Goal: Information Seeking & Learning: Learn about a topic

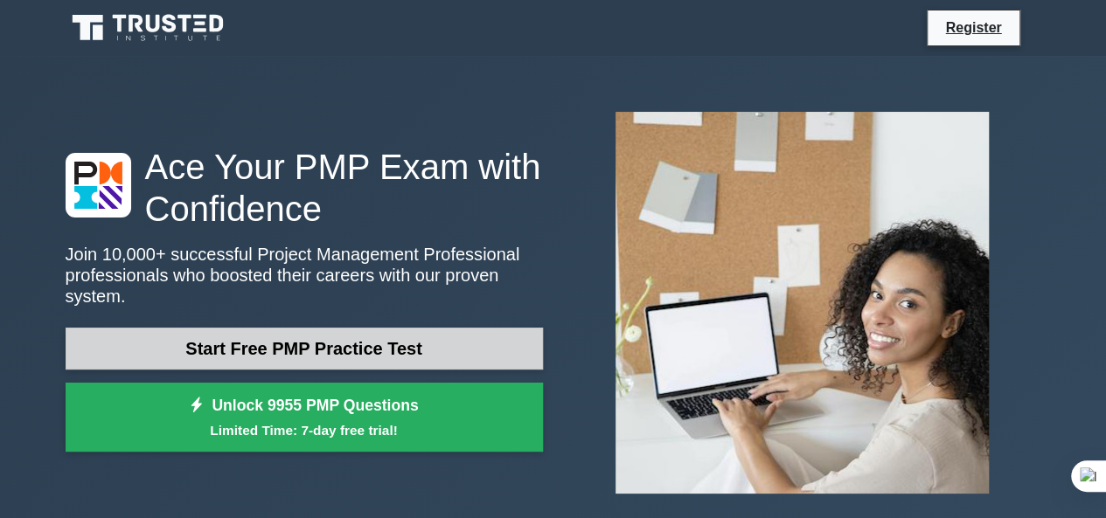
click at [306, 331] on link "Start Free PMP Practice Test" at bounding box center [304, 349] width 477 height 42
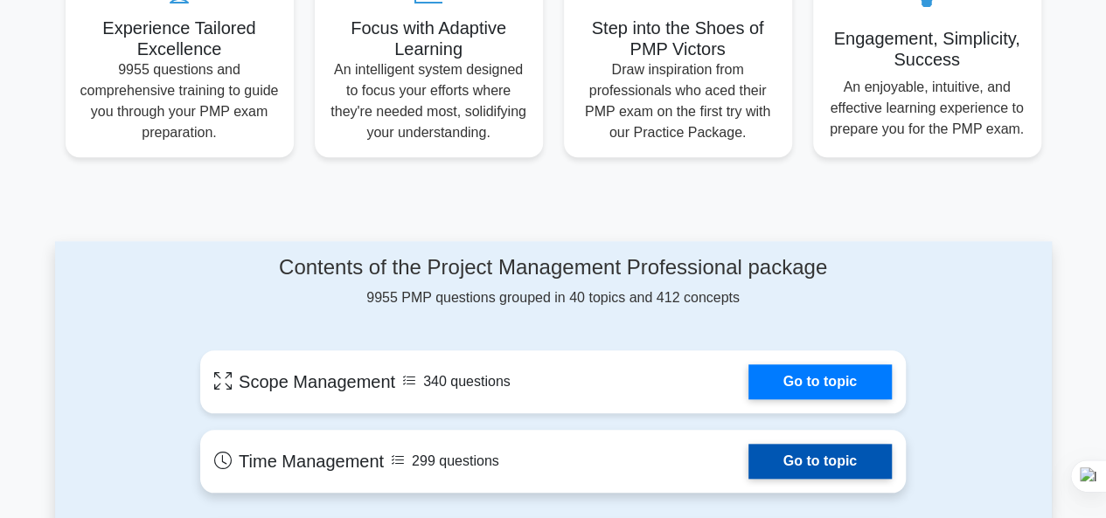
scroll to position [699, 0]
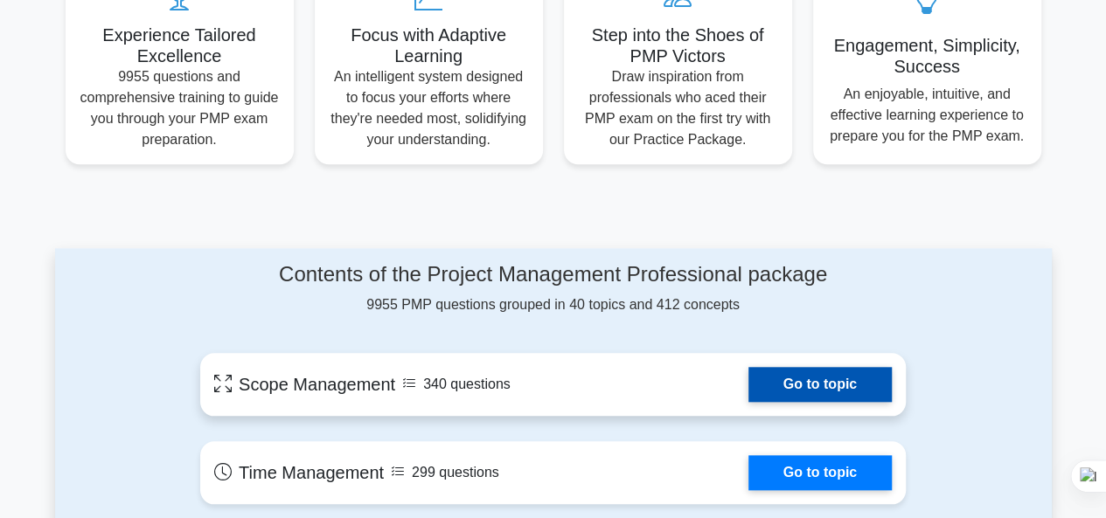
click at [794, 377] on link "Go to topic" at bounding box center [819, 384] width 143 height 35
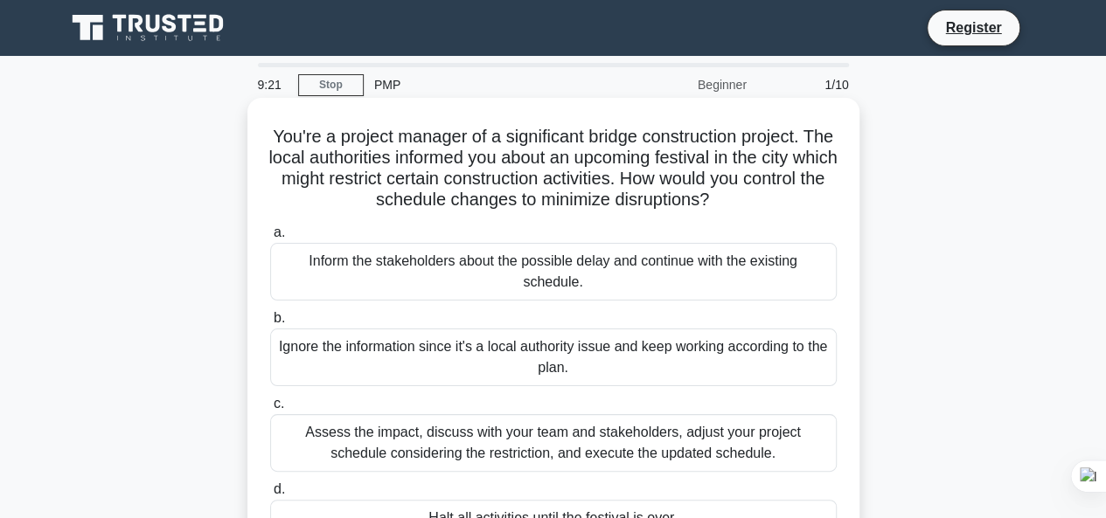
click at [649, 345] on div "Ignore the information since it's a local authority issue and keep working acco…" at bounding box center [553, 358] width 566 height 58
click at [270, 324] on input "b. Ignore the information since it's a local authority issue and keep working a…" at bounding box center [270, 318] width 0 height 11
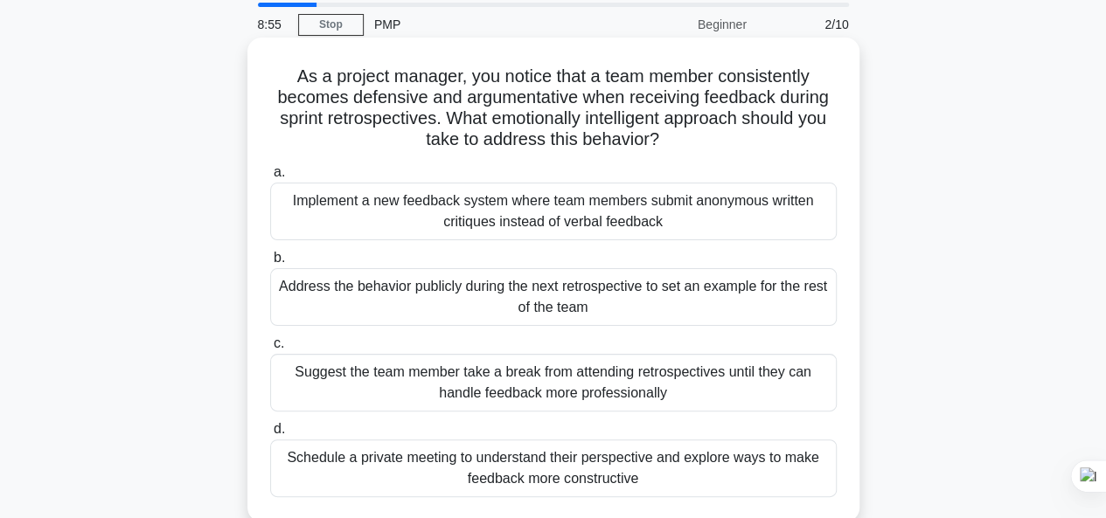
scroll to position [87, 0]
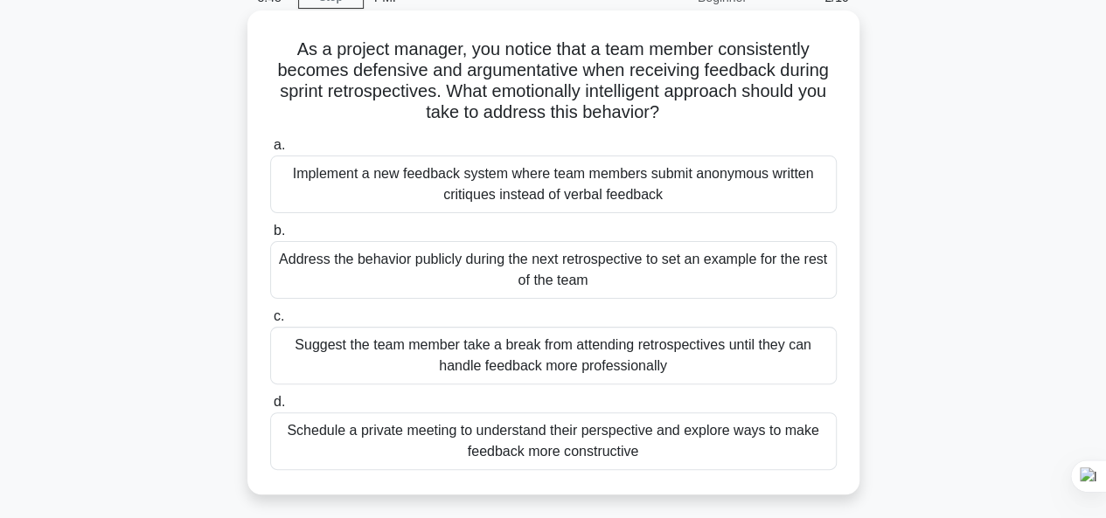
click at [685, 270] on div "Address the behavior publicly during the next retrospective to set an example f…" at bounding box center [553, 270] width 566 height 58
click at [270, 237] on input "b. Address the behavior publicly during the next retrospective to set an exampl…" at bounding box center [270, 231] width 0 height 11
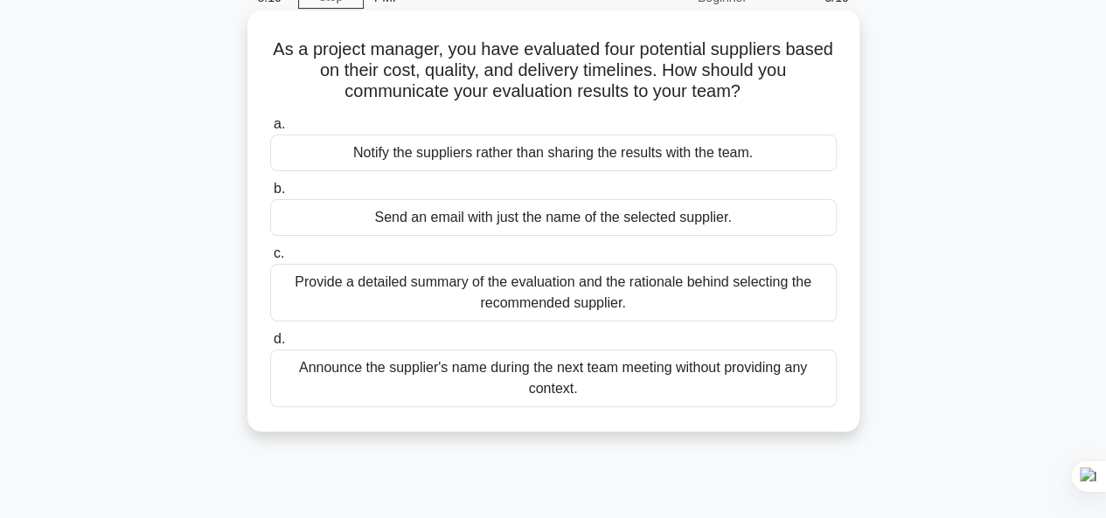
click at [546, 288] on div "Provide a detailed summary of the evaluation and the rationale behind selecting…" at bounding box center [553, 293] width 566 height 58
click at [270, 260] on input "c. Provide a detailed summary of the evaluation and the rationale behind select…" at bounding box center [270, 253] width 0 height 11
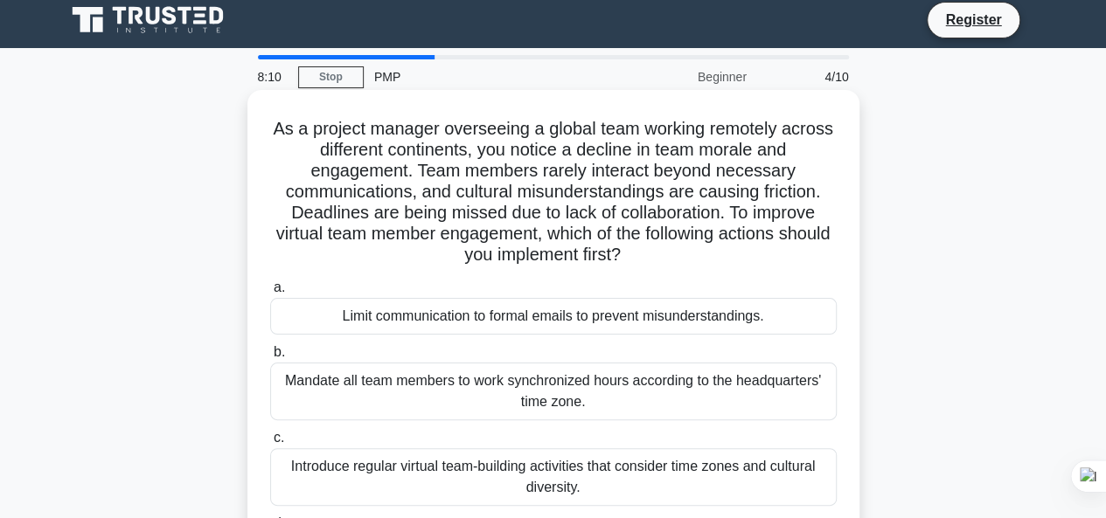
scroll to position [0, 0]
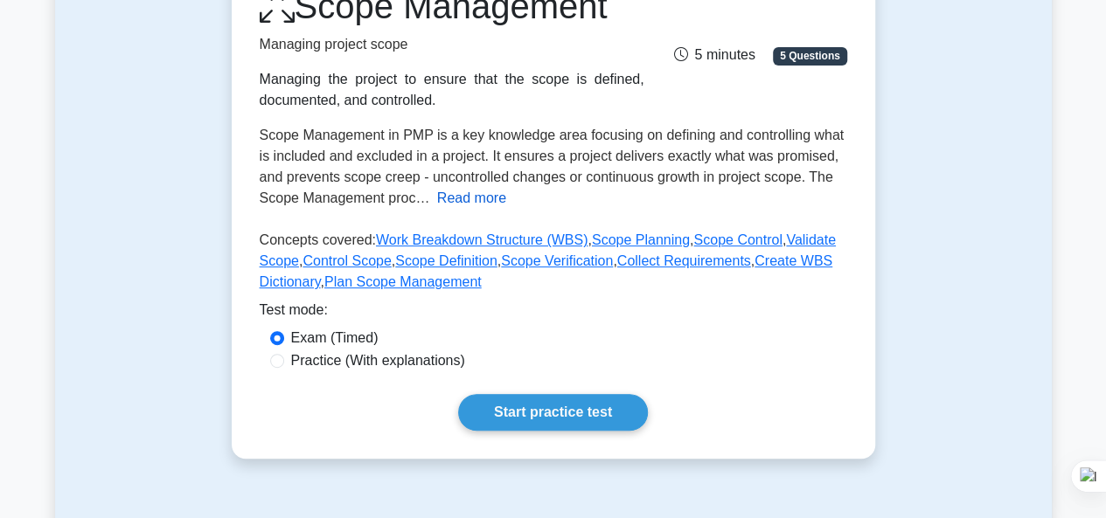
click at [465, 198] on button "Read more" at bounding box center [471, 198] width 69 height 21
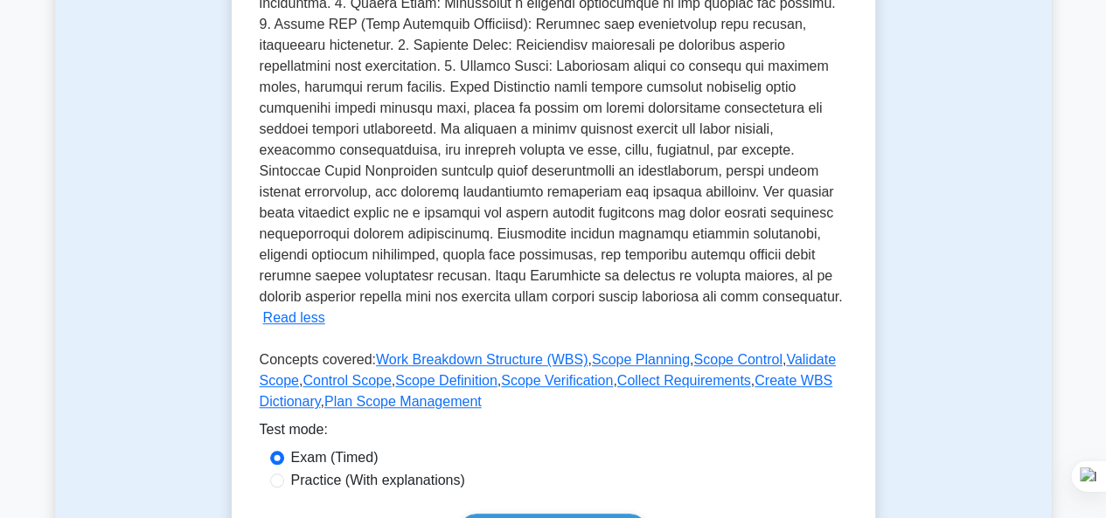
scroll to position [699, 0]
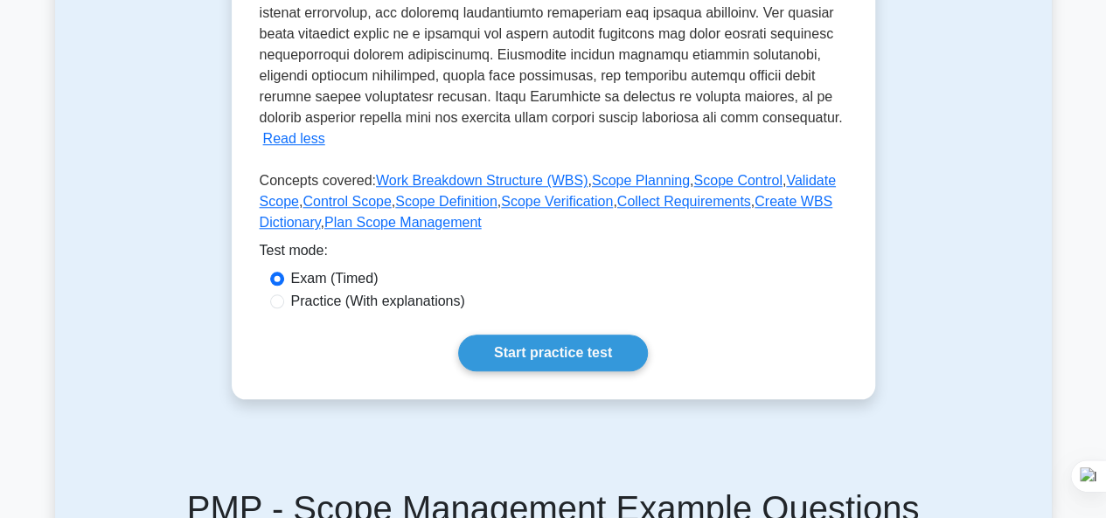
click at [416, 291] on label "Practice (With explanations)" at bounding box center [378, 301] width 174 height 21
click at [284, 295] on input "Practice (With explanations)" at bounding box center [277, 302] width 14 height 14
radio input "true"
click at [329, 268] on label "Exam (Timed)" at bounding box center [334, 278] width 87 height 21
click at [284, 272] on input "Exam (Timed)" at bounding box center [277, 279] width 14 height 14
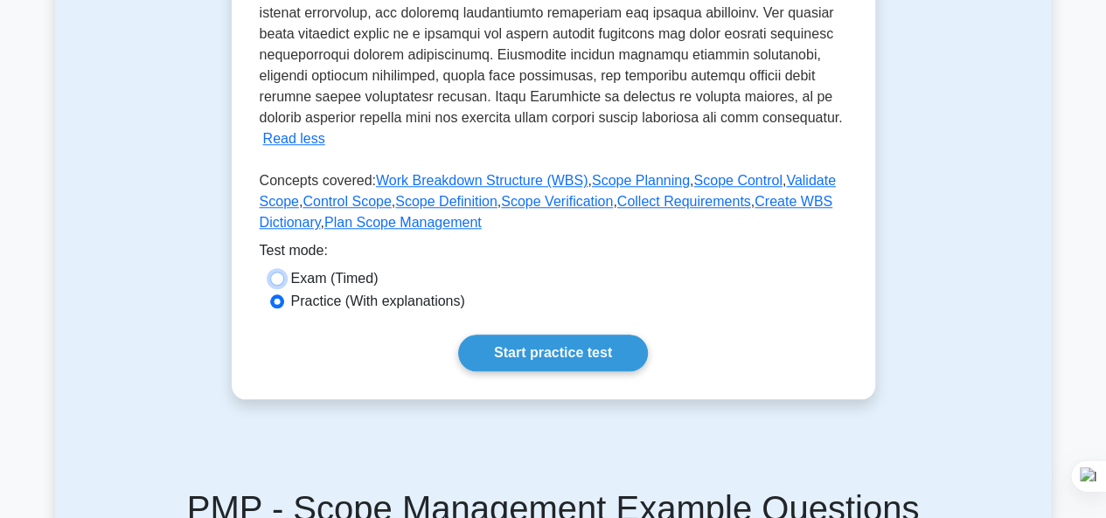
radio input "true"
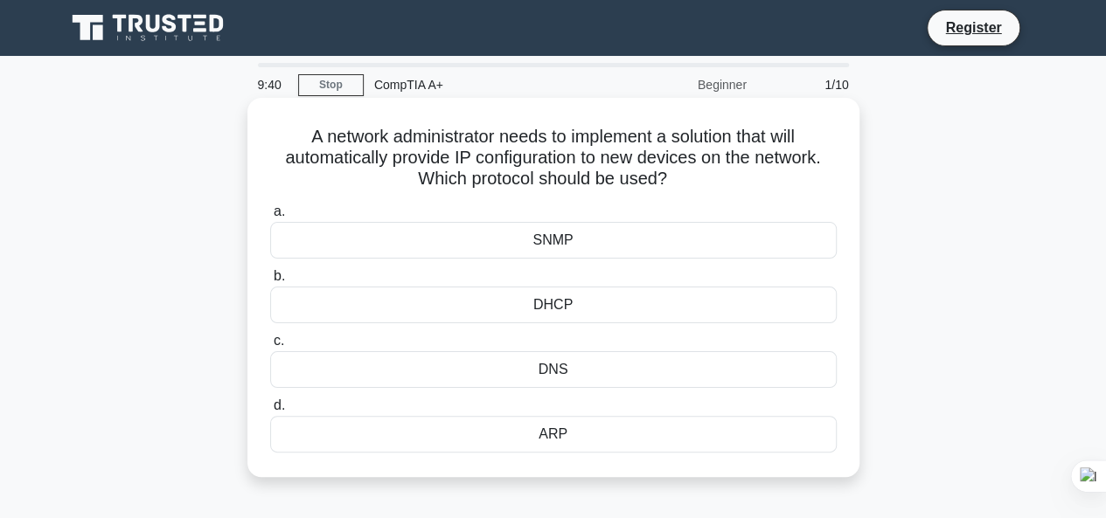
drag, startPoint x: 671, startPoint y: 174, endPoint x: 302, endPoint y: 126, distance: 372.0
click at [302, 126] on h5 "A network administrator needs to implement a solution that will automatically p…" at bounding box center [553, 158] width 570 height 65
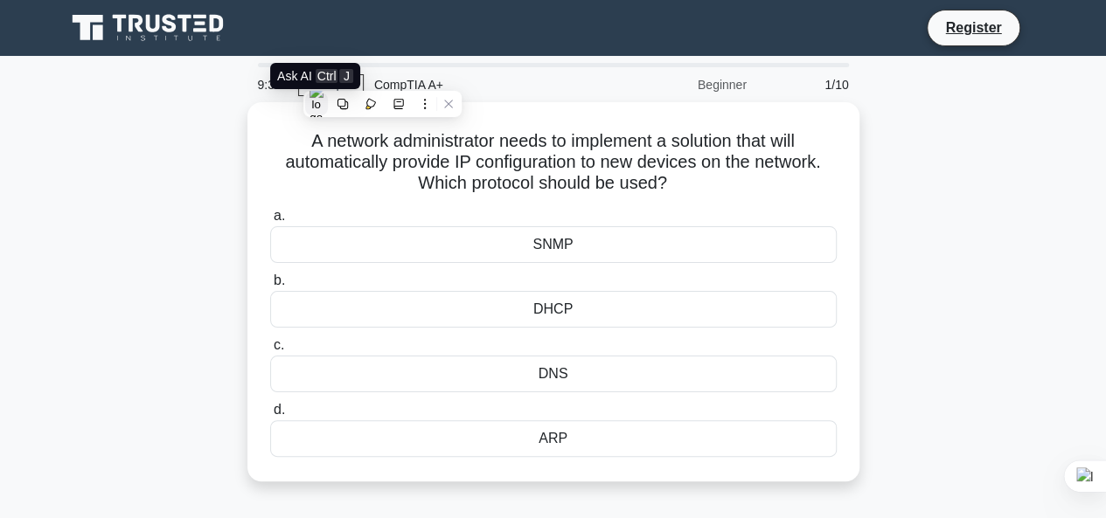
click at [311, 106] on img at bounding box center [316, 104] width 14 height 40
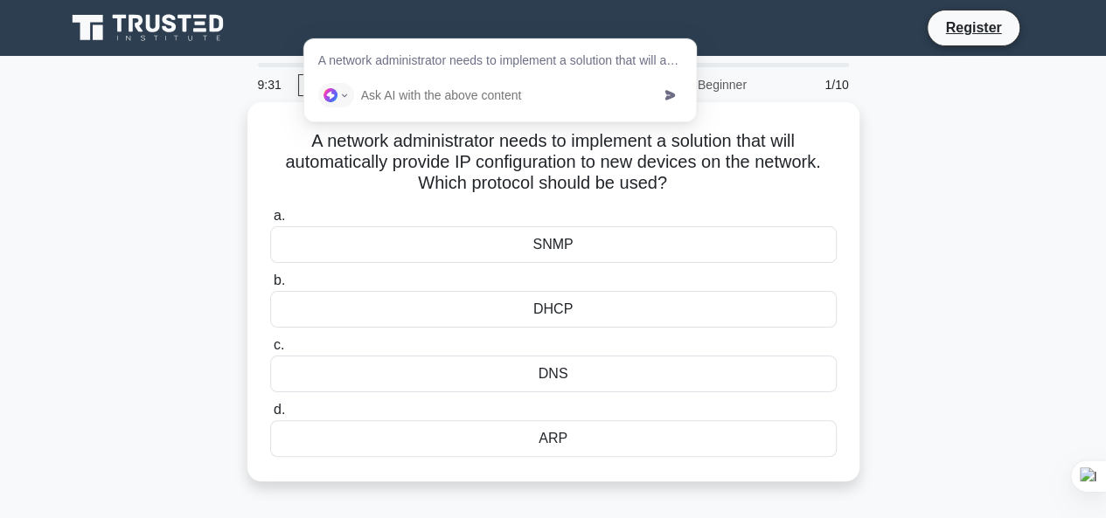
click at [664, 95] on div at bounding box center [500, 95] width 392 height 52
click at [592, 104] on input "text" at bounding box center [505, 95] width 289 height 24
click at [1094, 492] on main "9:26 Stop CompTIA A+ Beginner 1/10 A network administrator needs to implement a…" at bounding box center [553, 500] width 1106 height 888
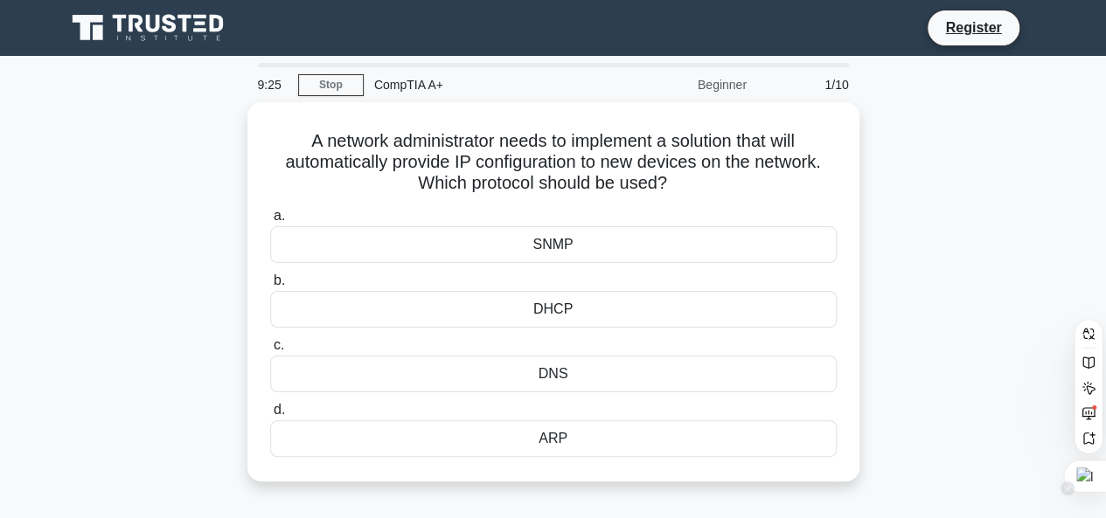
click at [1089, 483] on div at bounding box center [1085, 476] width 42 height 31
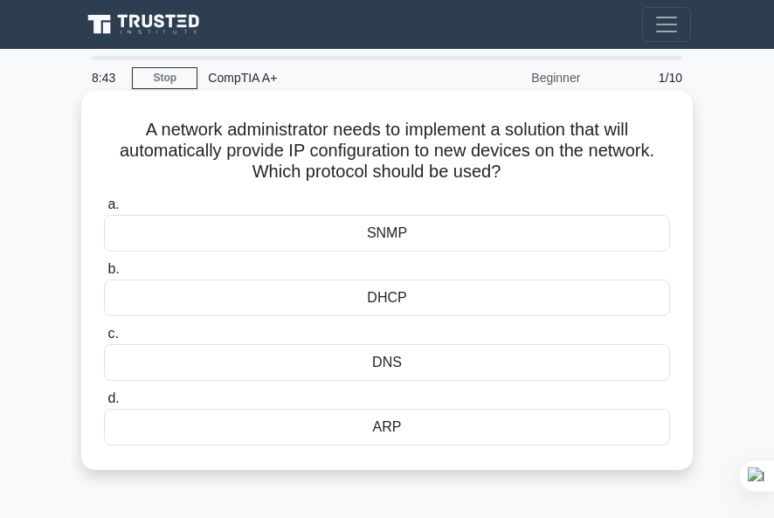
click at [552, 351] on div "DNS" at bounding box center [387, 362] width 566 height 37
click at [104, 340] on input "c. DNS" at bounding box center [104, 334] width 0 height 11
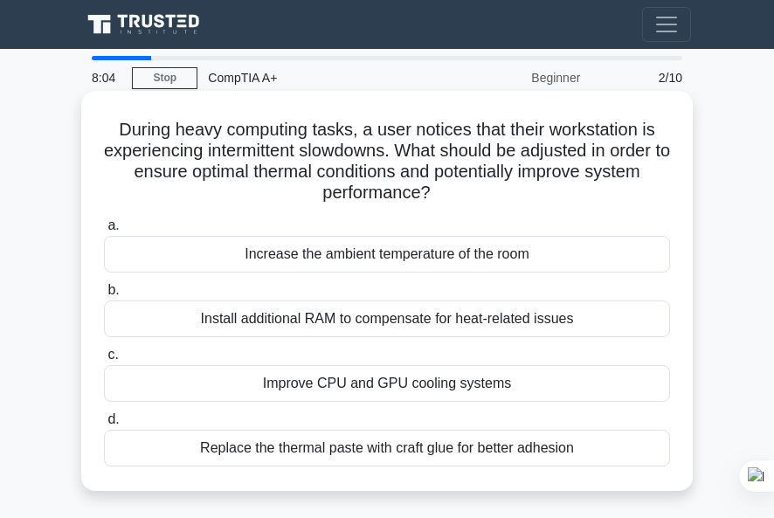
click at [383, 392] on div "Improve CPU and GPU cooling systems" at bounding box center [387, 383] width 566 height 37
click at [104, 361] on input "c. Improve CPU and GPU cooling systems" at bounding box center [104, 355] width 0 height 11
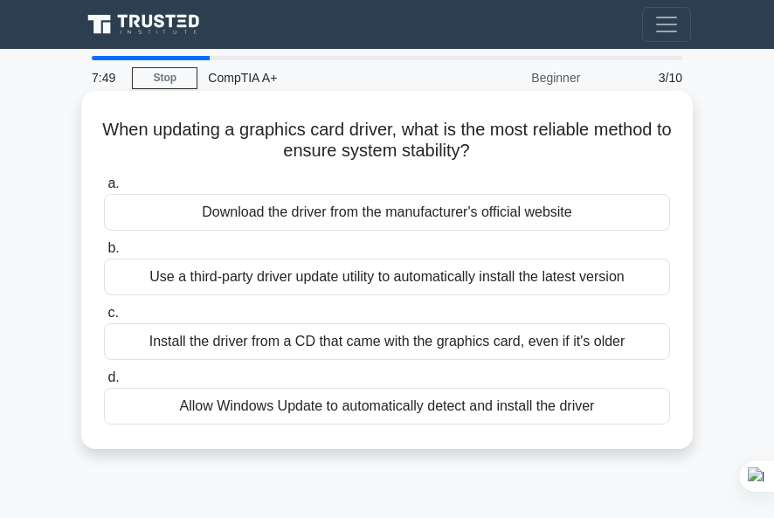
click at [480, 207] on div "Download the driver from the manufacturer's official website" at bounding box center [387, 212] width 566 height 37
click at [104, 190] on input "a. Download the driver from the manufacturer's official website" at bounding box center [104, 183] width 0 height 11
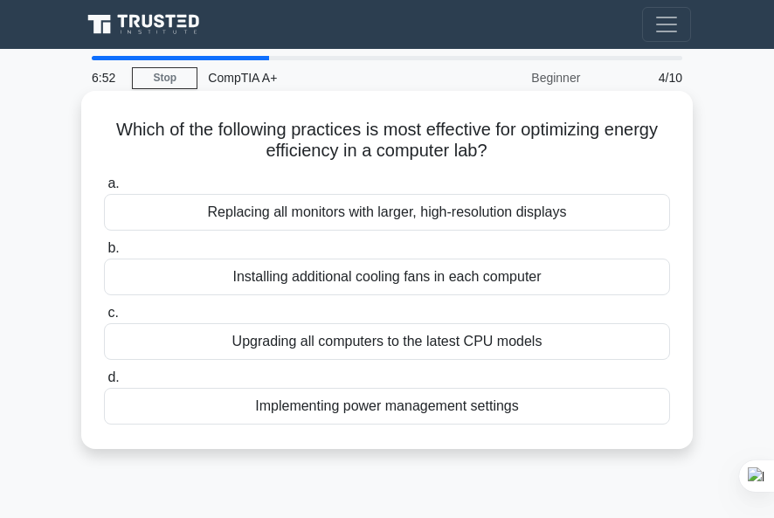
click at [450, 344] on div "Upgrading all computers to the latest CPU models" at bounding box center [387, 341] width 566 height 37
click at [104, 319] on input "c. Upgrading all computers to the latest CPU models" at bounding box center [104, 313] width 0 height 11
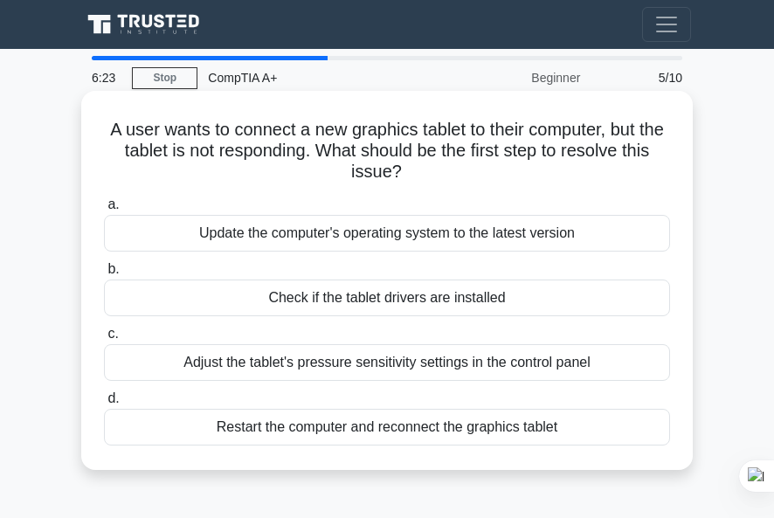
click at [453, 288] on div "Check if the tablet drivers are installed" at bounding box center [387, 298] width 566 height 37
click at [104, 275] on input "b. Check if the tablet drivers are installed" at bounding box center [104, 269] width 0 height 11
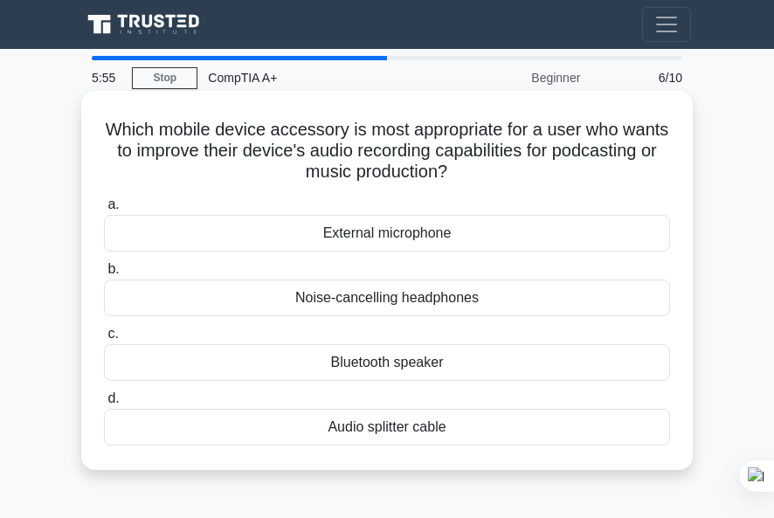
click at [460, 235] on div "External microphone" at bounding box center [387, 233] width 566 height 37
click at [104, 211] on input "a. External microphone" at bounding box center [104, 204] width 0 height 11
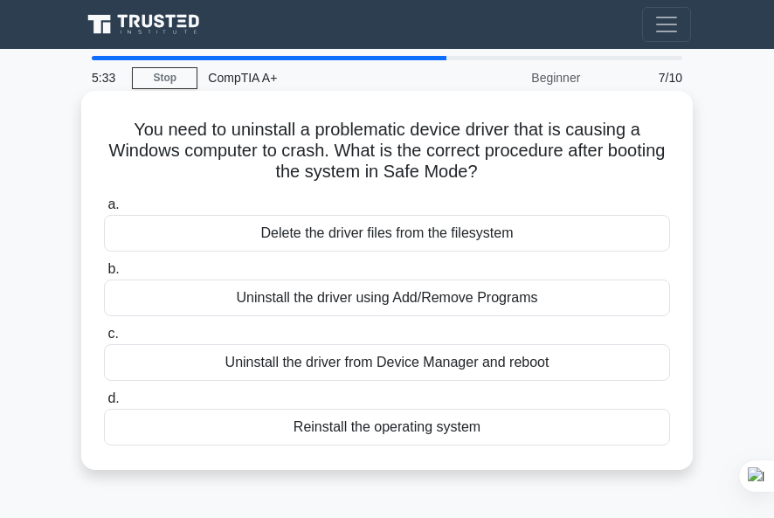
click at [458, 362] on div "Uninstall the driver from Device Manager and reboot" at bounding box center [387, 362] width 566 height 37
click at [104, 340] on input "c. Uninstall the driver from Device Manager and reboot" at bounding box center [104, 334] width 0 height 11
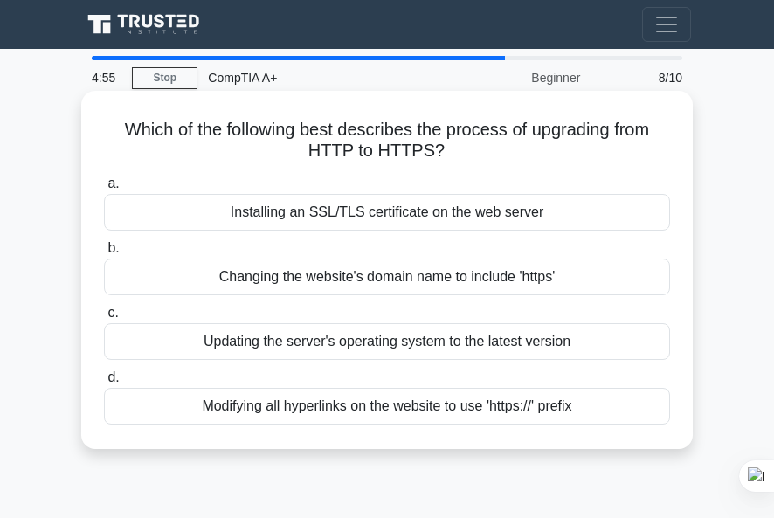
click at [416, 404] on div "Modifying all hyperlinks on the website to use 'https://' prefix" at bounding box center [387, 406] width 566 height 37
click at [104, 384] on input "d. Modifying all hyperlinks on the website to use 'https://' prefix" at bounding box center [104, 377] width 0 height 11
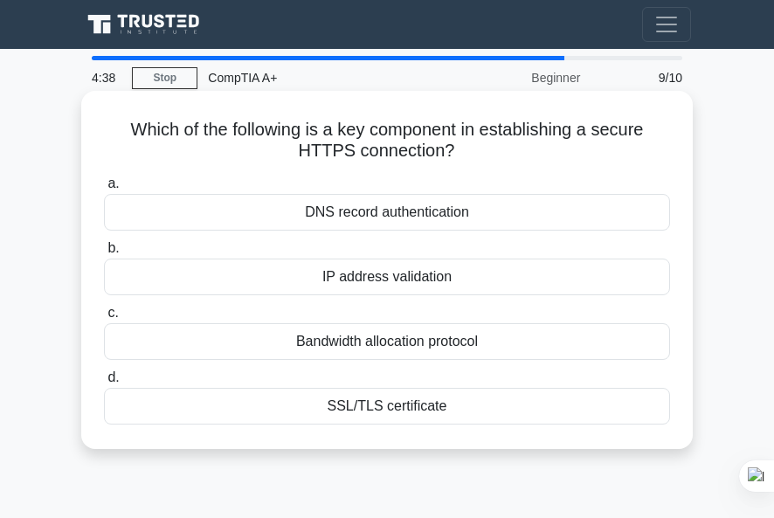
click at [456, 272] on div "IP address validation" at bounding box center [387, 277] width 566 height 37
click at [104, 254] on input "b. IP address validation" at bounding box center [104, 248] width 0 height 11
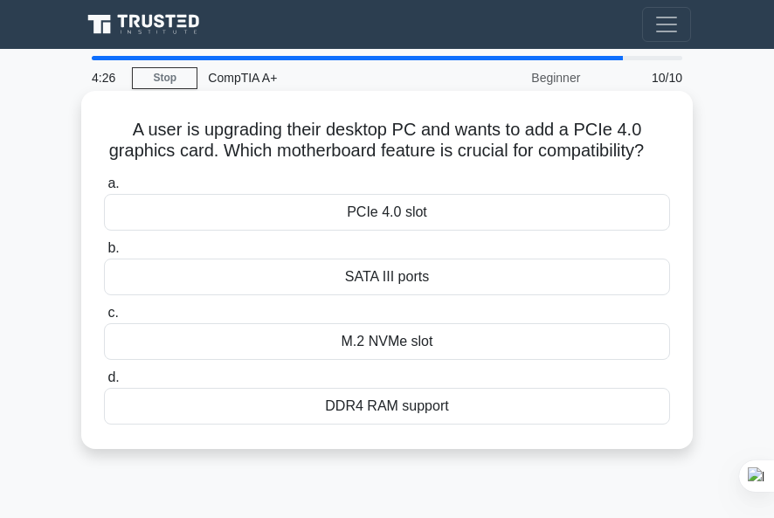
click at [441, 227] on div "PCIe 4.0 slot" at bounding box center [387, 212] width 566 height 37
click at [104, 190] on input "a. PCIe 4.0 slot" at bounding box center [104, 183] width 0 height 11
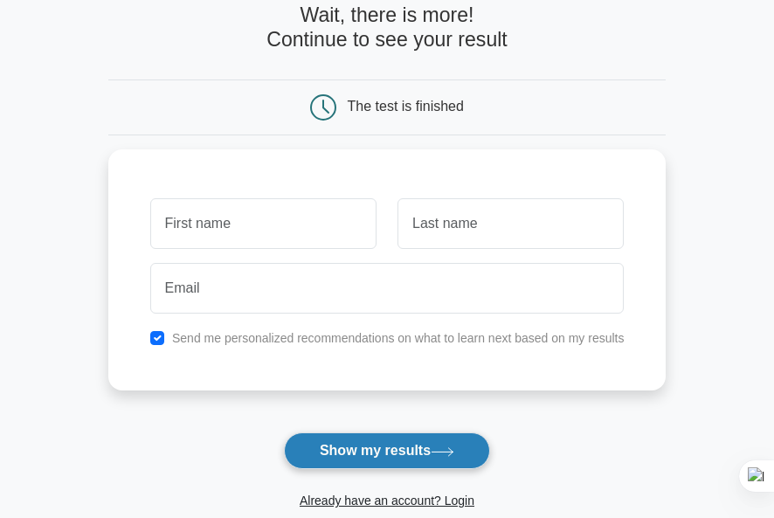
click at [374, 452] on button "Show my results" at bounding box center [387, 451] width 206 height 37
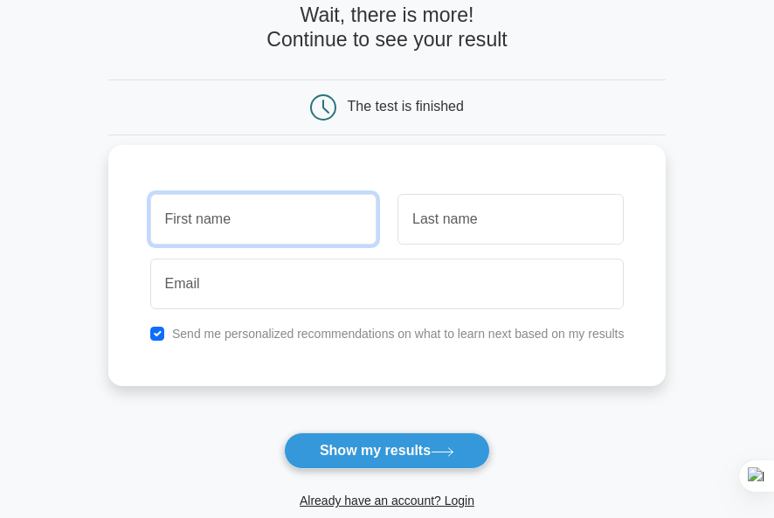
click at [171, 226] on input "text" at bounding box center [263, 219] width 226 height 51
type input "H"
type input "KILLY"
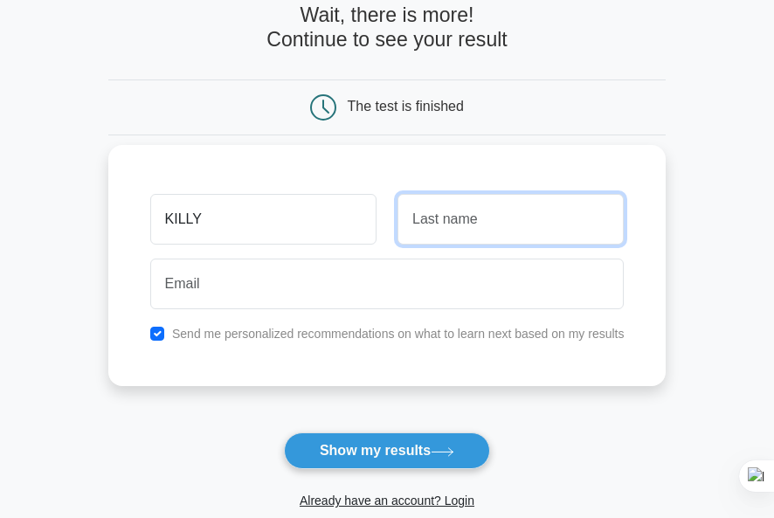
click at [416, 218] on input "text" at bounding box center [511, 219] width 226 height 51
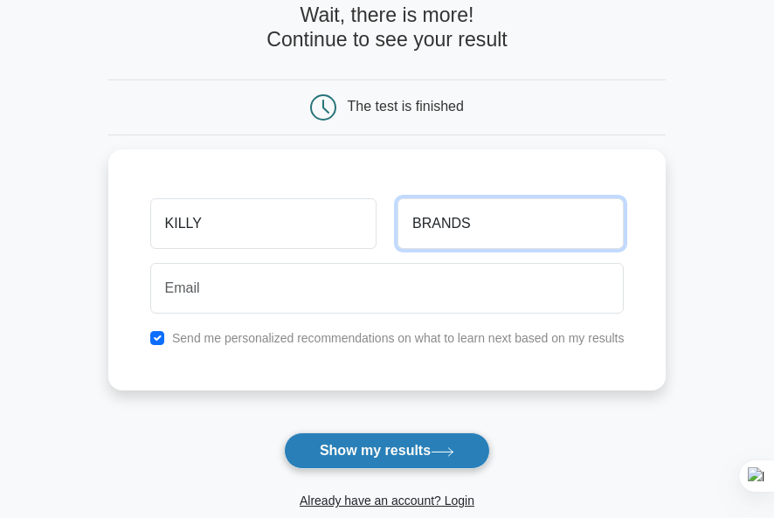
type input "BRANDS"
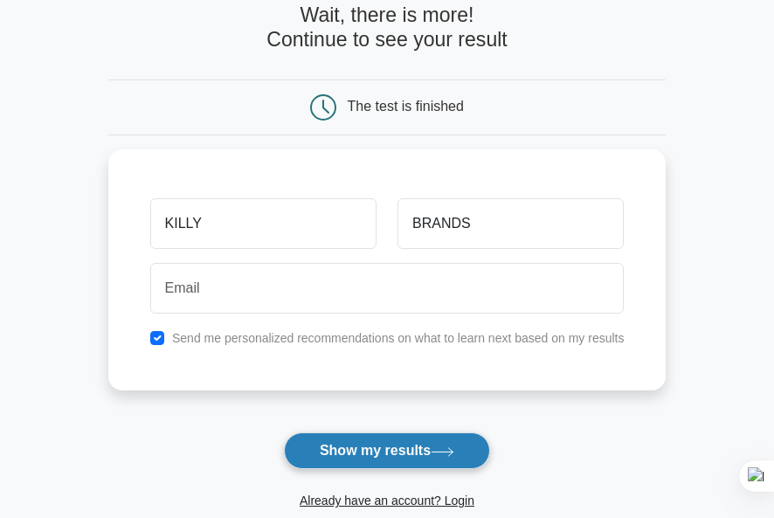
drag, startPoint x: 362, startPoint y: 459, endPoint x: 362, endPoint y: 448, distance: 10.5
click at [362, 457] on button "Show my results" at bounding box center [387, 451] width 206 height 37
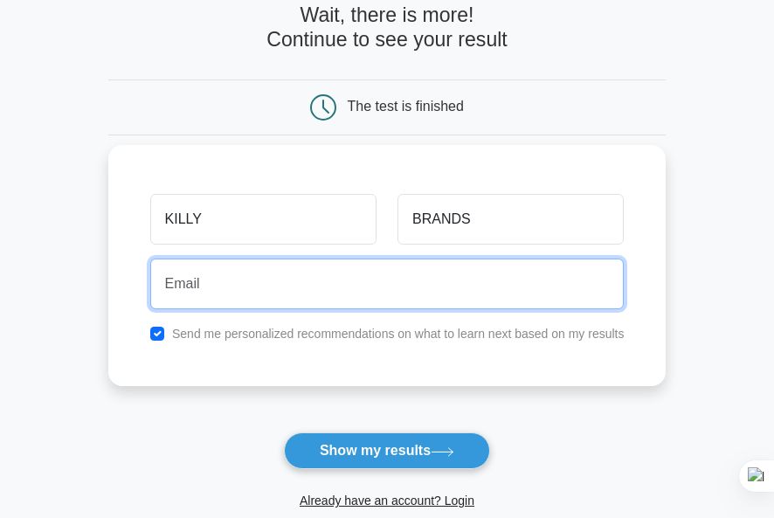
click at [241, 275] on input "email" at bounding box center [387, 284] width 475 height 51
type input "farhanalikhan@gmail.com"
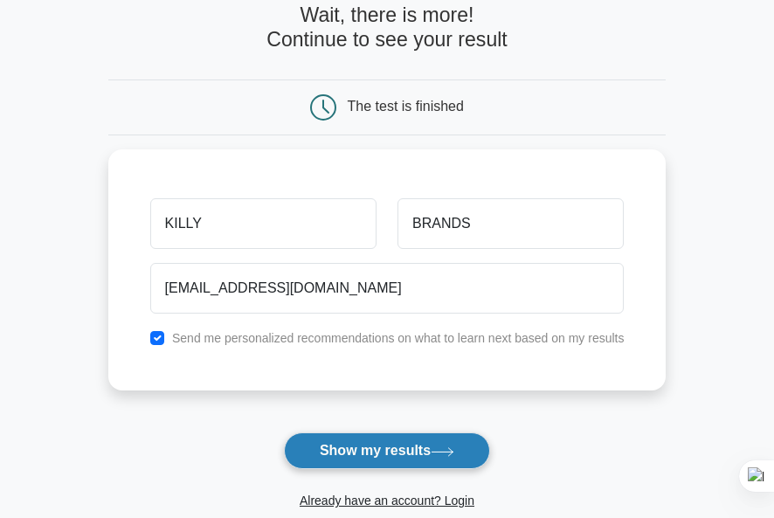
click at [344, 457] on button "Show my results" at bounding box center [387, 451] width 206 height 37
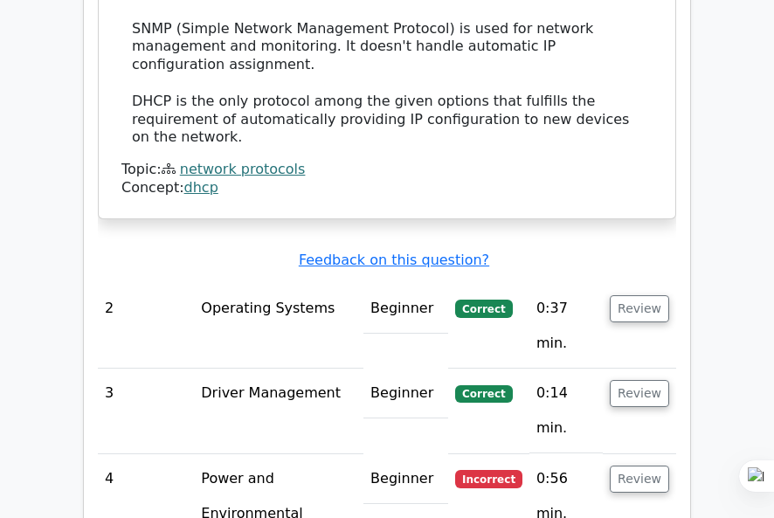
scroll to position [2185, 0]
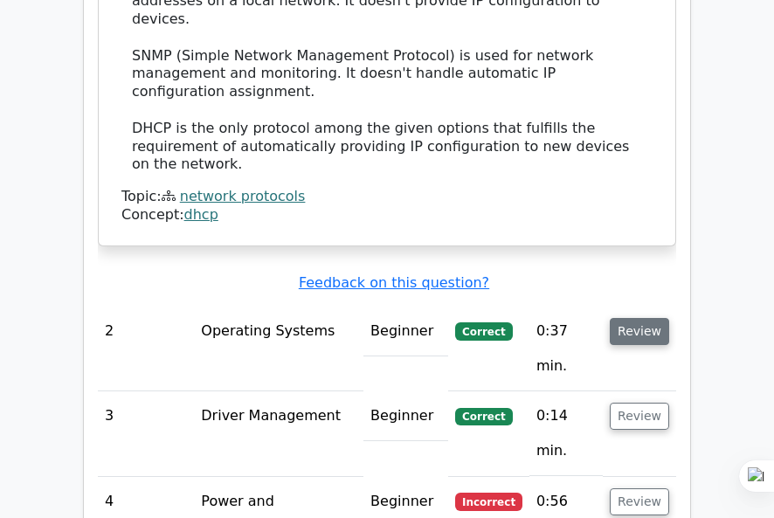
click at [645, 318] on button "Review" at bounding box center [639, 331] width 59 height 27
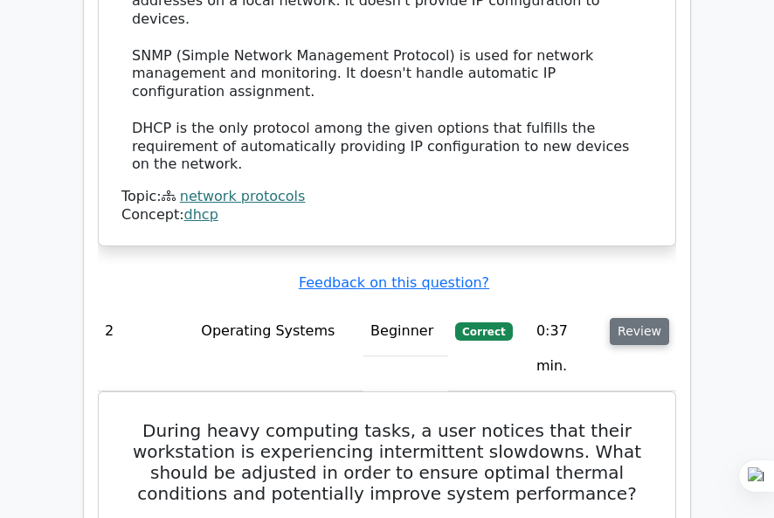
click at [645, 318] on button "Review" at bounding box center [639, 331] width 59 height 27
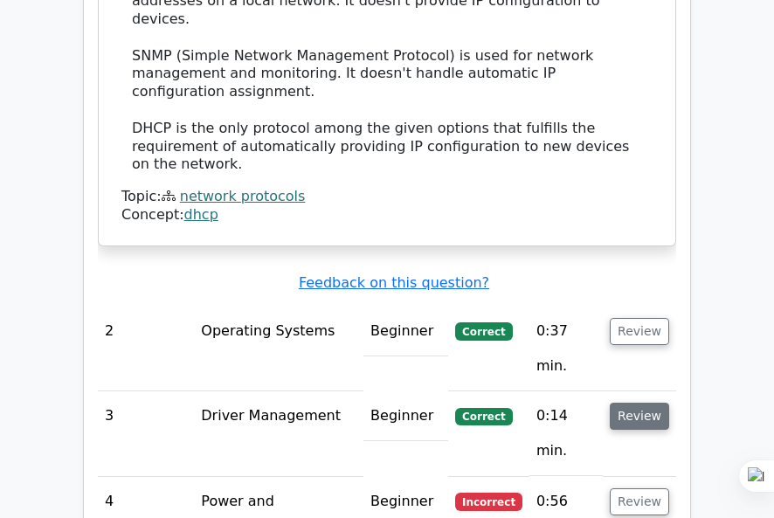
click at [644, 403] on button "Review" at bounding box center [639, 416] width 59 height 27
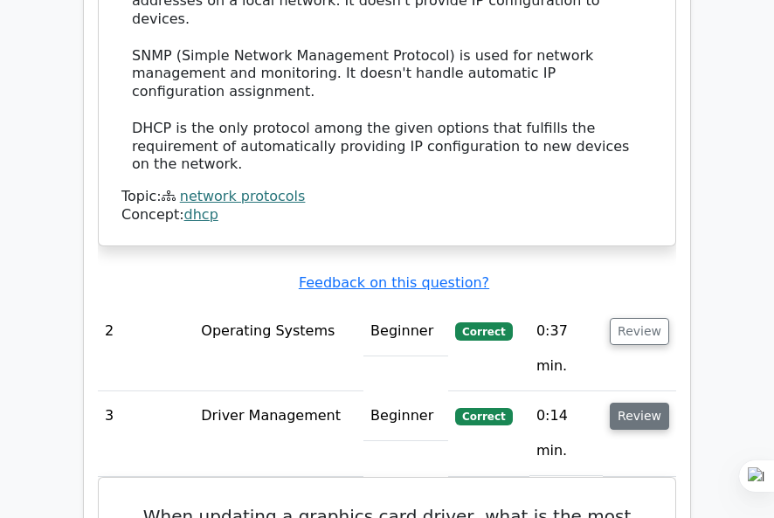
click at [644, 403] on button "Review" at bounding box center [639, 416] width 59 height 27
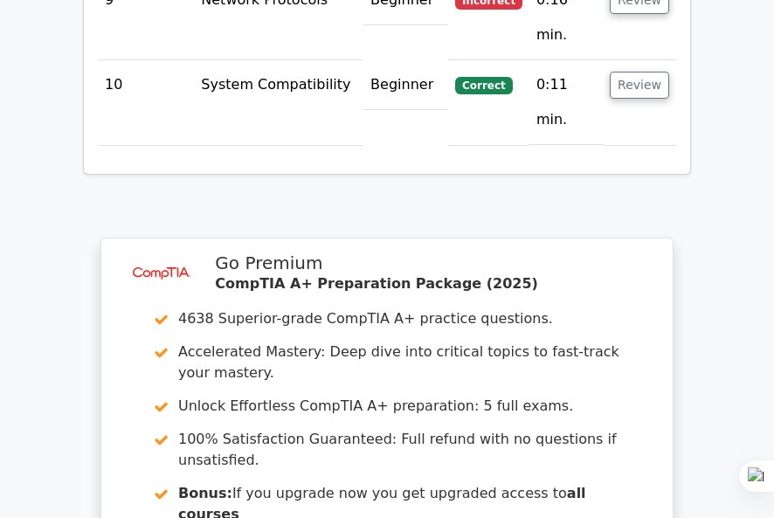
scroll to position [3152, 0]
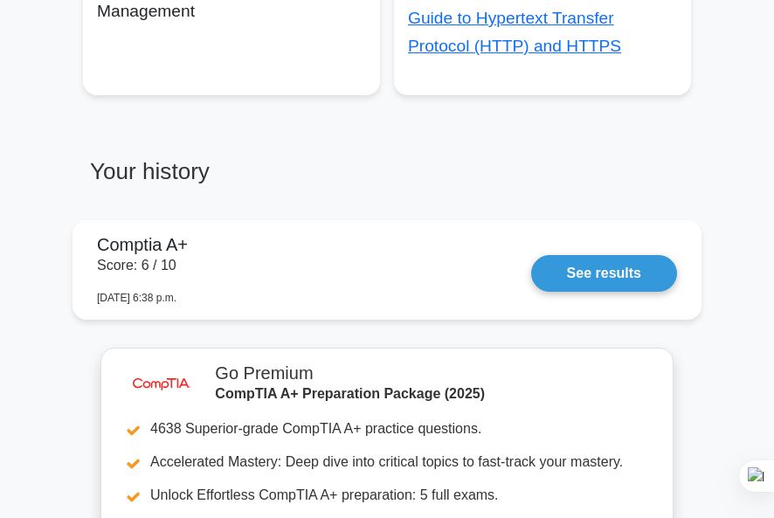
scroll to position [1399, 0]
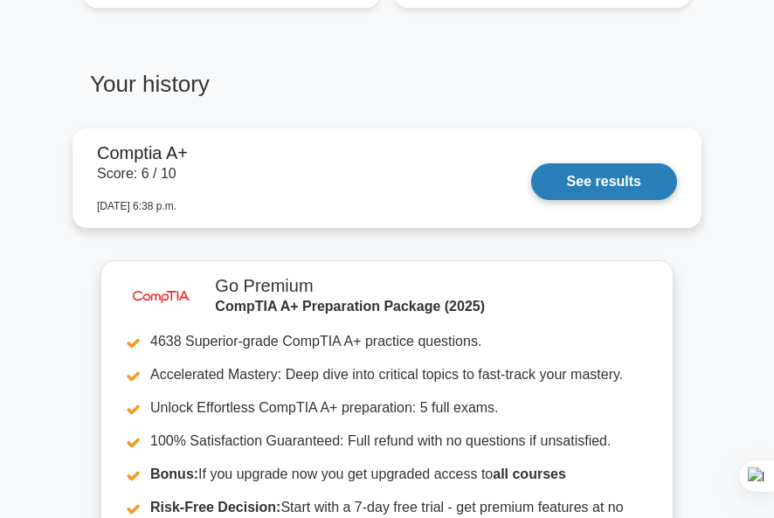
click at [607, 180] on link "See results" at bounding box center [604, 181] width 146 height 37
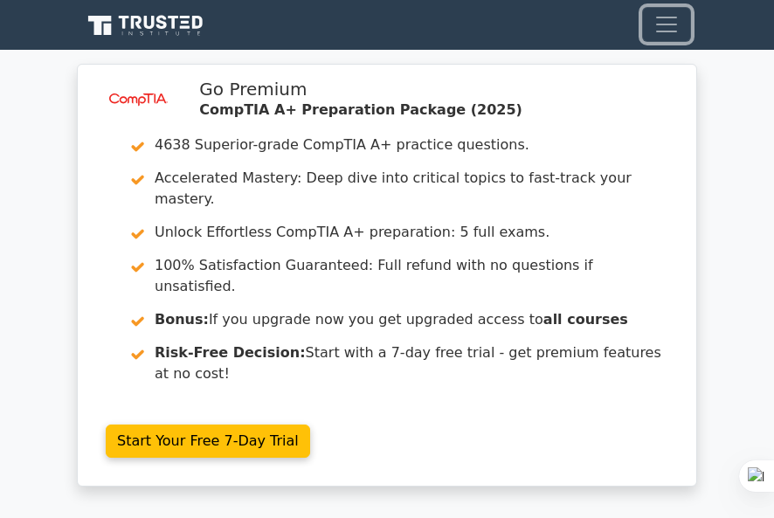
click at [671, 26] on span "Toggle navigation" at bounding box center [667, 24] width 26 height 26
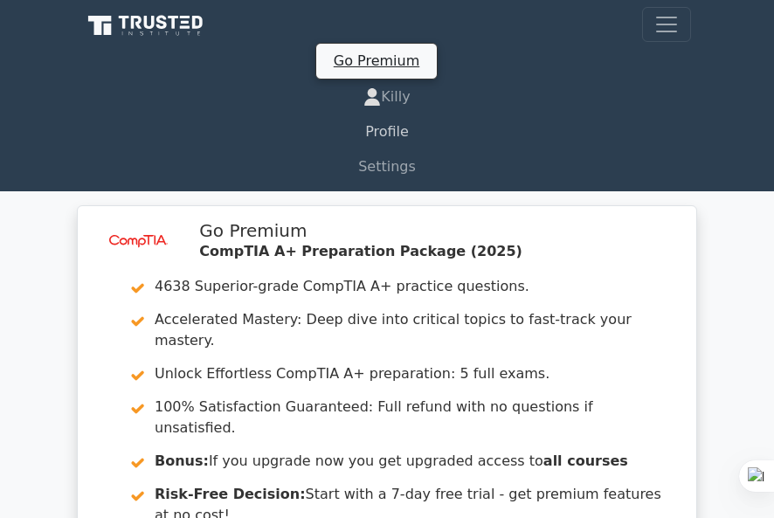
click at [396, 127] on link "Profile" at bounding box center [387, 132] width 608 height 35
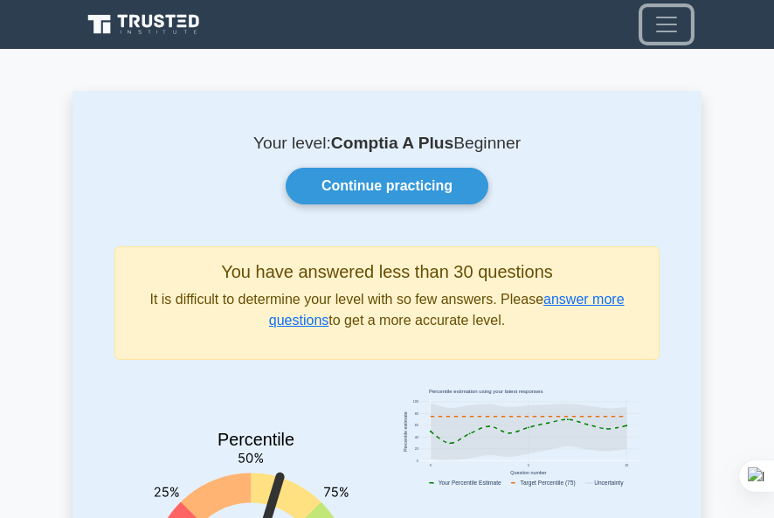
click at [666, 31] on span "Toggle navigation" at bounding box center [667, 24] width 26 height 26
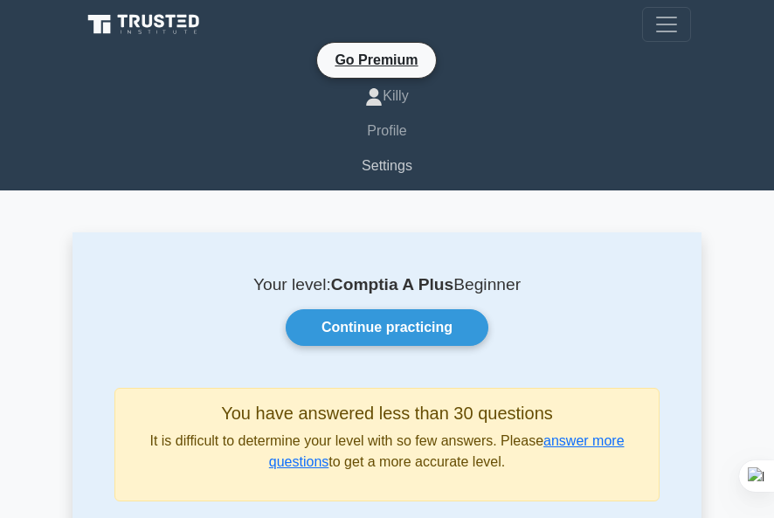
click at [407, 165] on link "Settings" at bounding box center [387, 166] width 608 height 35
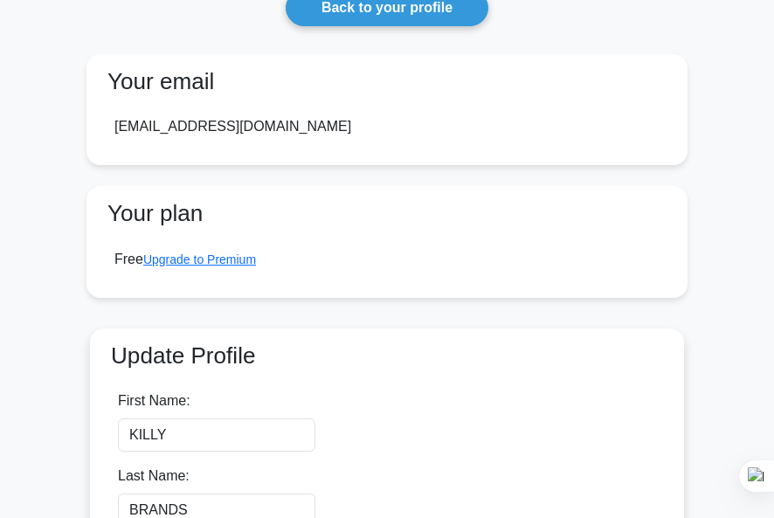
scroll to position [175, 0]
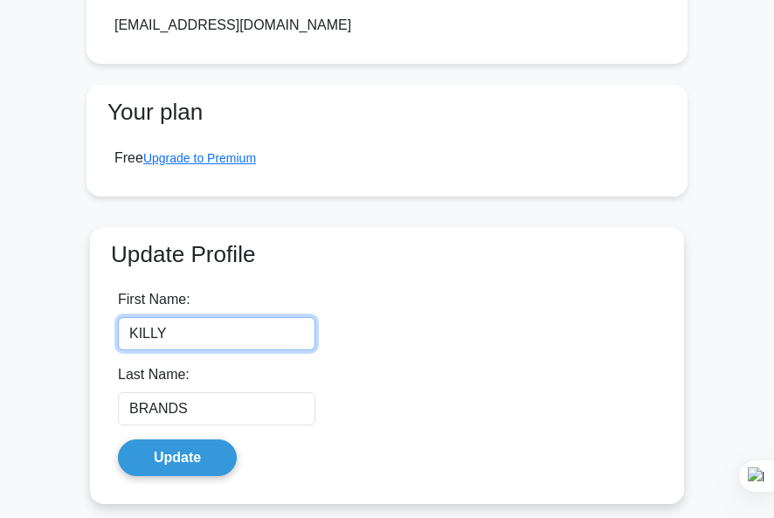
click at [226, 323] on input "KILLY" at bounding box center [217, 333] width 198 height 33
type input "K"
type input "FARHAN"
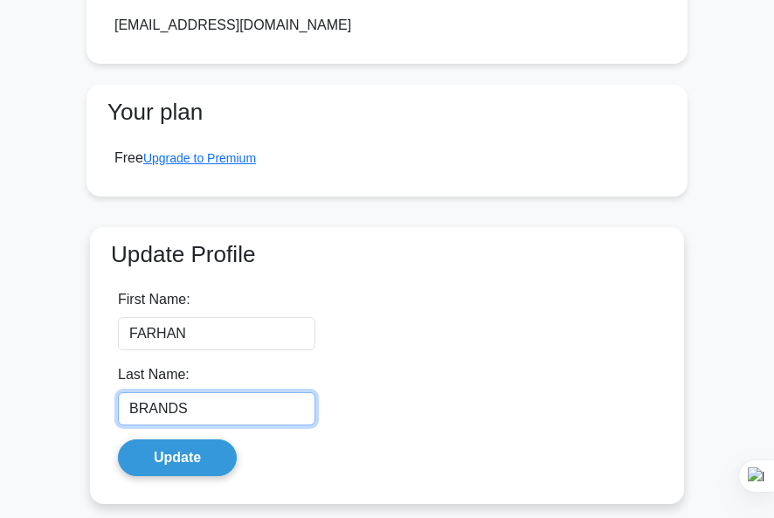
click at [230, 405] on input "BRANDS" at bounding box center [217, 408] width 198 height 33
type input "B"
type input "ALI"
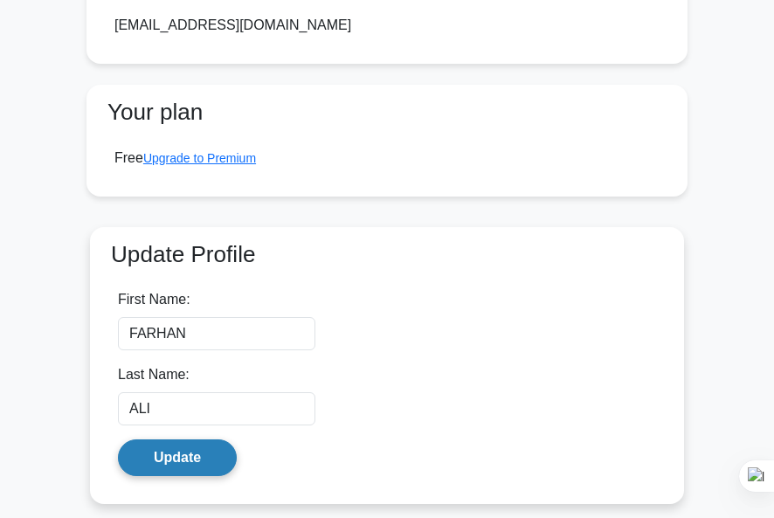
click at [210, 452] on button "Update" at bounding box center [177, 458] width 119 height 37
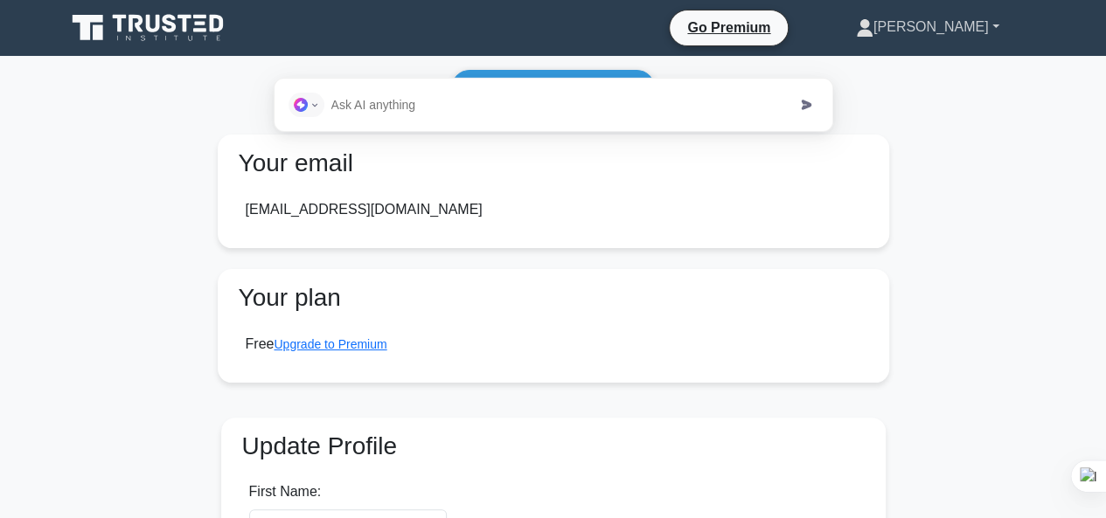
click at [774, 27] on link "[PERSON_NAME]" at bounding box center [927, 27] width 227 height 35
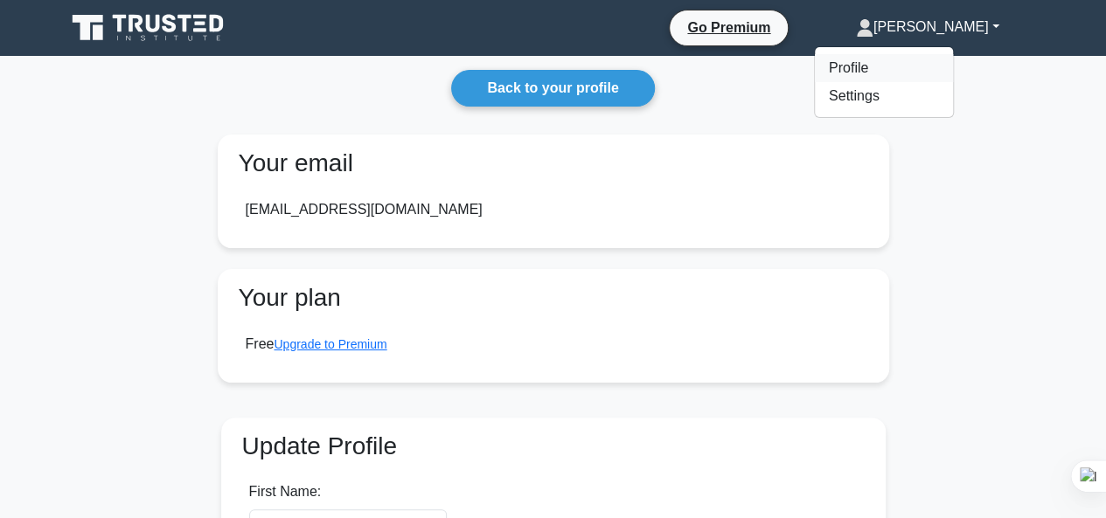
click at [774, 66] on link "Profile" at bounding box center [884, 68] width 138 height 28
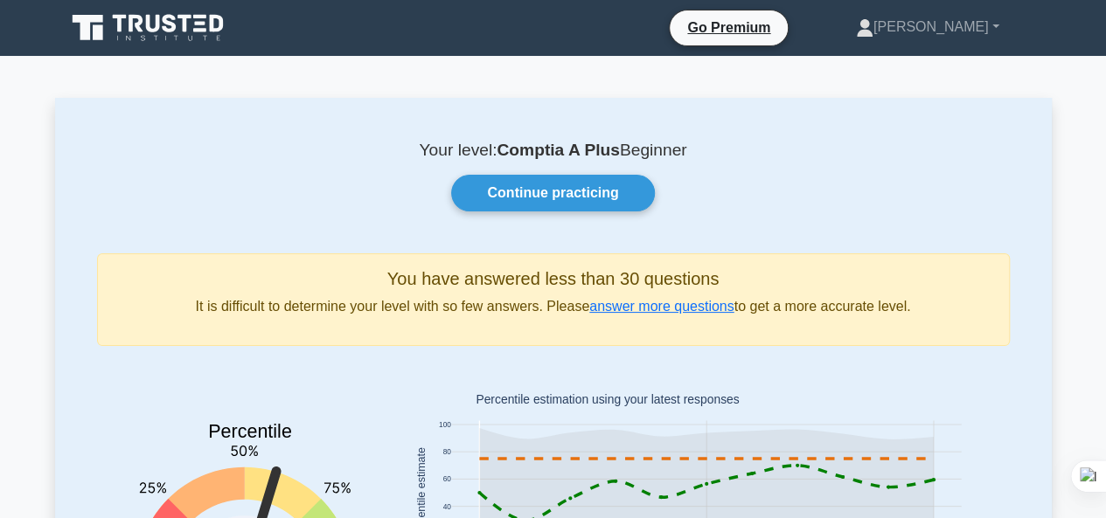
scroll to position [87, 0]
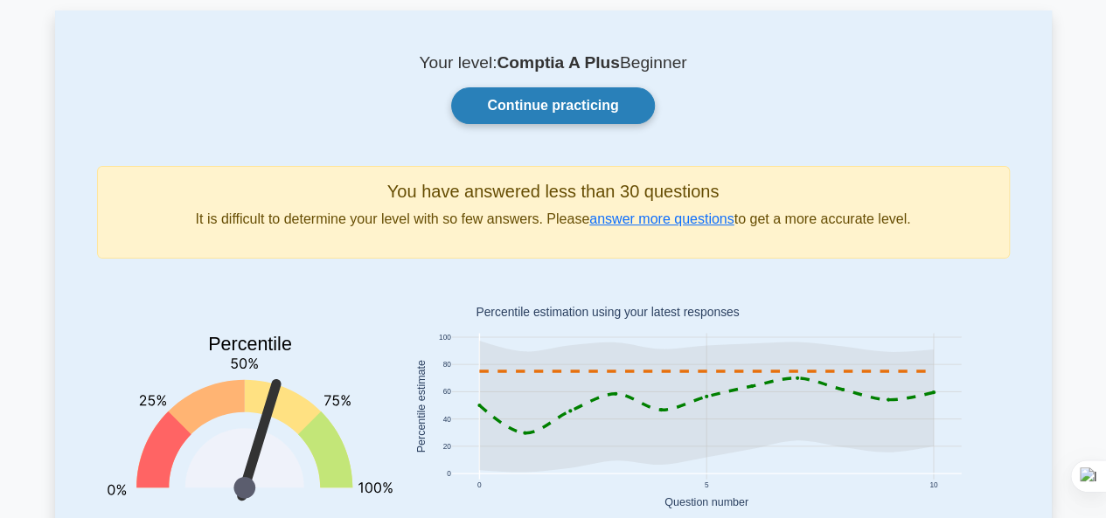
click at [580, 98] on link "Continue practicing" at bounding box center [552, 105] width 203 height 37
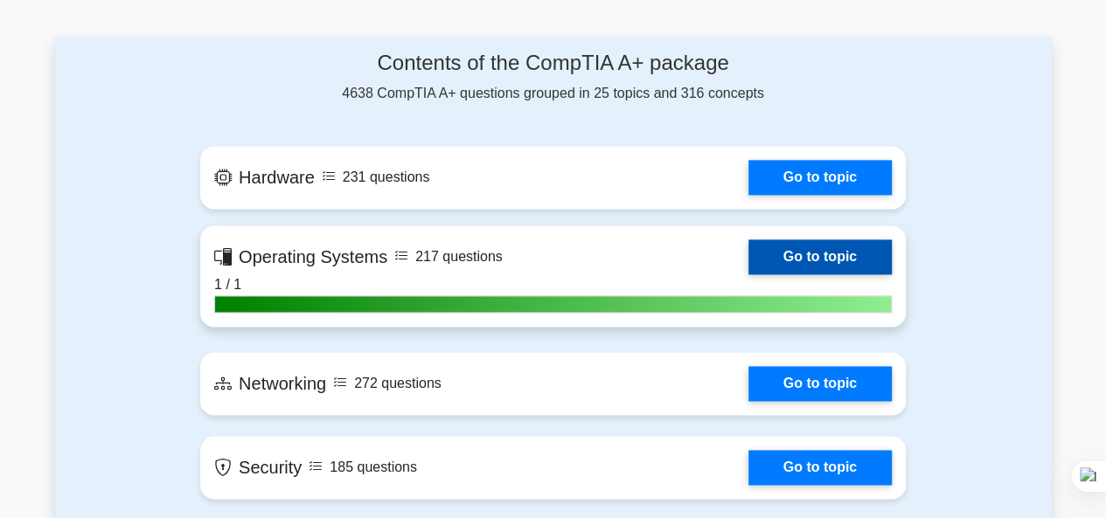
scroll to position [1224, 0]
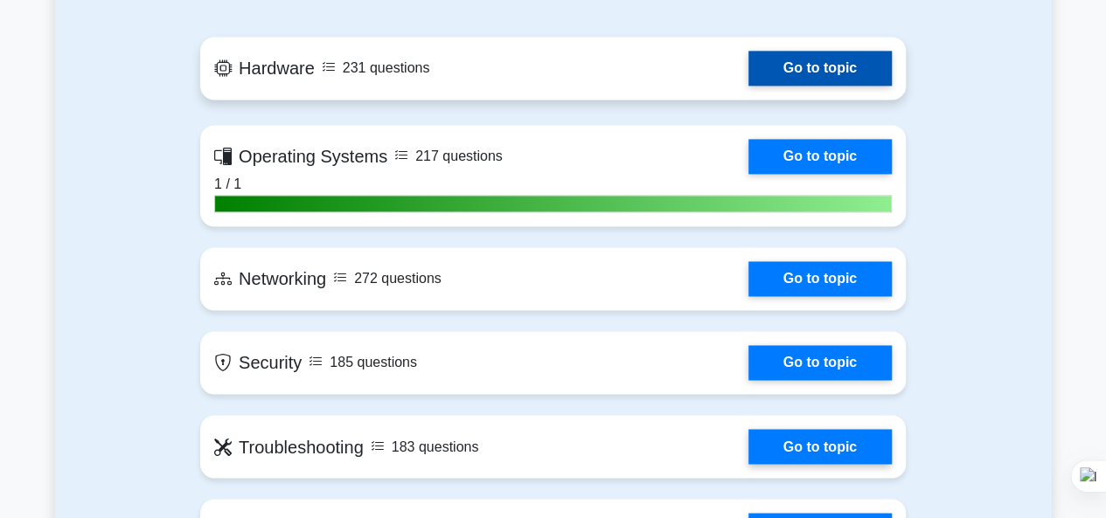
click at [789, 74] on link "Go to topic" at bounding box center [819, 68] width 143 height 35
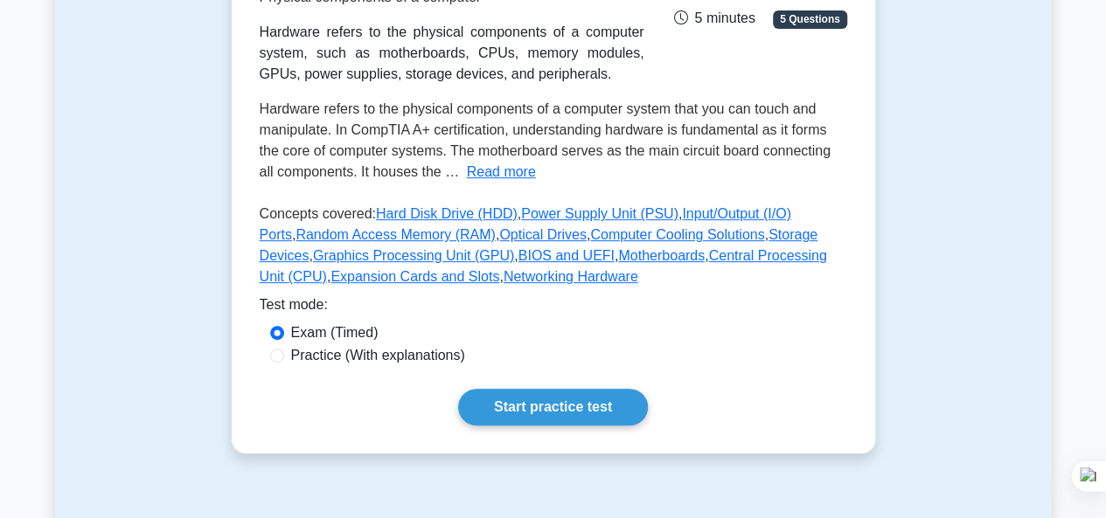
scroll to position [350, 0]
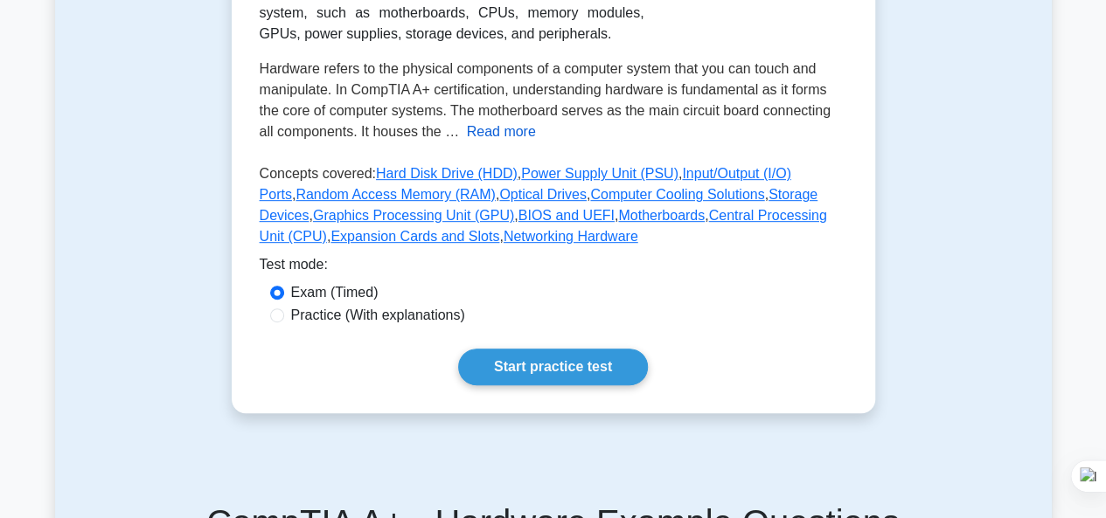
click at [481, 135] on button "Read more" at bounding box center [501, 132] width 69 height 21
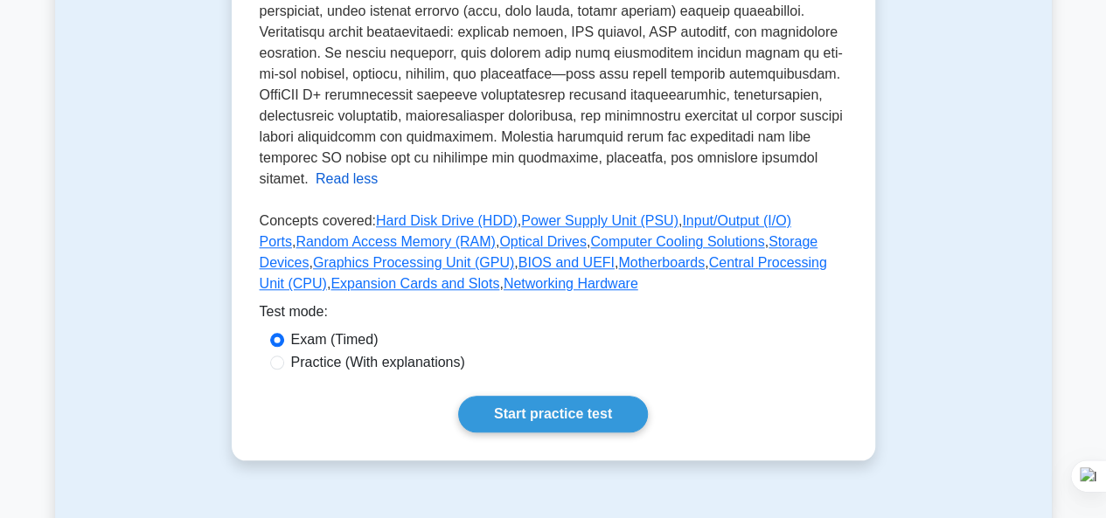
scroll to position [787, 0]
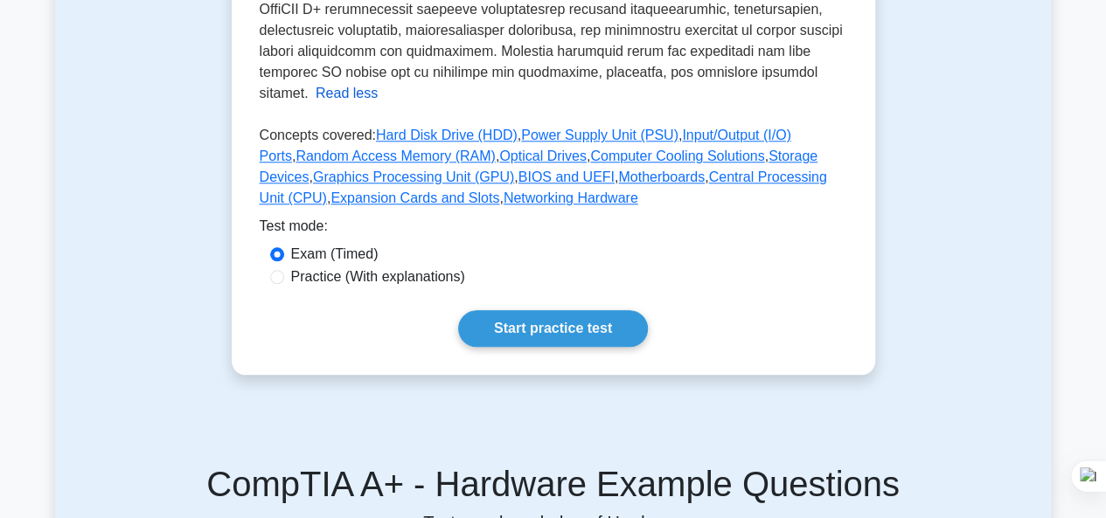
click at [378, 83] on button "Read less" at bounding box center [347, 93] width 62 height 21
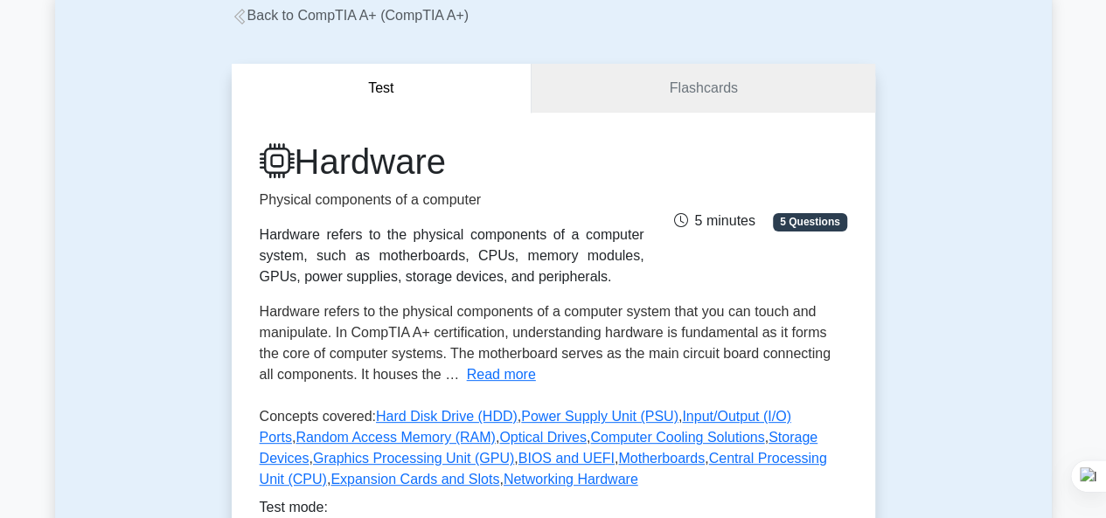
scroll to position [59, 0]
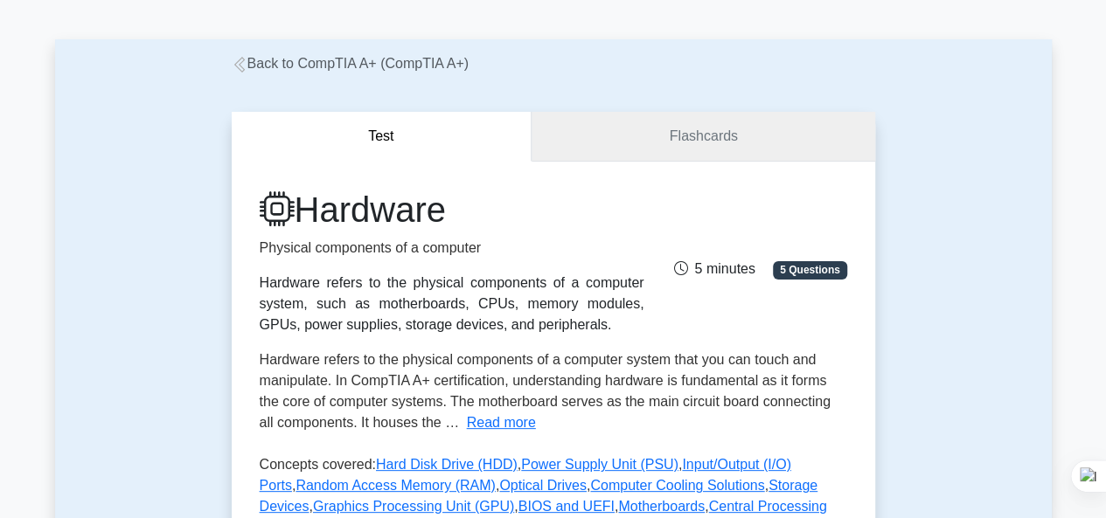
click at [731, 139] on link "Flashcards" at bounding box center [702, 137] width 343 height 50
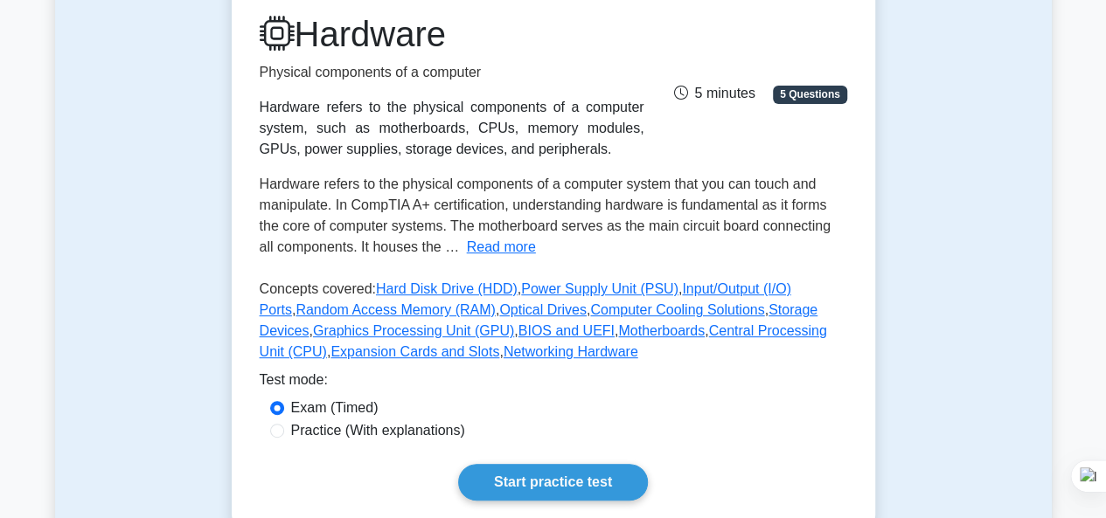
scroll to position [262, 0]
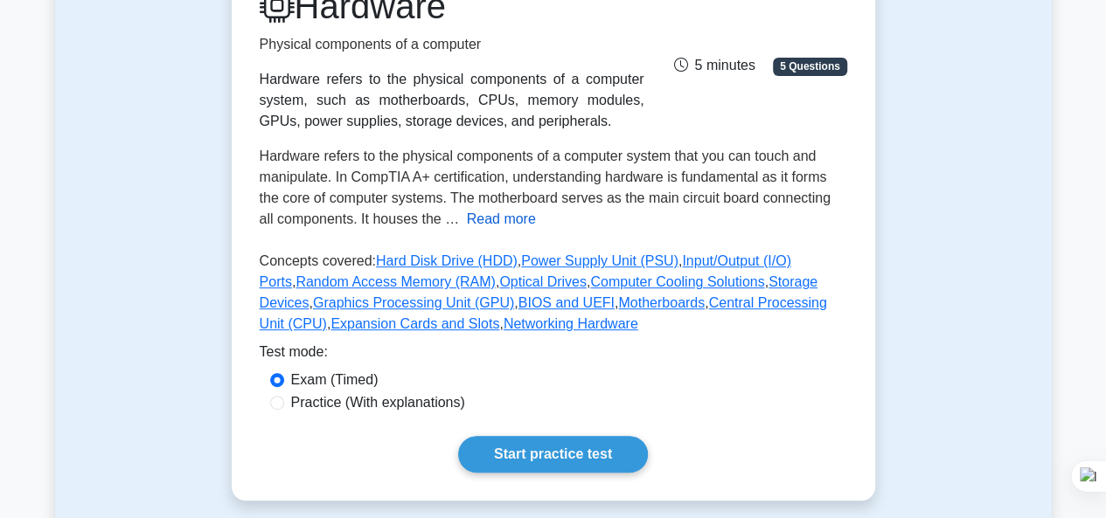
click at [467, 223] on button "Read more" at bounding box center [501, 219] width 69 height 21
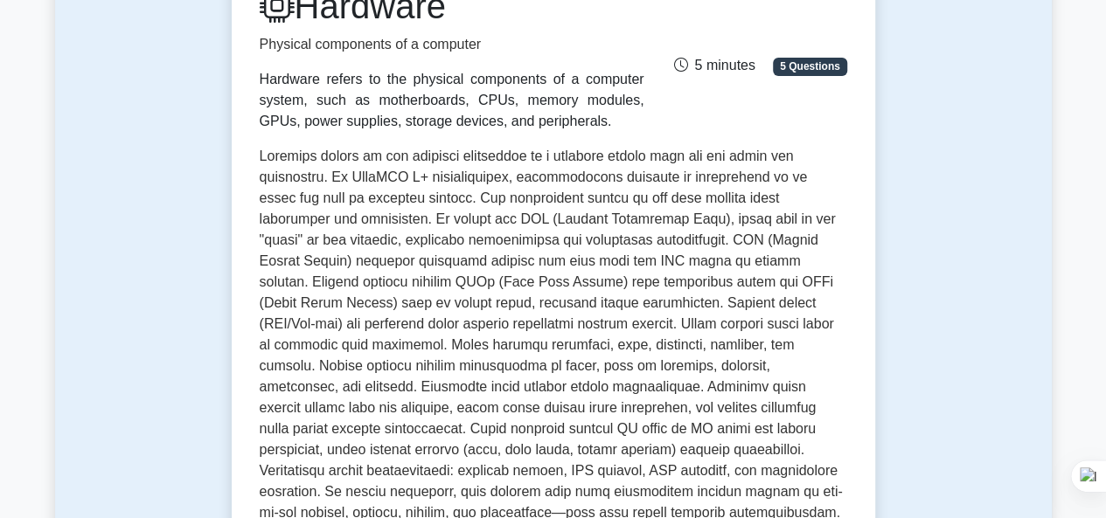
click at [794, 66] on span "5 Questions" at bounding box center [809, 66] width 73 height 17
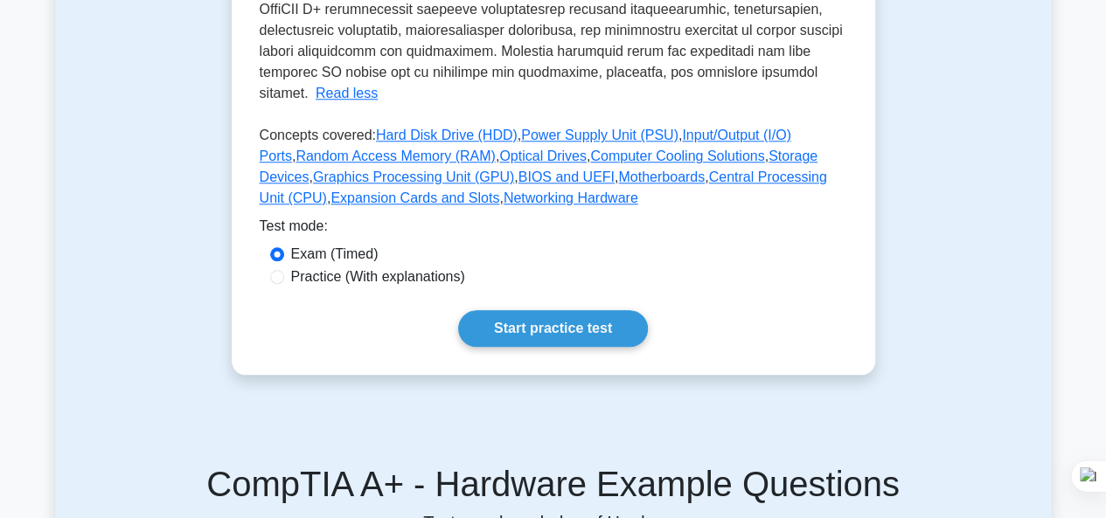
scroll to position [874, 0]
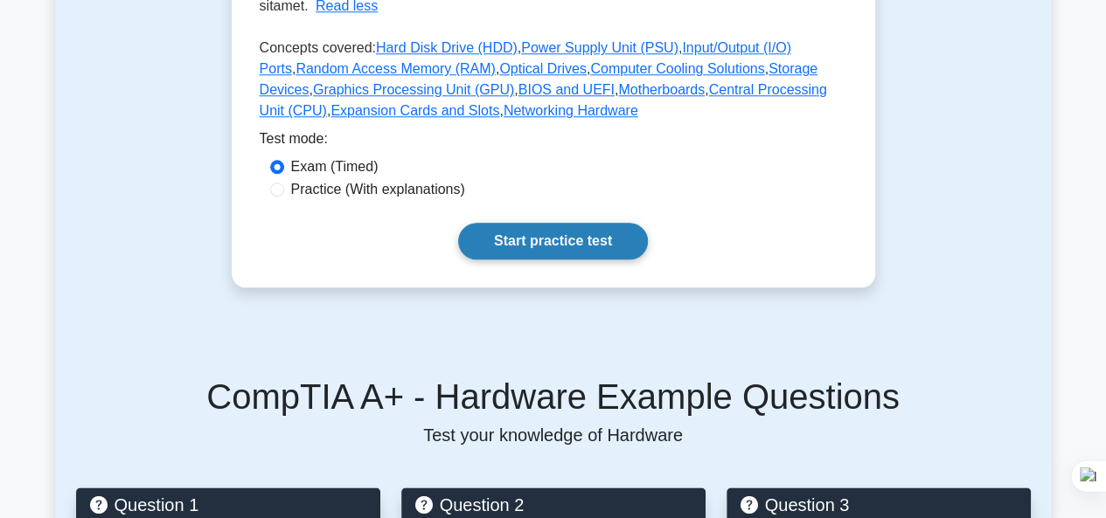
click at [565, 223] on link "Start practice test" at bounding box center [553, 241] width 190 height 37
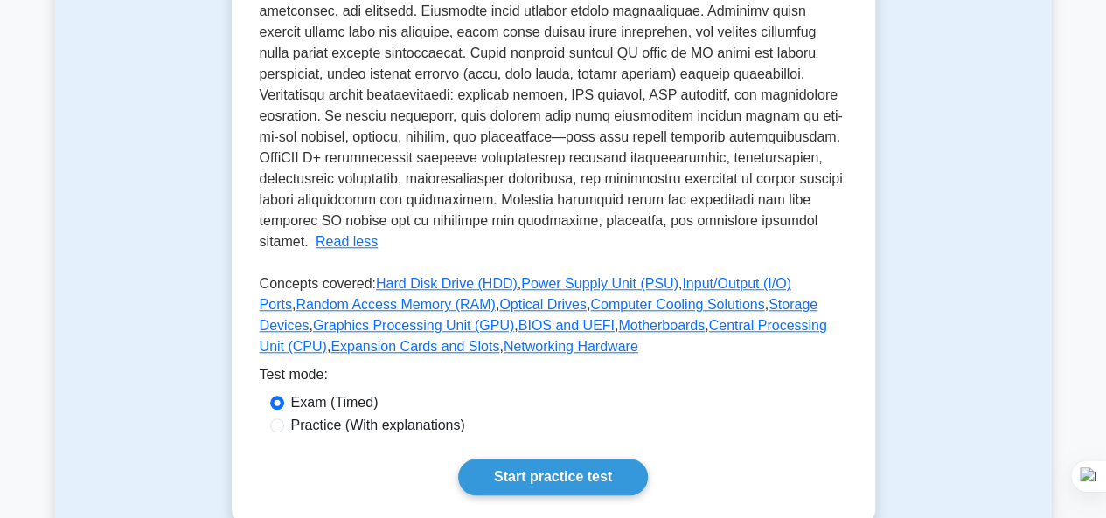
scroll to position [612, 0]
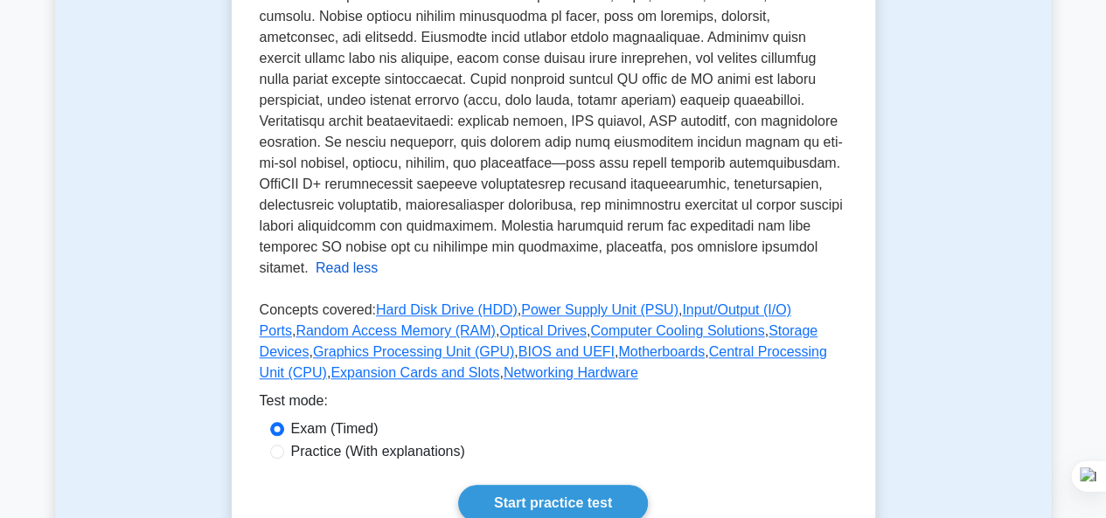
click at [378, 258] on button "Read less" at bounding box center [347, 268] width 62 height 21
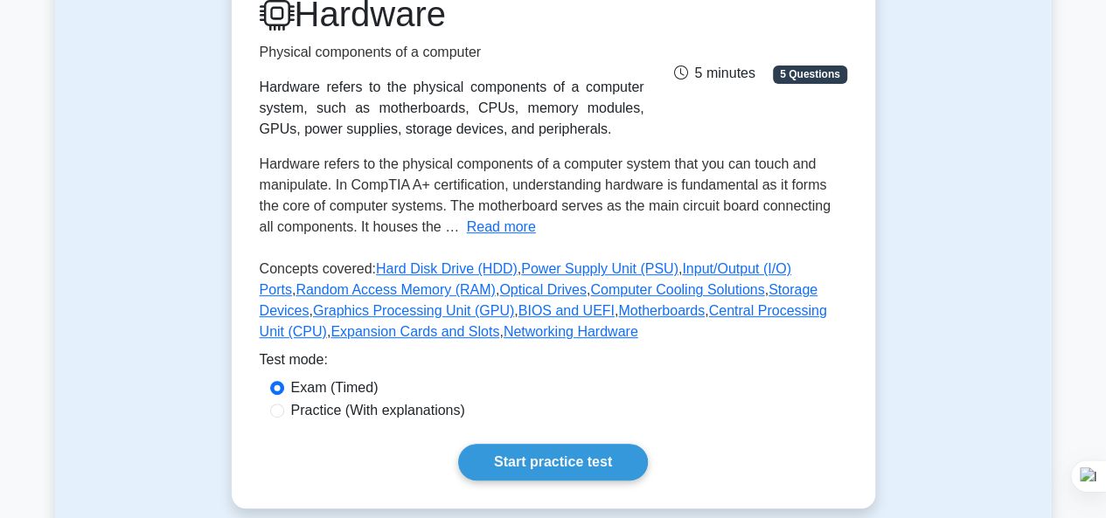
scroll to position [233, 0]
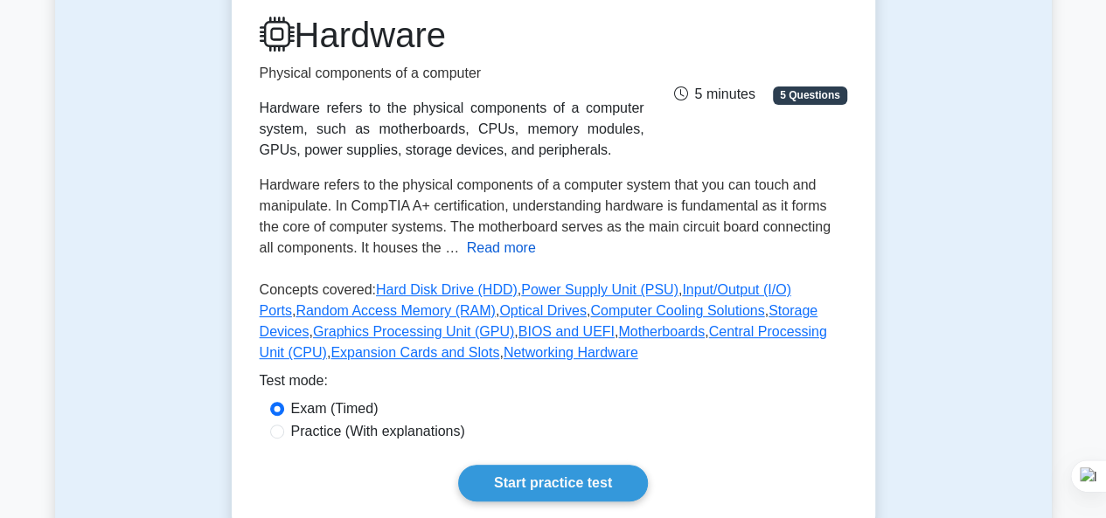
click at [484, 247] on button "Read more" at bounding box center [501, 248] width 69 height 21
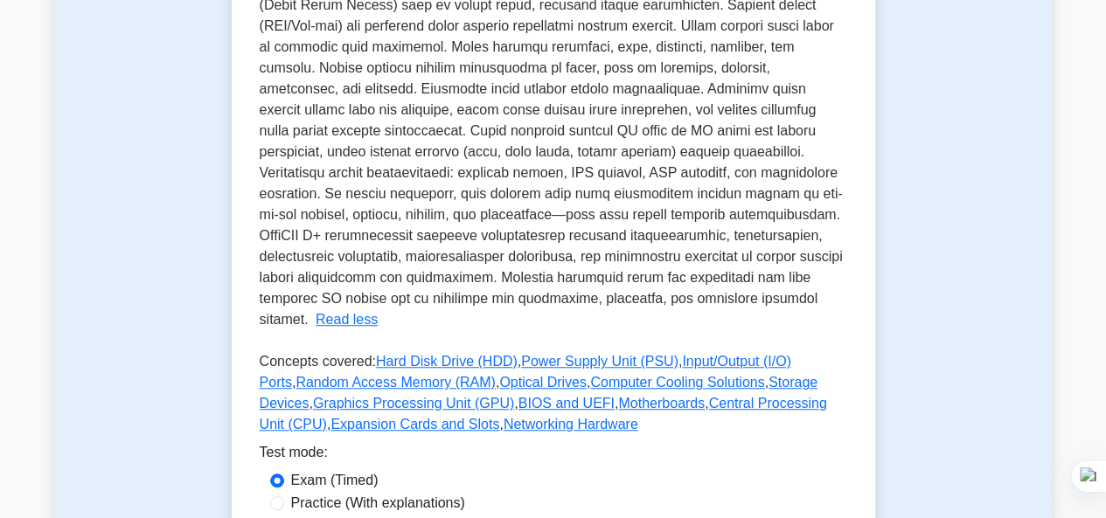
scroll to position [583, 0]
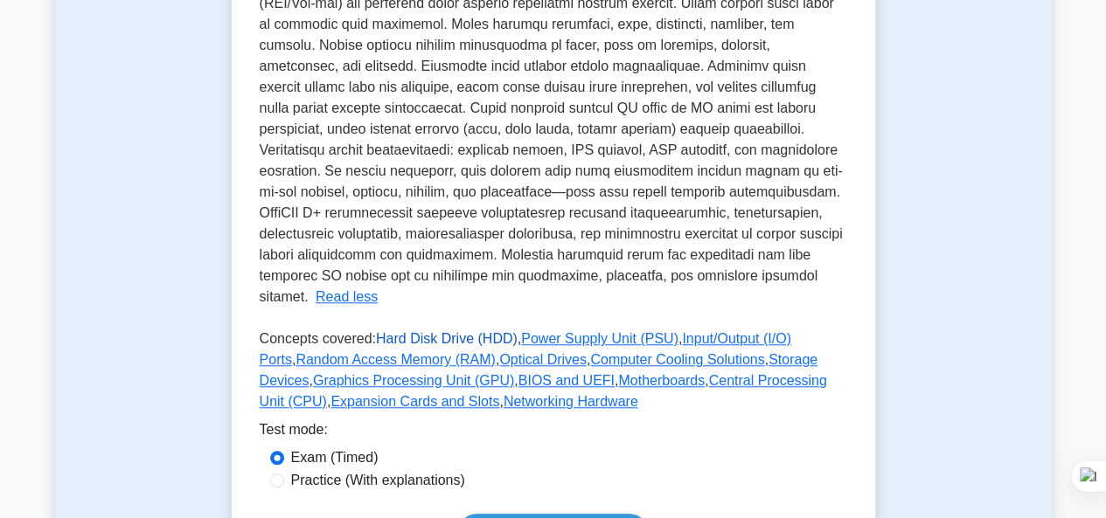
click at [414, 331] on link "Hard Disk Drive (HDD)" at bounding box center [447, 338] width 142 height 15
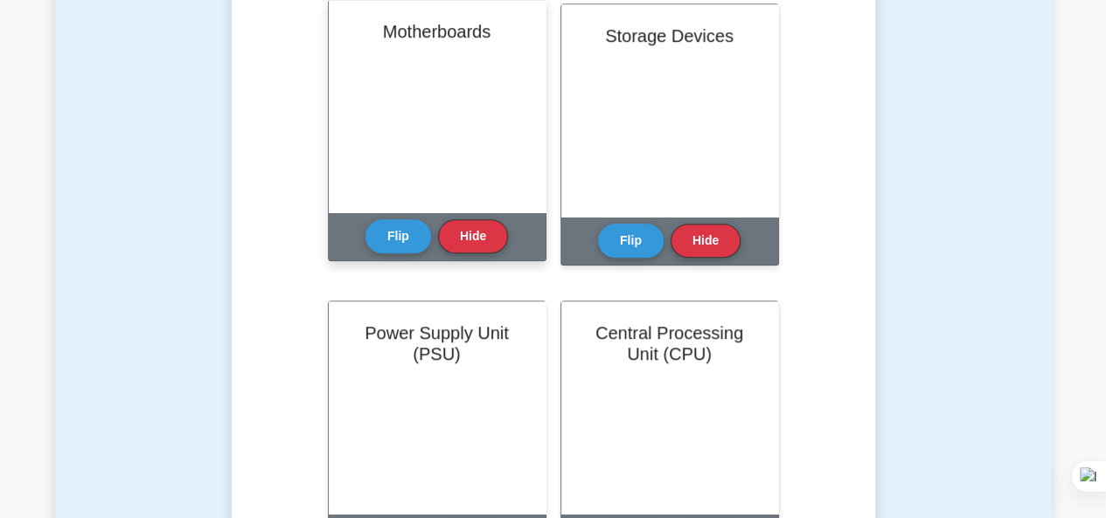
scroll to position [87, 0]
click at [415, 237] on button "Flip" at bounding box center [398, 236] width 66 height 34
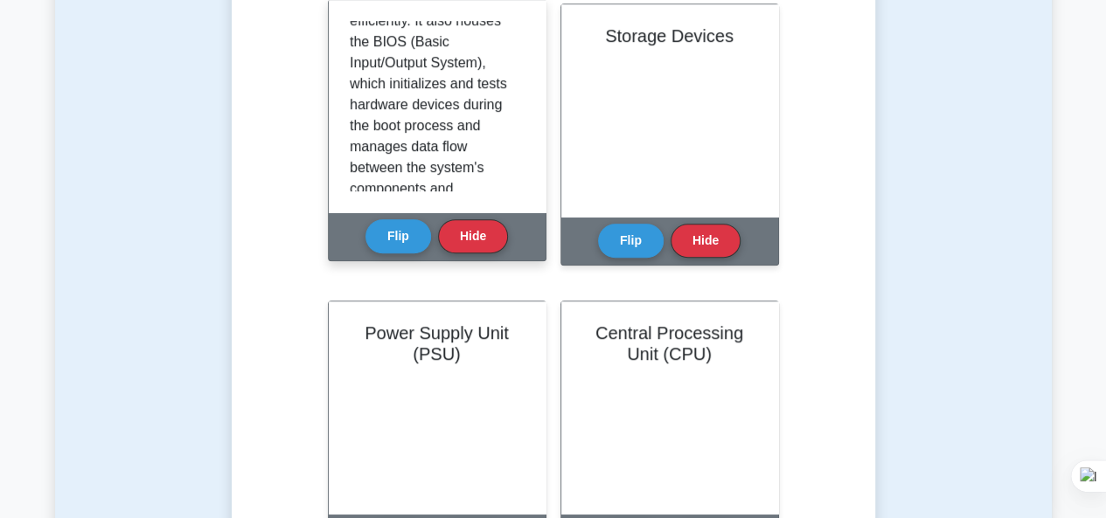
scroll to position [450, 0]
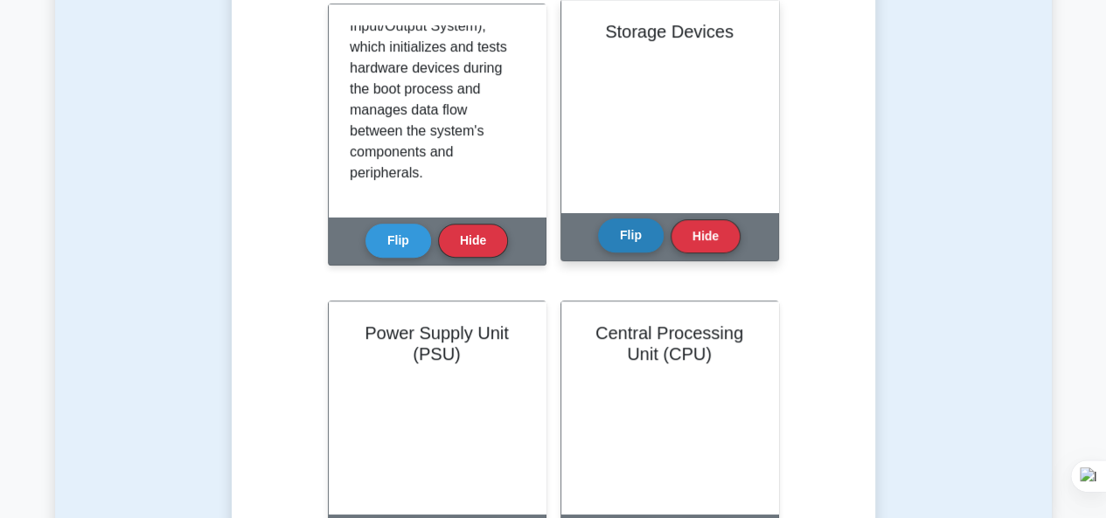
click at [610, 238] on button "Flip" at bounding box center [631, 236] width 66 height 34
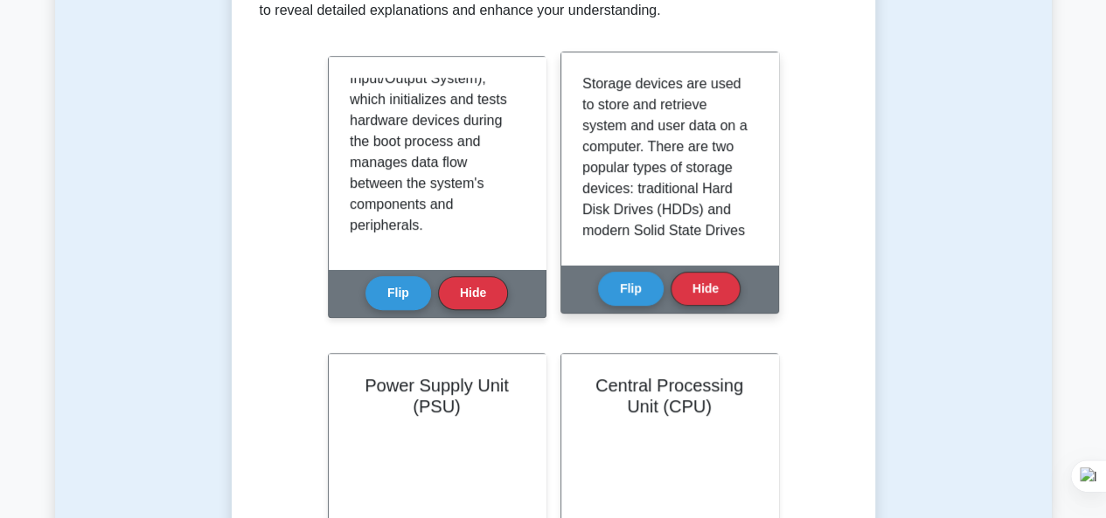
scroll to position [350, 0]
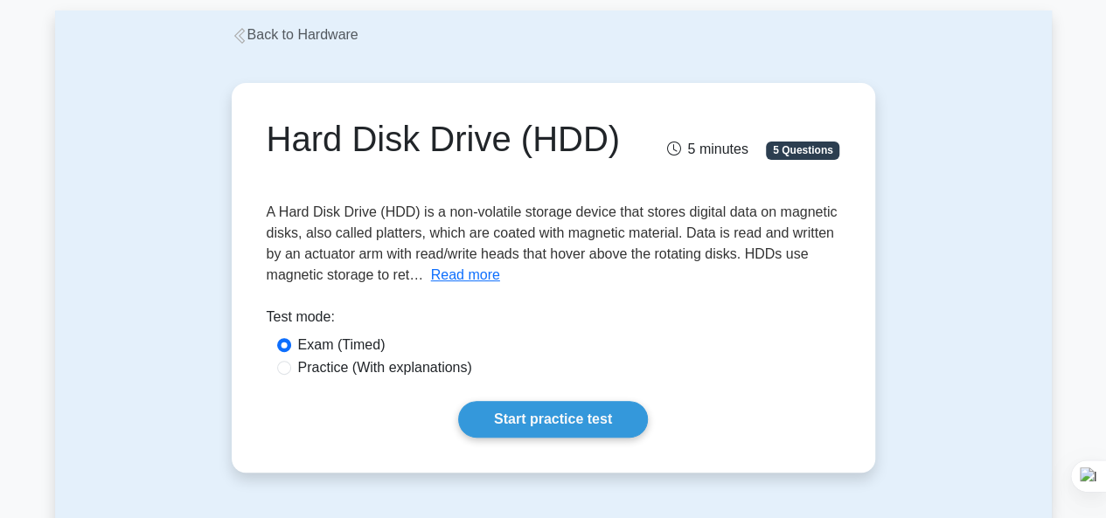
click at [481, 281] on button "Read more" at bounding box center [465, 275] width 69 height 21
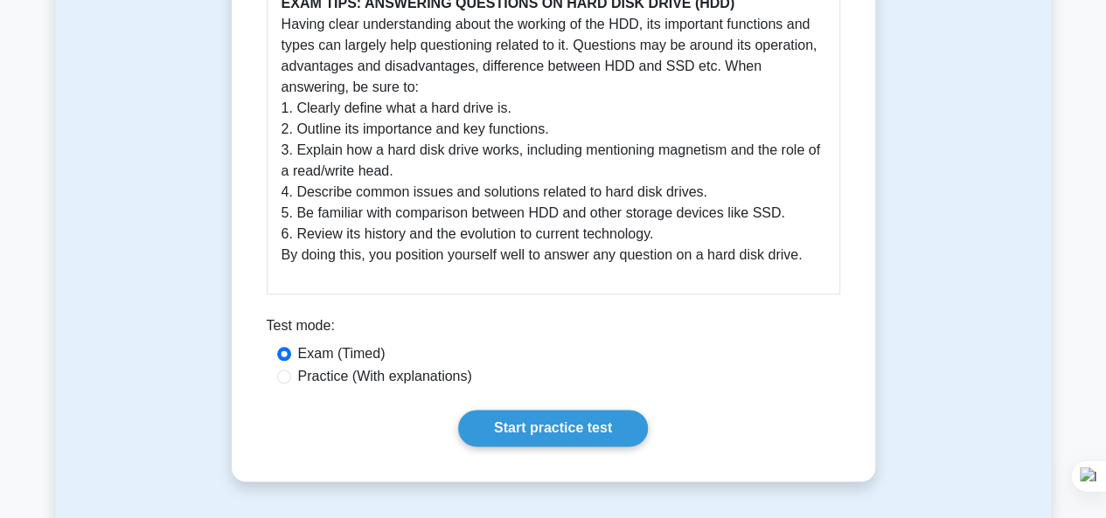
scroll to position [874, 0]
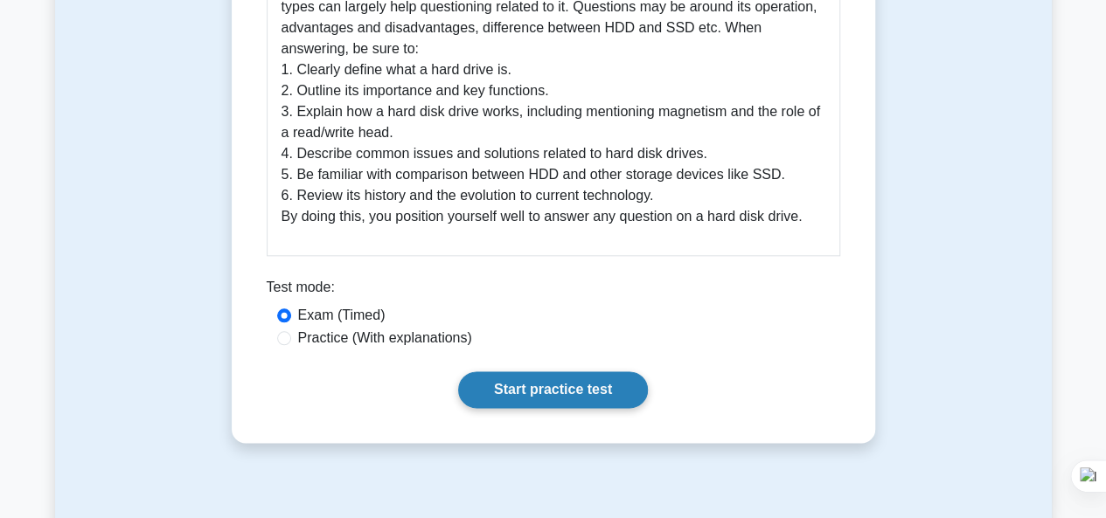
click at [510, 391] on link "Start practice test" at bounding box center [553, 389] width 190 height 37
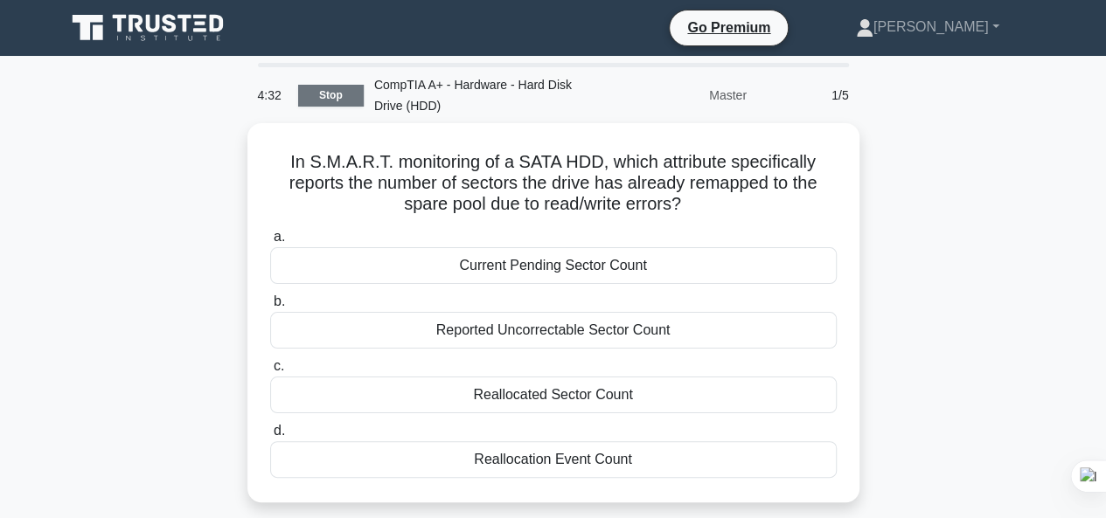
click at [337, 99] on link "Stop" at bounding box center [331, 96] width 66 height 22
click at [320, 90] on link "Stop" at bounding box center [331, 96] width 66 height 22
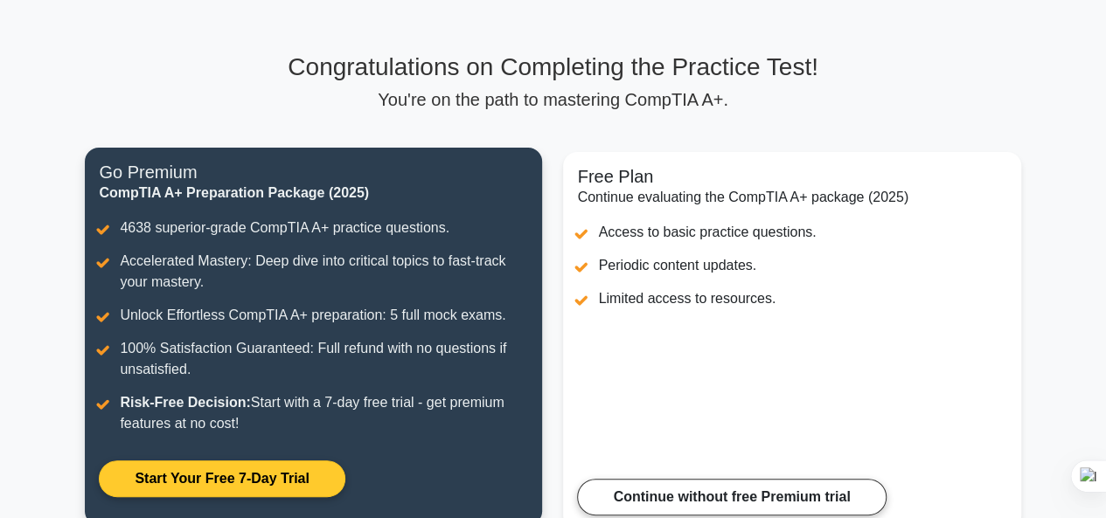
click at [281, 482] on link "Start Your Free 7-Day Trial" at bounding box center [222, 479] width 246 height 37
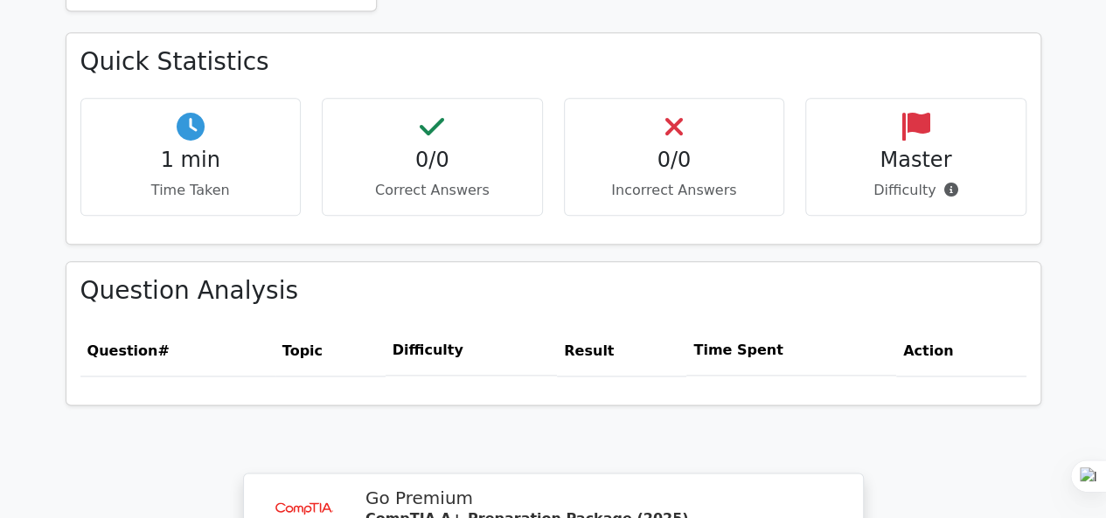
scroll to position [962, 0]
click at [431, 326] on th "Difficulty" at bounding box center [470, 351] width 171 height 50
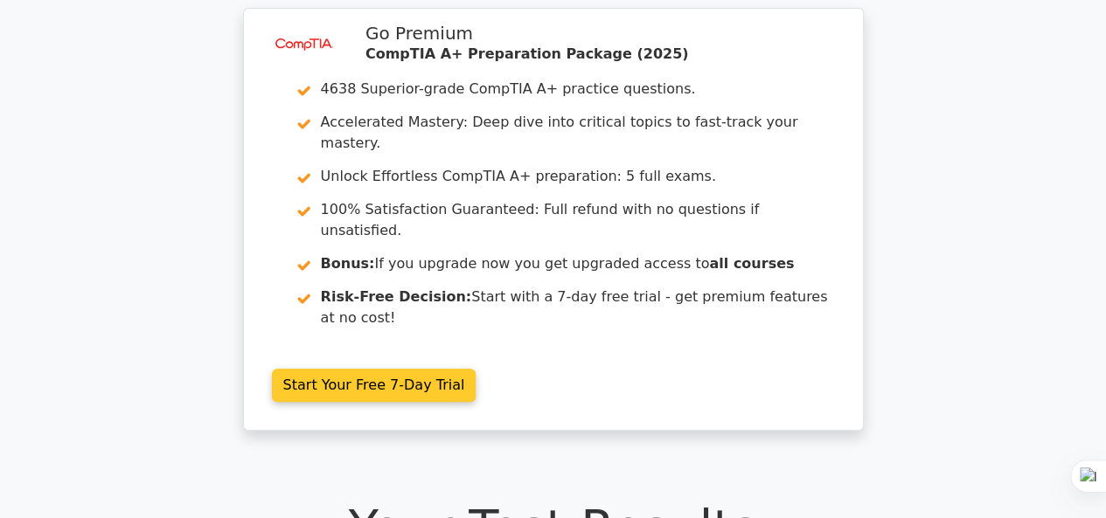
scroll to position [0, 0]
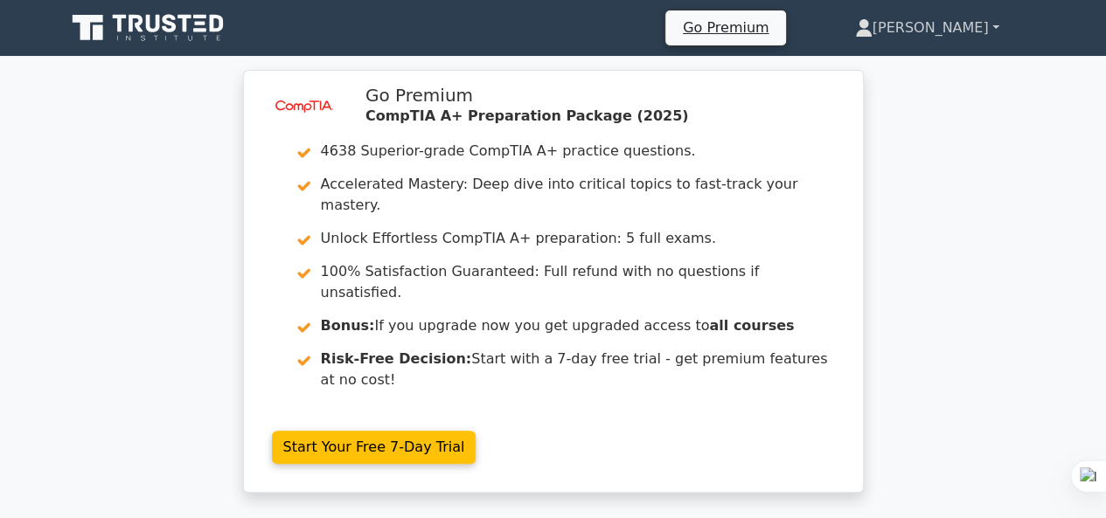
click at [978, 29] on link "[PERSON_NAME]" at bounding box center [927, 27] width 228 height 35
click at [994, 27] on link "[PERSON_NAME]" at bounding box center [927, 27] width 228 height 35
click at [996, 22] on link "[PERSON_NAME]" at bounding box center [927, 27] width 228 height 35
click at [989, 25] on link "[PERSON_NAME]" at bounding box center [927, 27] width 228 height 35
click at [997, 26] on link "[PERSON_NAME]" at bounding box center [927, 27] width 228 height 35
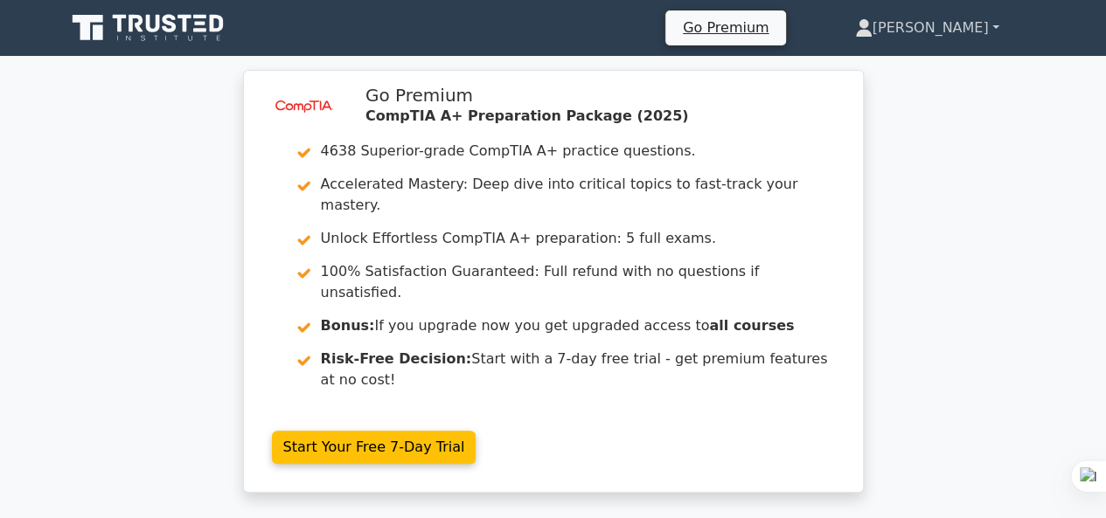
click at [993, 24] on link "[PERSON_NAME]" at bounding box center [927, 27] width 228 height 35
click at [941, 17] on link "[PERSON_NAME]" at bounding box center [927, 27] width 228 height 35
click at [944, 15] on link "[PERSON_NAME]" at bounding box center [927, 27] width 228 height 35
drag, startPoint x: 949, startPoint y: 13, endPoint x: 948, endPoint y: 24, distance: 10.6
drag, startPoint x: 948, startPoint y: 24, endPoint x: 965, endPoint y: 24, distance: 17.5
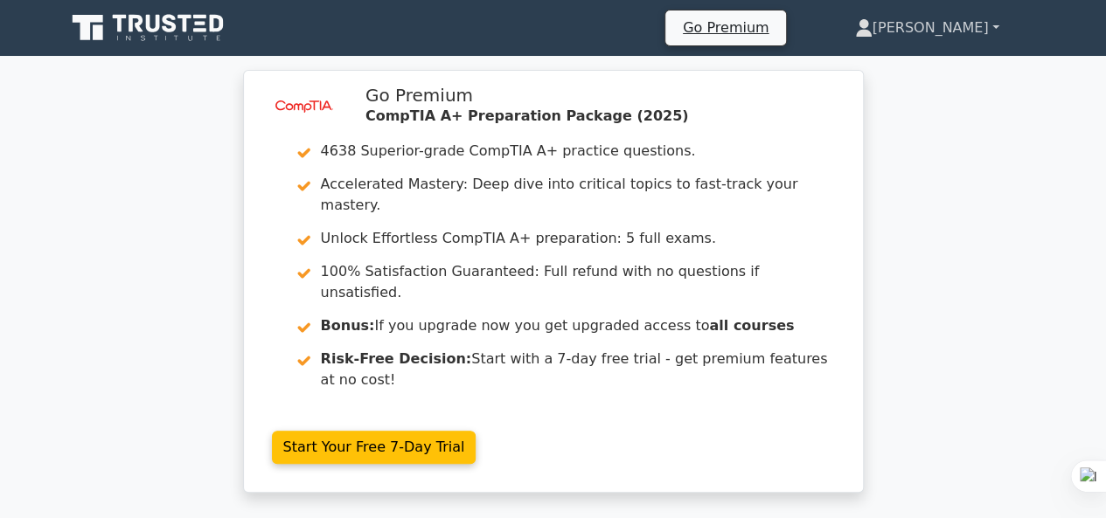
click at [965, 24] on link "[PERSON_NAME]" at bounding box center [927, 27] width 228 height 35
click at [996, 25] on link "[PERSON_NAME]" at bounding box center [927, 27] width 228 height 35
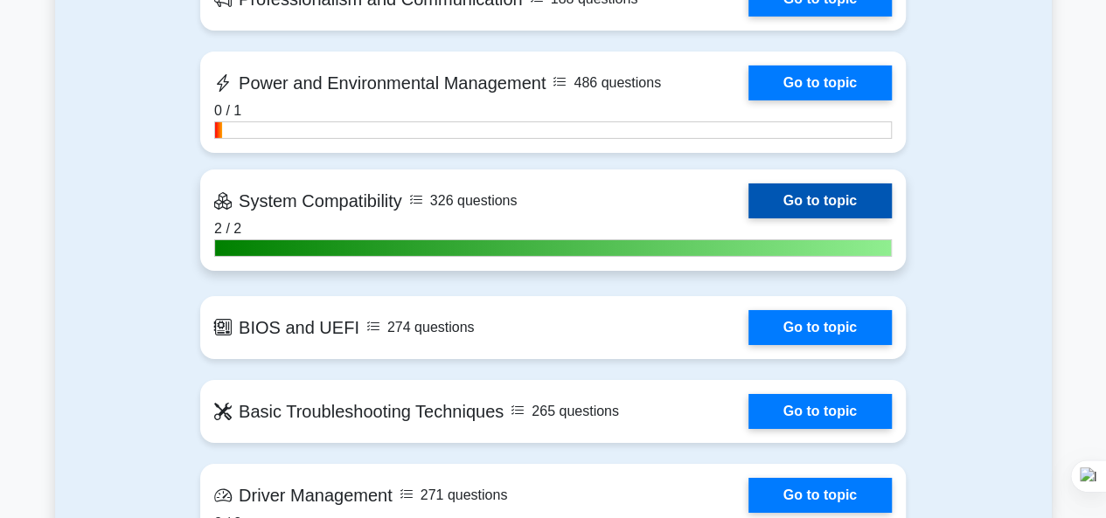
scroll to position [2972, 0]
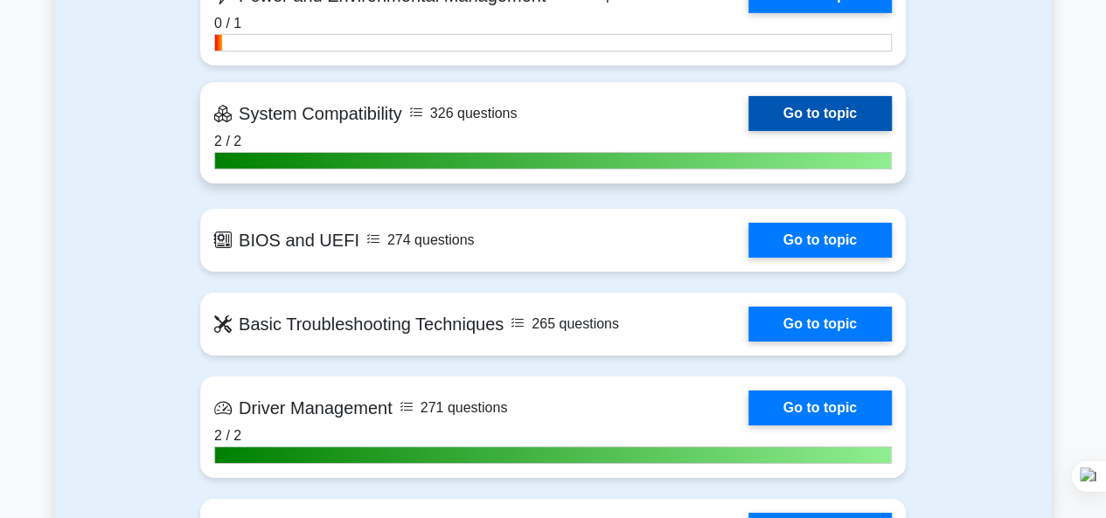
click at [748, 131] on link "Go to topic" at bounding box center [819, 113] width 143 height 35
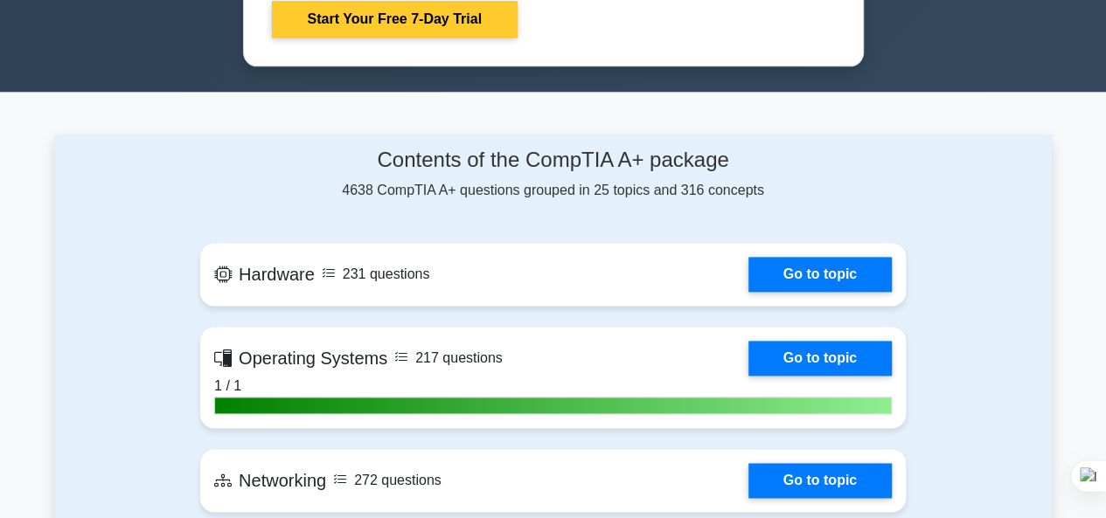
scroll to position [1049, 0]
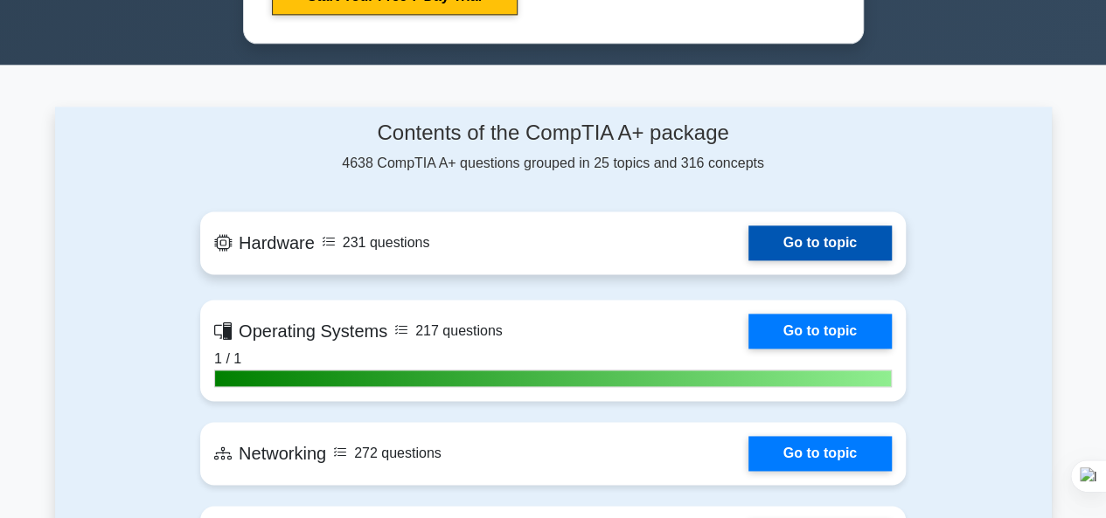
click at [748, 238] on link "Go to topic" at bounding box center [819, 243] width 143 height 35
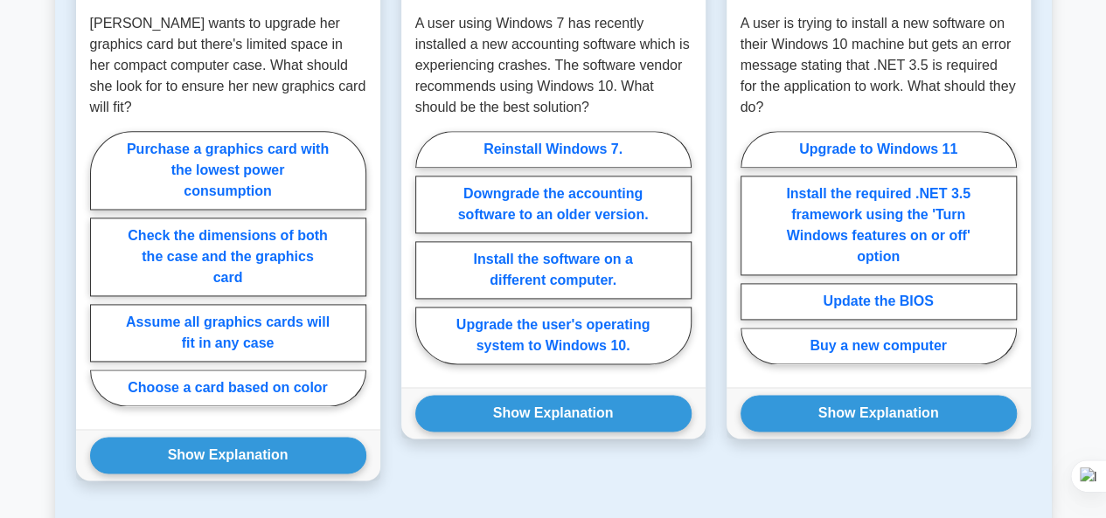
scroll to position [1049, 0]
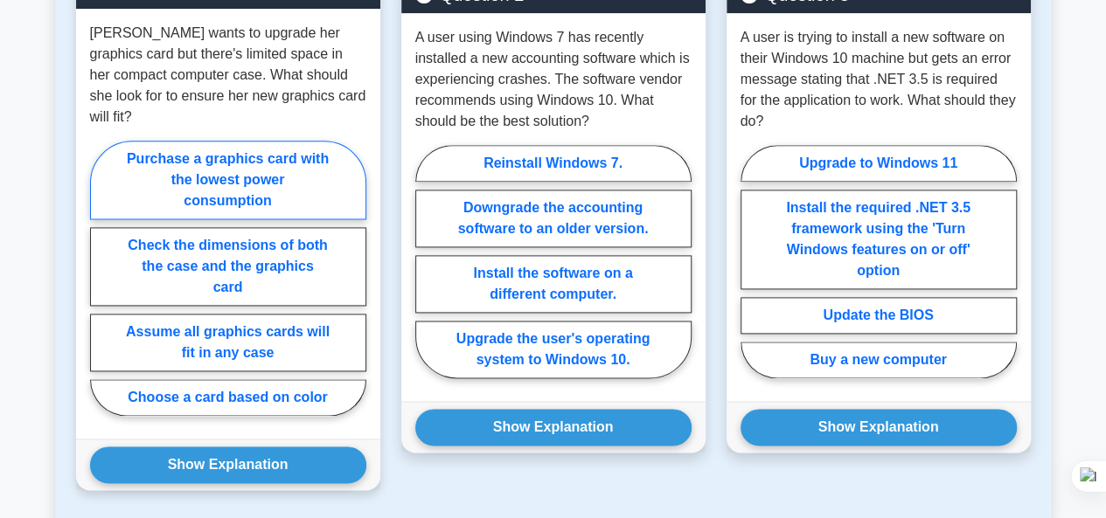
click at [238, 155] on label "Purchase a graphics card with the lowest power consumption" at bounding box center [228, 180] width 276 height 79
click at [101, 278] on input "Purchase a graphics card with the lowest power consumption" at bounding box center [95, 283] width 11 height 11
radio input "true"
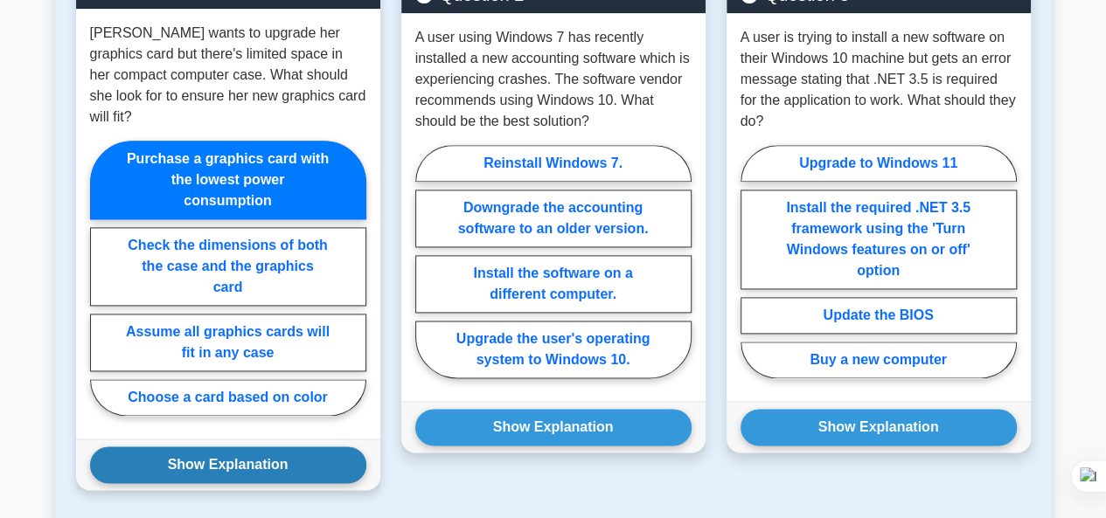
click at [253, 448] on button "Show Explanation" at bounding box center [228, 465] width 276 height 37
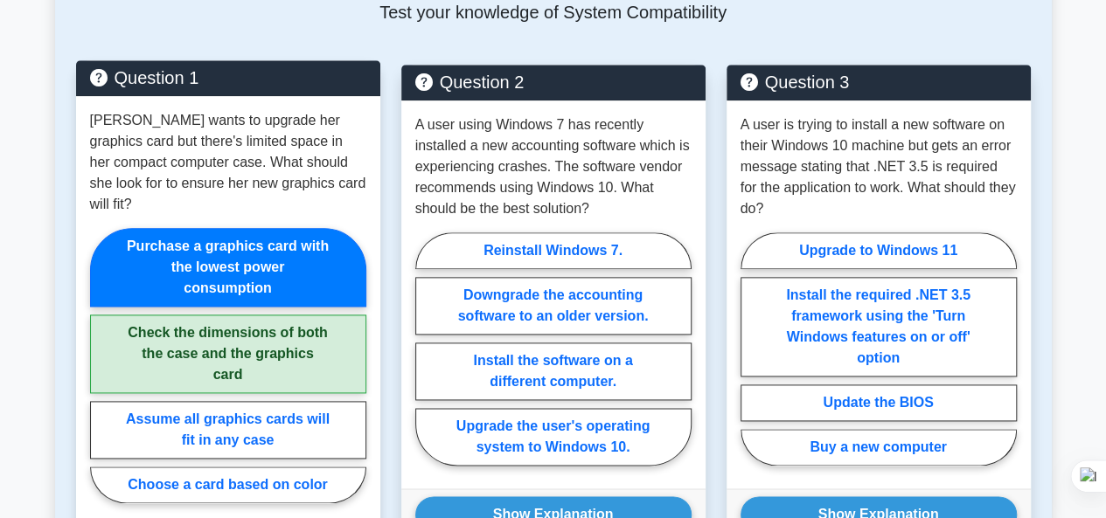
scroll to position [962, 0]
click at [269, 315] on label "Check the dimensions of both the case and the graphics card" at bounding box center [228, 354] width 276 height 79
click at [101, 365] on input "Check the dimensions of both the case and the graphics card" at bounding box center [95, 370] width 11 height 11
radio input "true"
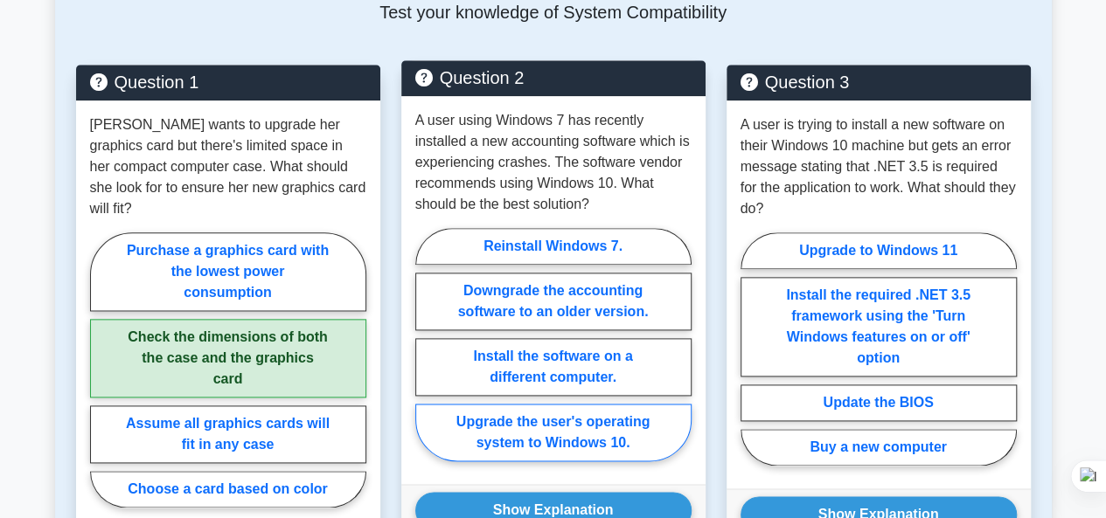
click at [589, 427] on label "Upgrade the user's operating system to Windows 10." at bounding box center [553, 433] width 276 height 58
click at [427, 356] on input "Upgrade the user's operating system to Windows 10." at bounding box center [420, 349] width 11 height 11
radio input "true"
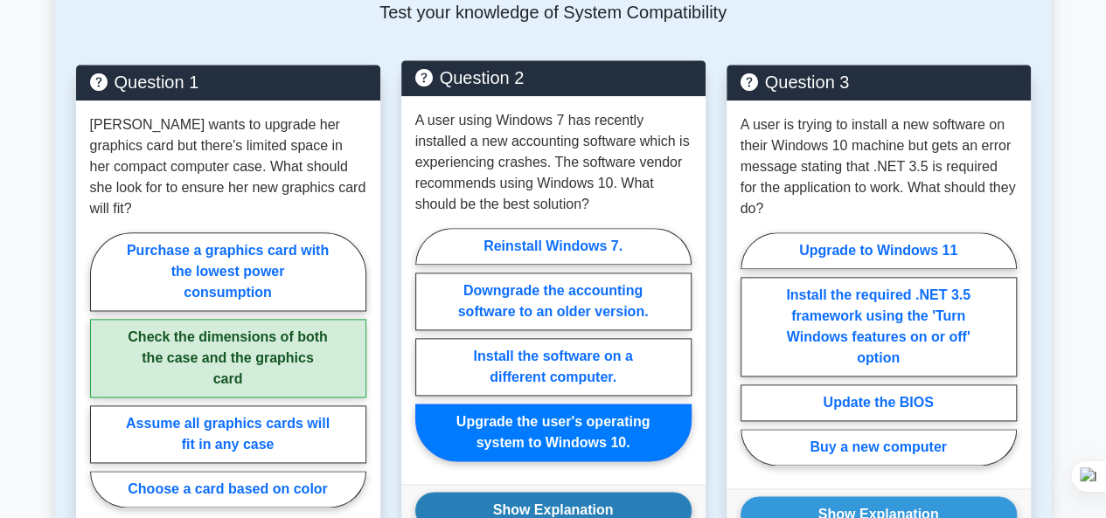
click at [592, 507] on button "Show Explanation" at bounding box center [553, 510] width 276 height 37
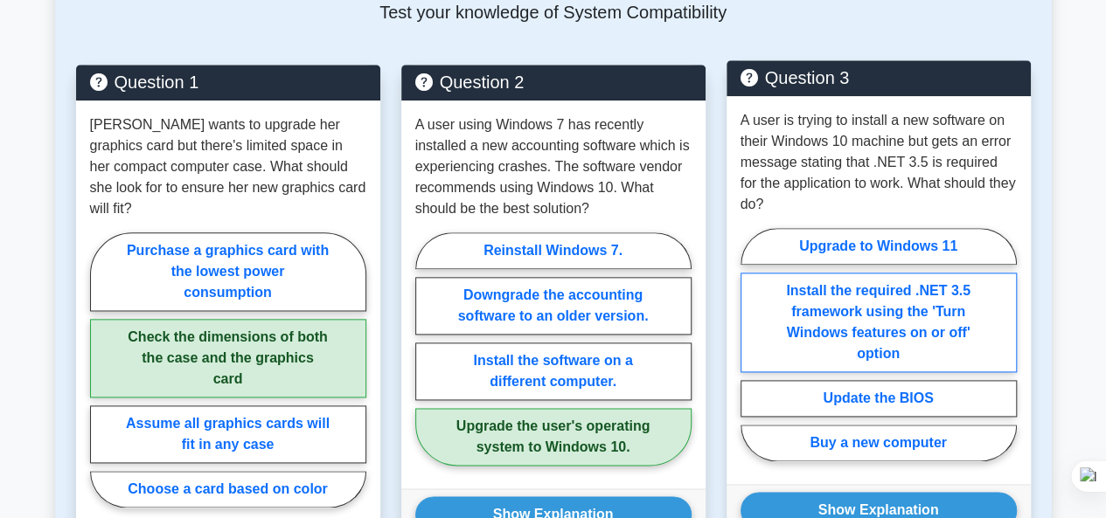
click at [945, 316] on label "Install the required .NET 3.5 framework using the 'Turn Windows features on or …" at bounding box center [878, 323] width 276 height 100
click at [752, 344] on input "Install the required .NET 3.5 framework using the 'Turn Windows features on or …" at bounding box center [745, 349] width 11 height 11
radio input "true"
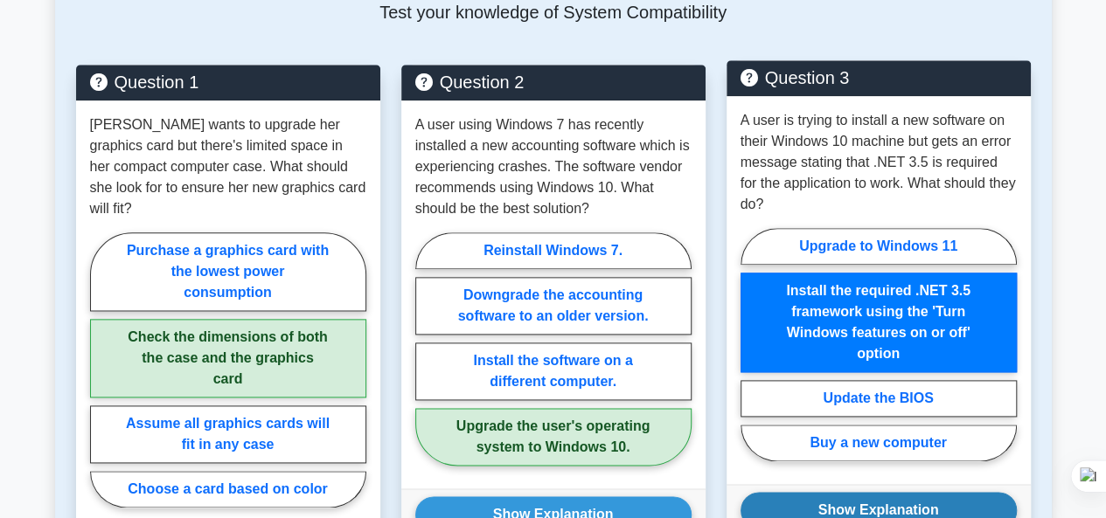
click at [935, 492] on button "Show Explanation" at bounding box center [878, 510] width 276 height 37
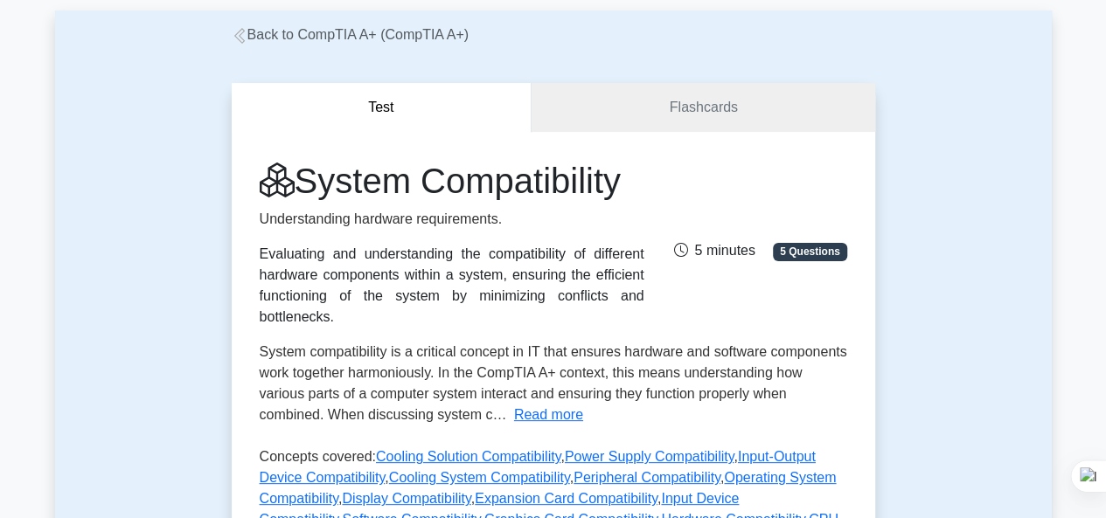
scroll to position [175, 0]
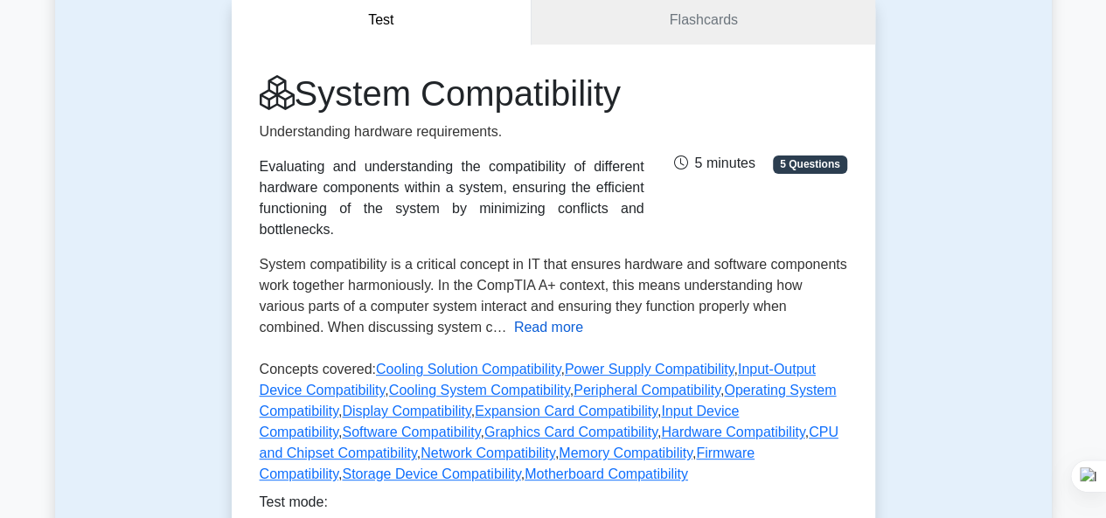
click at [547, 317] on button "Read more" at bounding box center [548, 327] width 69 height 21
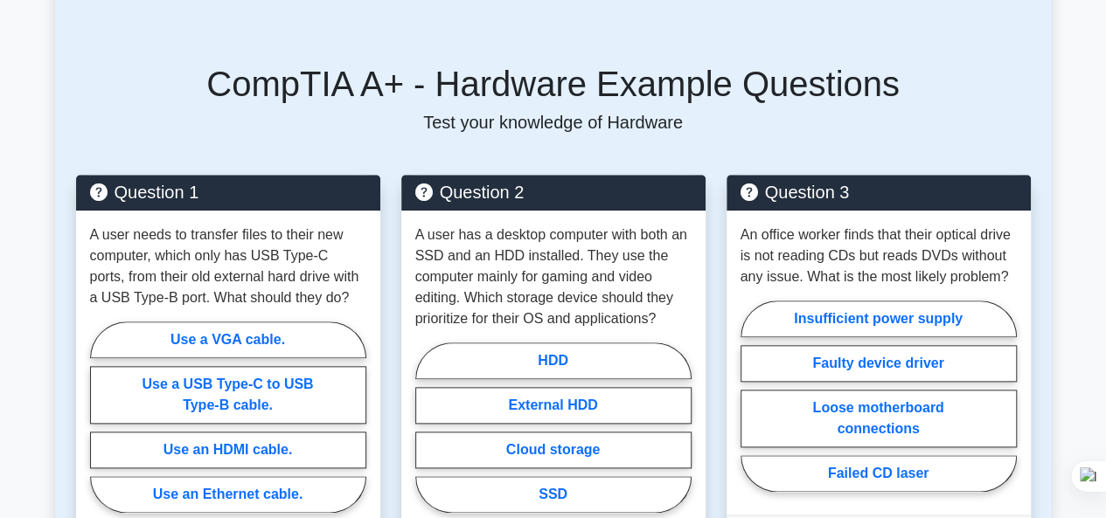
scroll to position [787, 0]
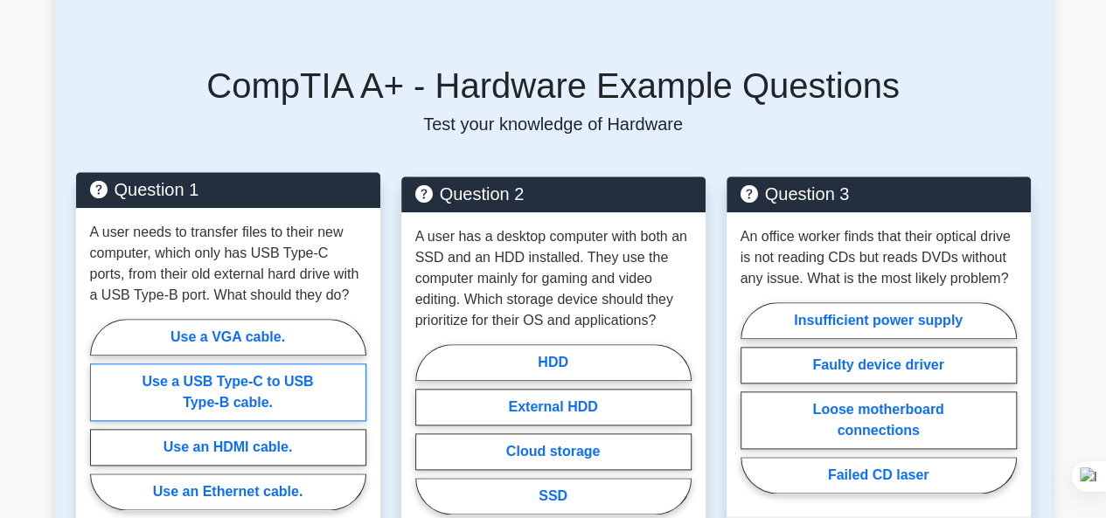
click at [255, 387] on label "Use a USB Type-C to USB Type-B cable." at bounding box center [228, 393] width 276 height 58
click at [101, 414] on input "Use a USB Type-C to USB Type-B cable." at bounding box center [95, 419] width 11 height 11
radio input "true"
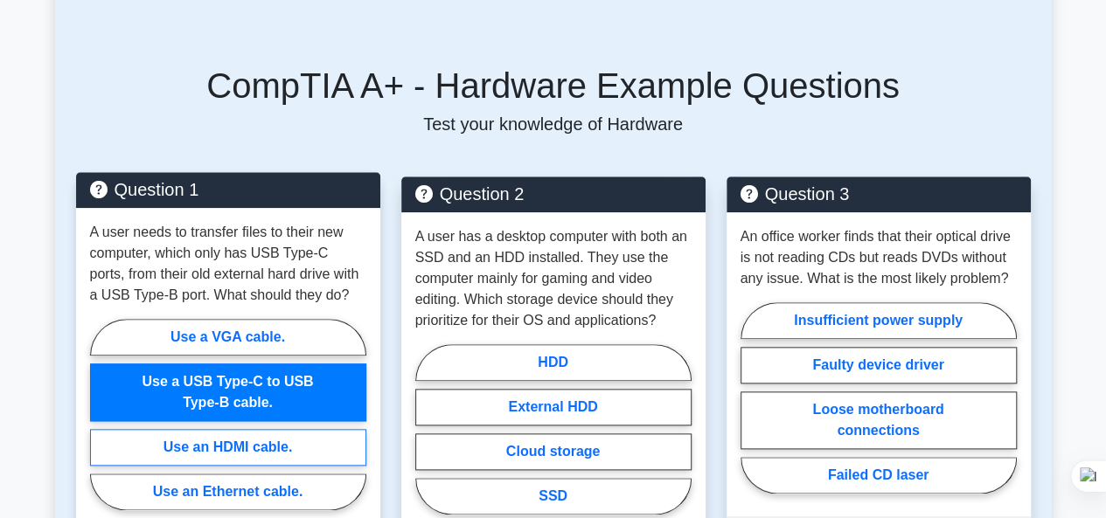
scroll to position [874, 0]
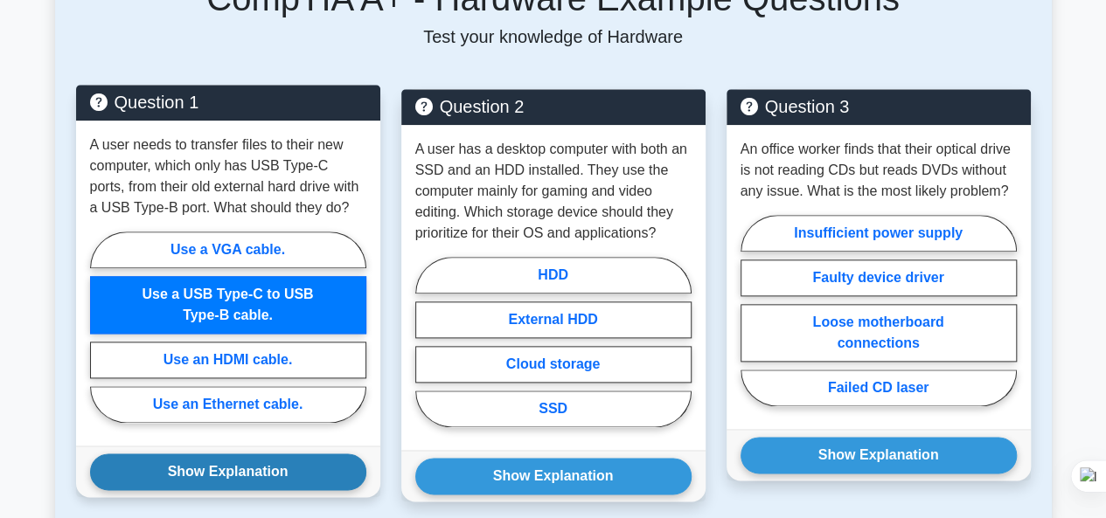
click at [233, 464] on button "Show Explanation" at bounding box center [228, 472] width 276 height 37
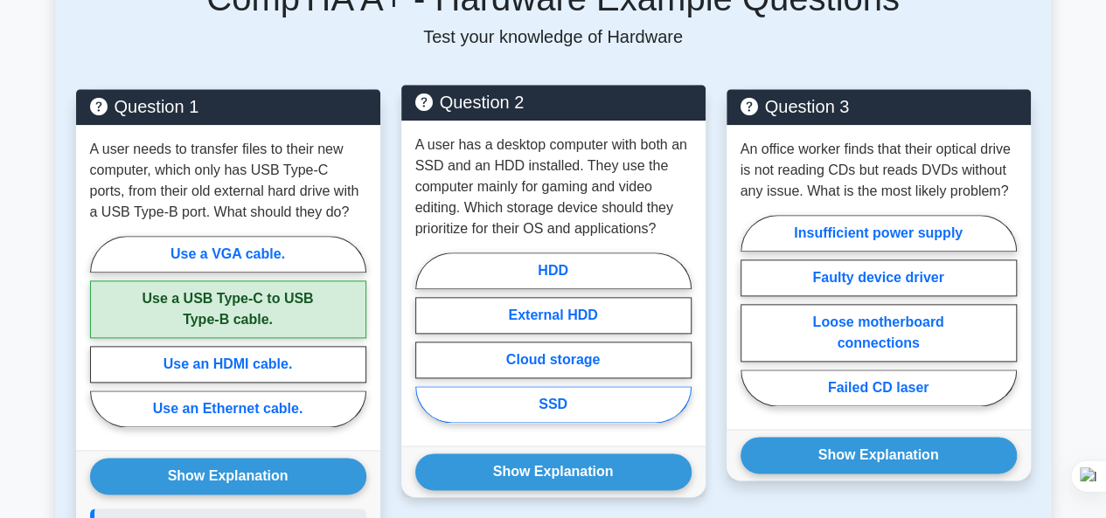
click at [591, 405] on label "SSD" at bounding box center [553, 404] width 276 height 37
click at [427, 349] on input "SSD" at bounding box center [420, 342] width 11 height 11
radio input "true"
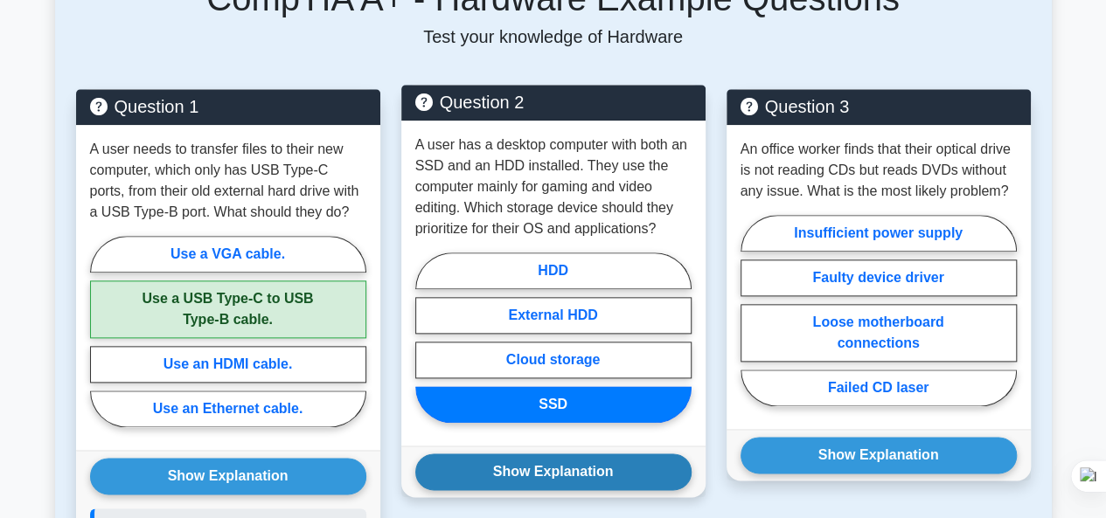
click at [580, 455] on button "Show Explanation" at bounding box center [553, 472] width 276 height 37
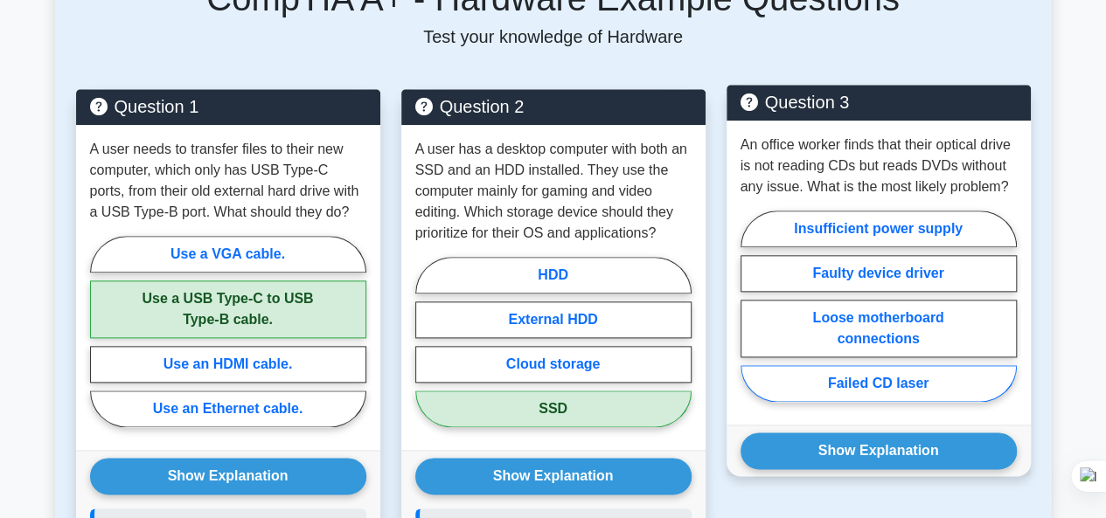
click at [882, 384] on label "Failed CD laser" at bounding box center [878, 383] width 276 height 37
click at [752, 317] on input "Failed CD laser" at bounding box center [745, 311] width 11 height 11
radio input "true"
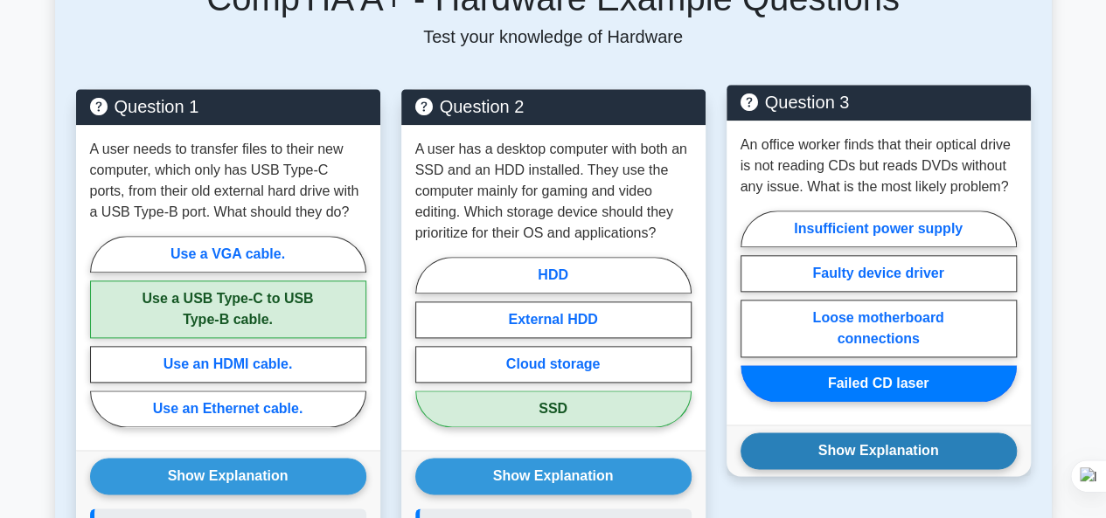
click at [904, 441] on button "Show Explanation" at bounding box center [878, 451] width 276 height 37
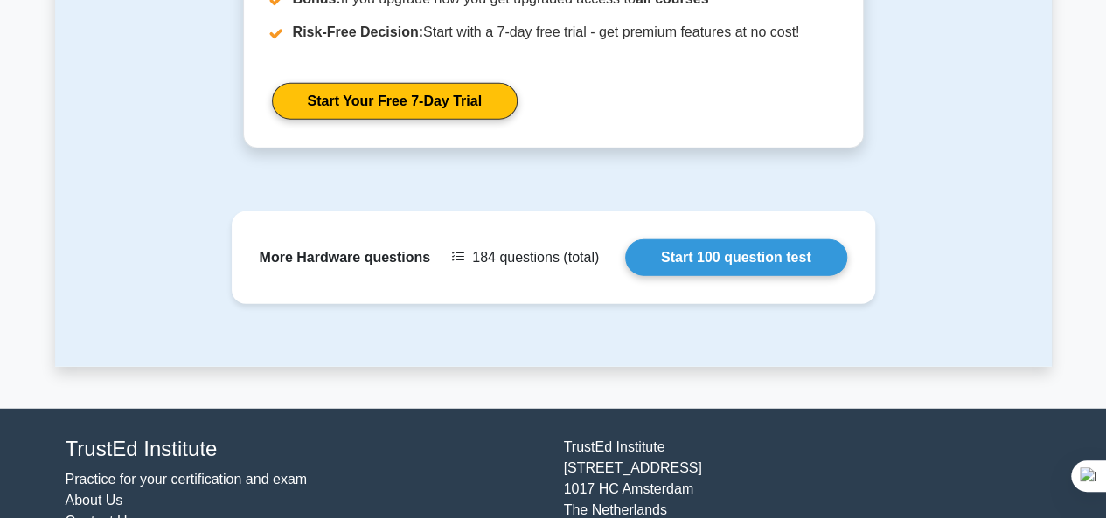
scroll to position [2185, 0]
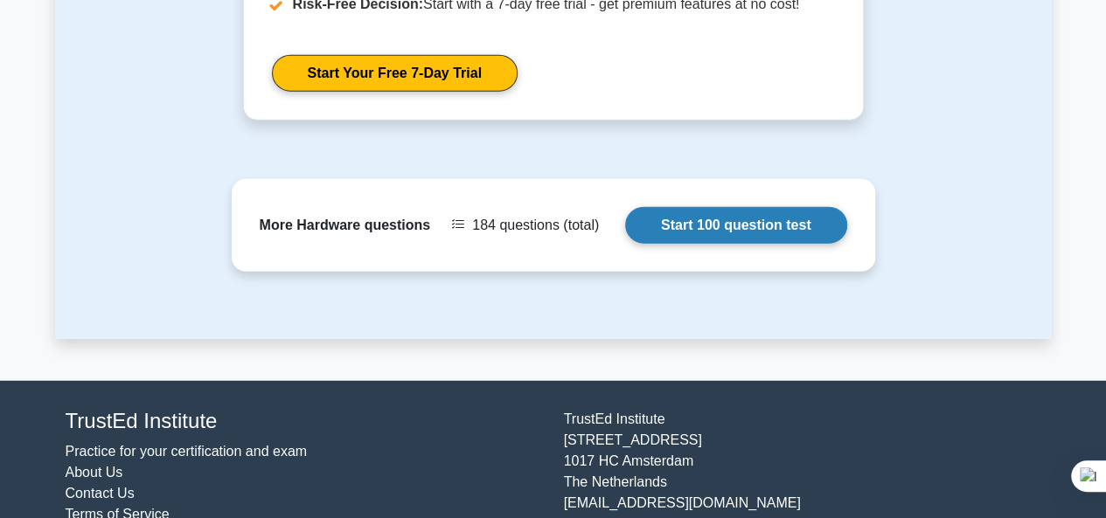
click at [666, 207] on link "Start 100 question test" at bounding box center [736, 225] width 222 height 37
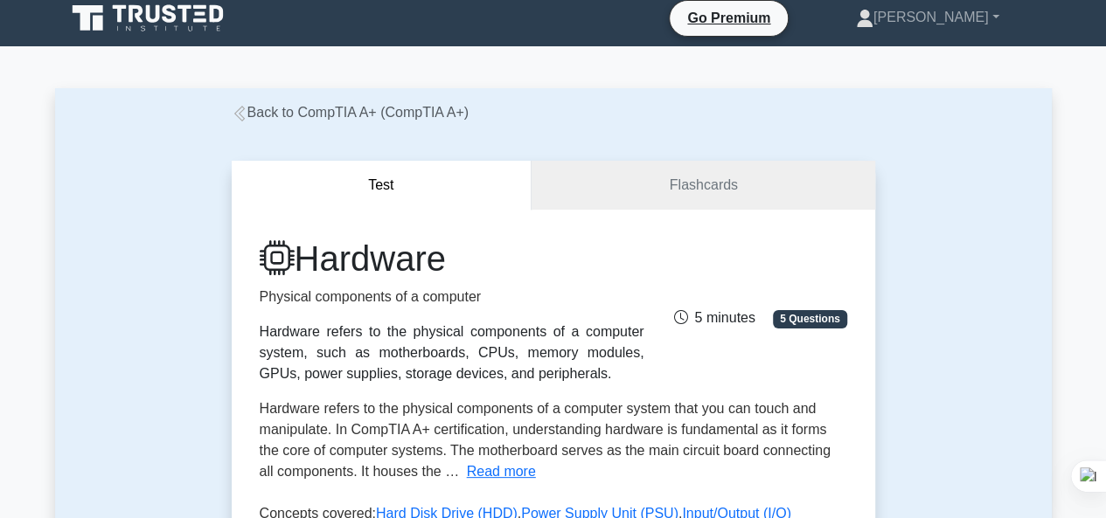
scroll to position [0, 0]
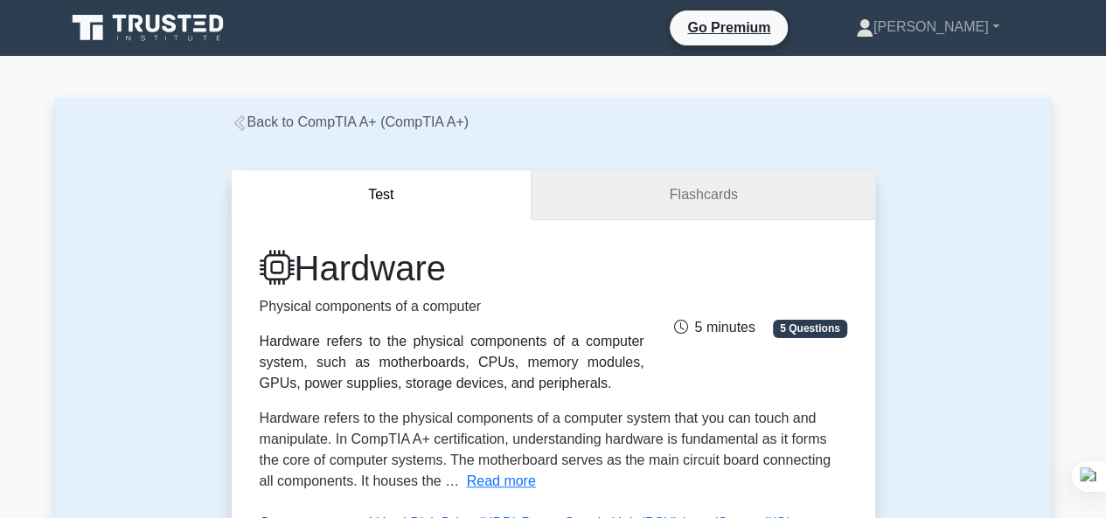
click at [696, 195] on link "Flashcards" at bounding box center [702, 195] width 343 height 50
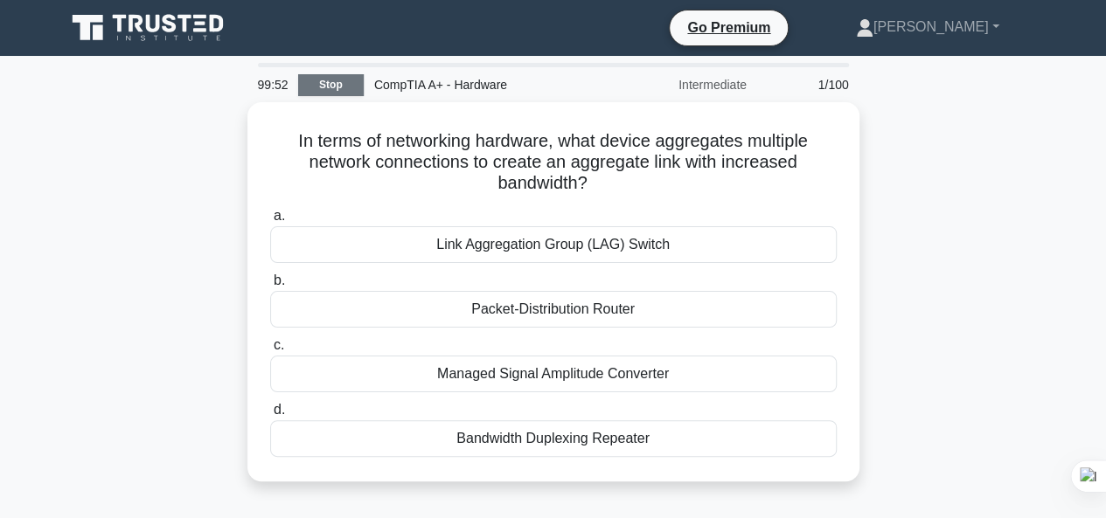
click at [324, 85] on link "Stop" at bounding box center [331, 85] width 66 height 22
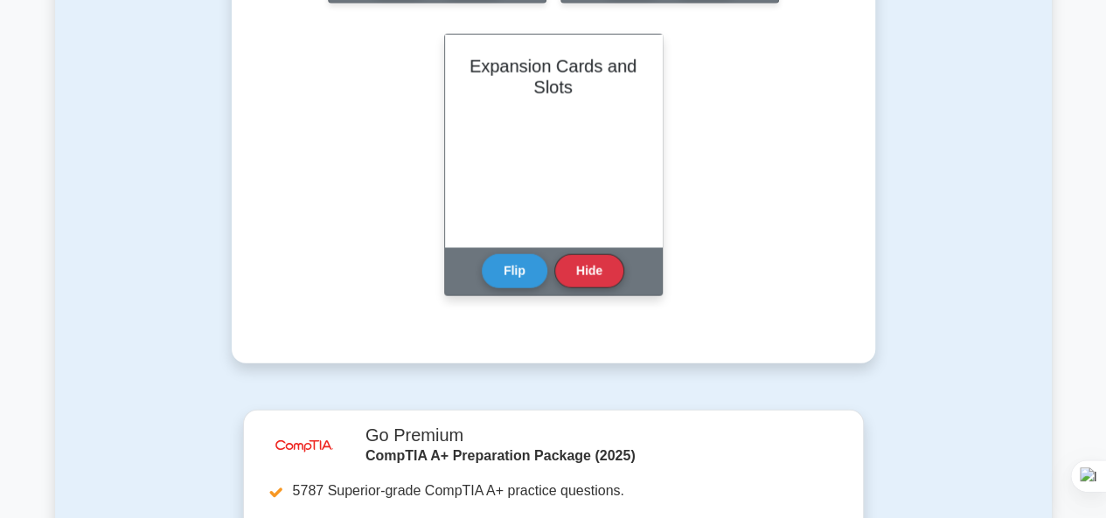
scroll to position [2098, 0]
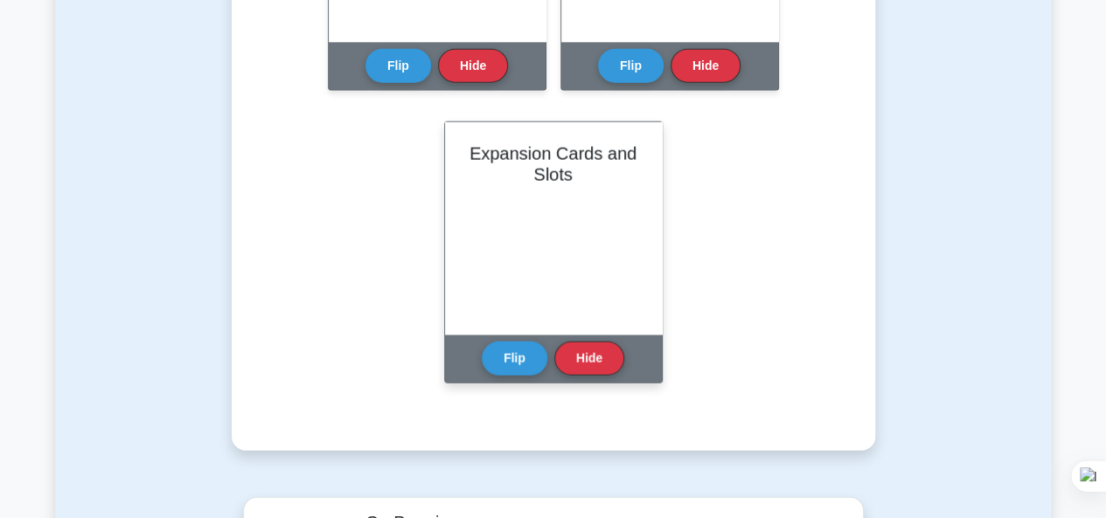
drag, startPoint x: 511, startPoint y: 356, endPoint x: 512, endPoint y: 334, distance: 21.9
click at [512, 351] on button "Flip" at bounding box center [515, 359] width 66 height 34
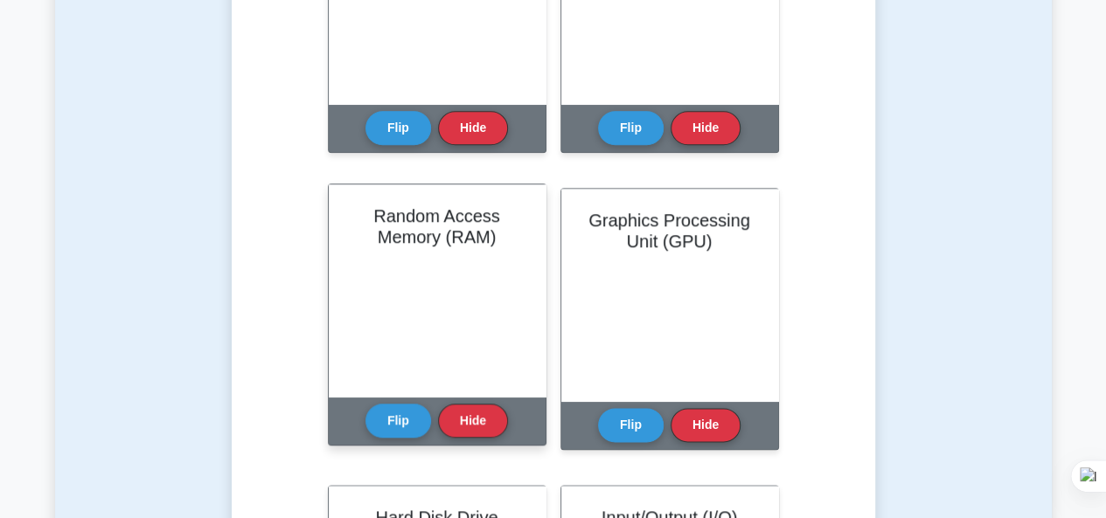
scroll to position [874, 0]
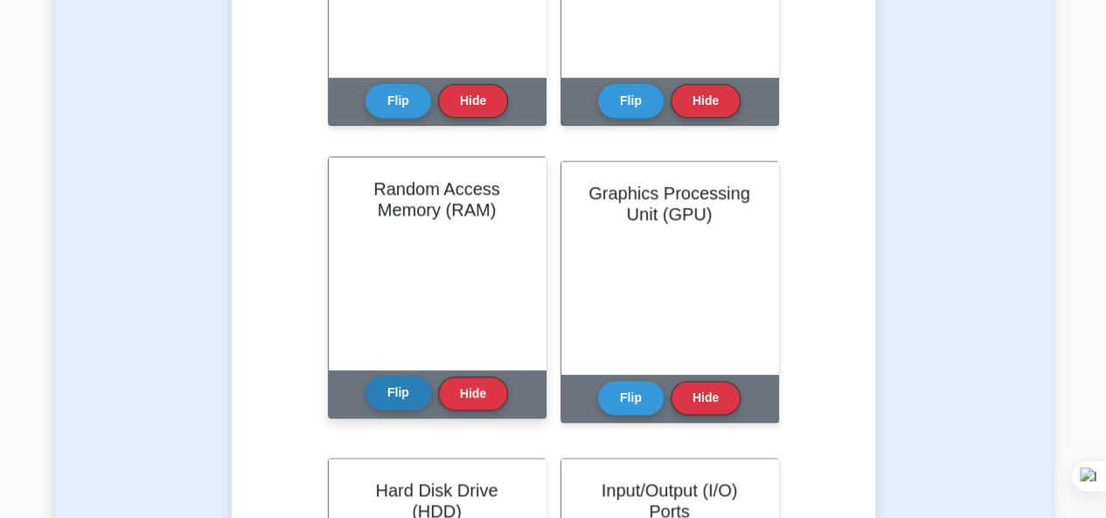
click at [411, 393] on button "Flip" at bounding box center [398, 393] width 66 height 34
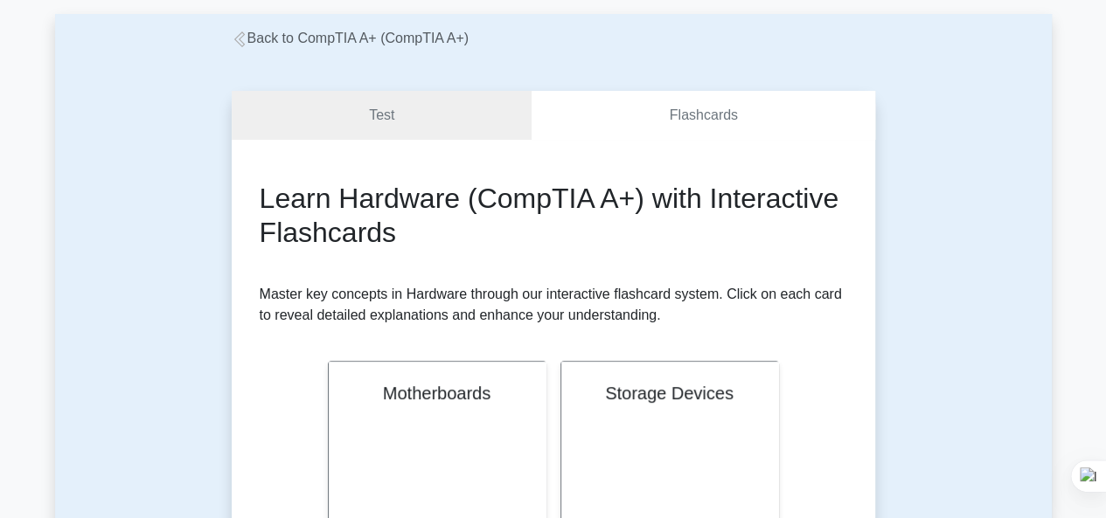
scroll to position [0, 0]
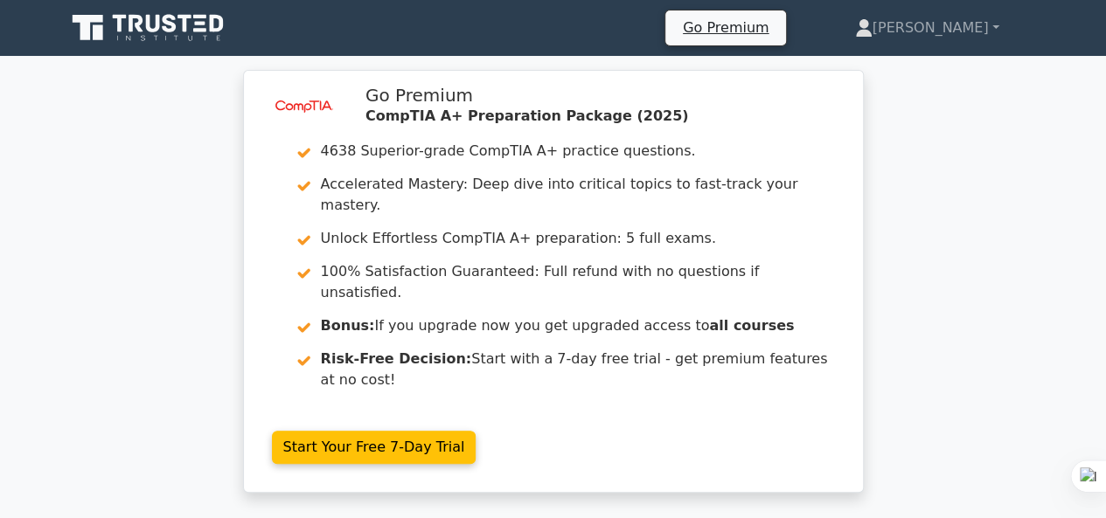
click at [116, 17] on icon at bounding box center [120, 23] width 14 height 17
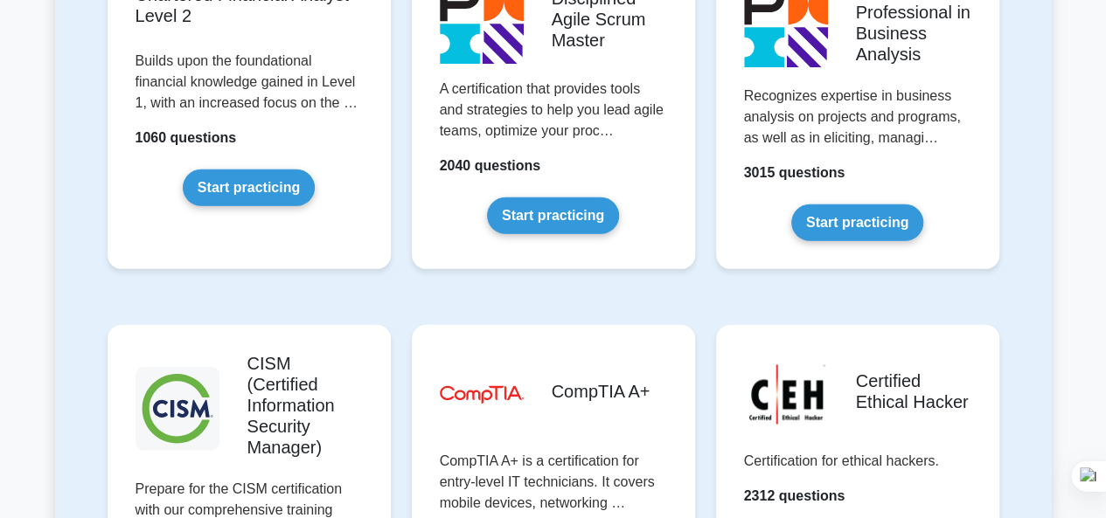
scroll to position [2535, 0]
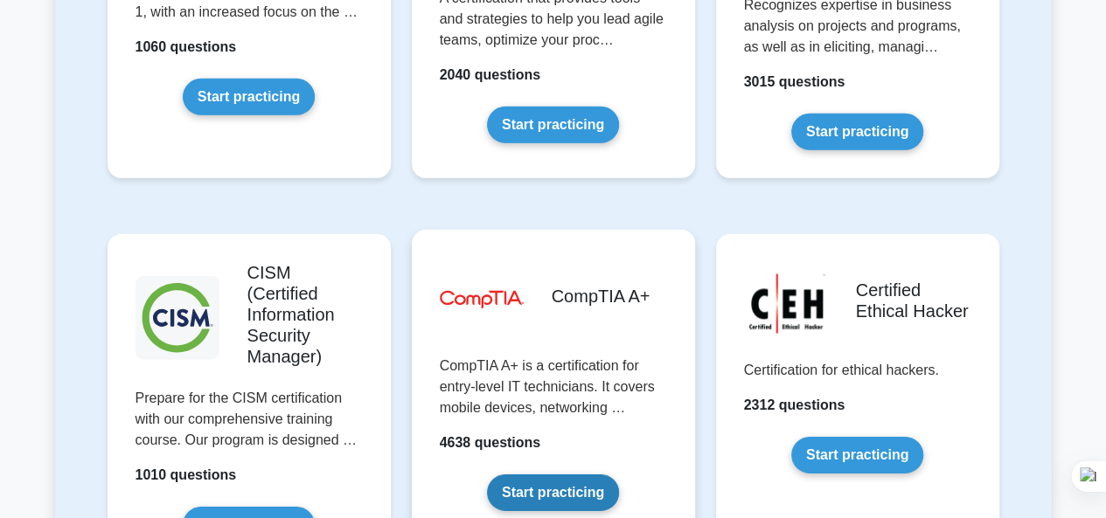
click at [534, 475] on link "Start practicing" at bounding box center [553, 493] width 132 height 37
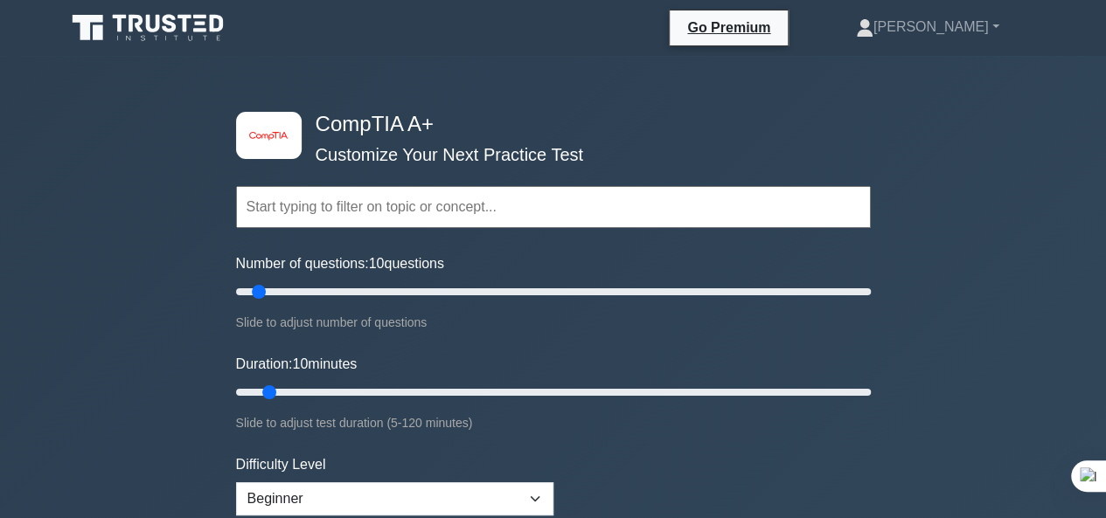
click at [580, 205] on input "text" at bounding box center [553, 207] width 635 height 42
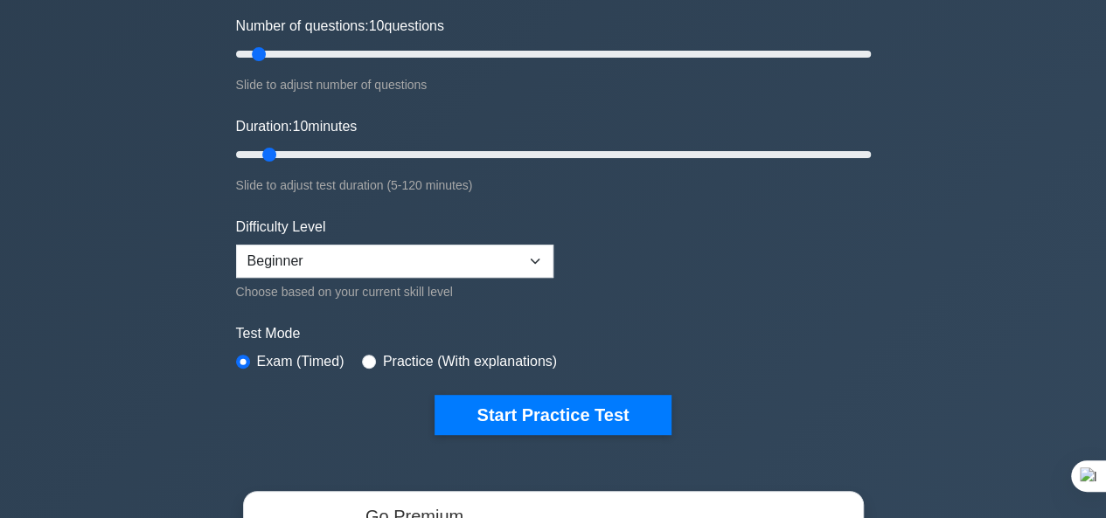
scroll to position [262, 0]
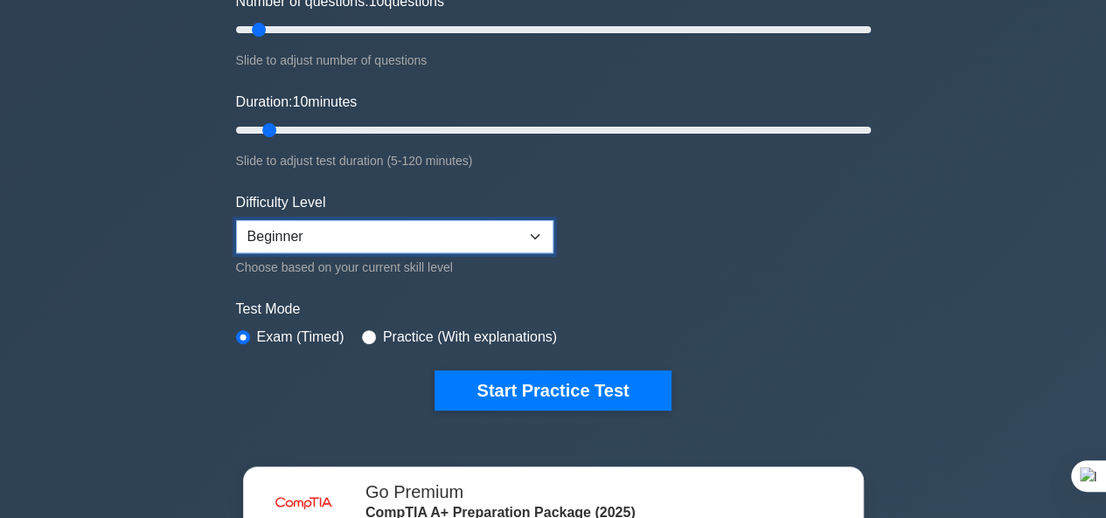
click at [538, 235] on select "Beginner Intermediate Expert" at bounding box center [394, 236] width 317 height 33
click at [538, 233] on select "Beginner Intermediate Expert" at bounding box center [394, 236] width 317 height 33
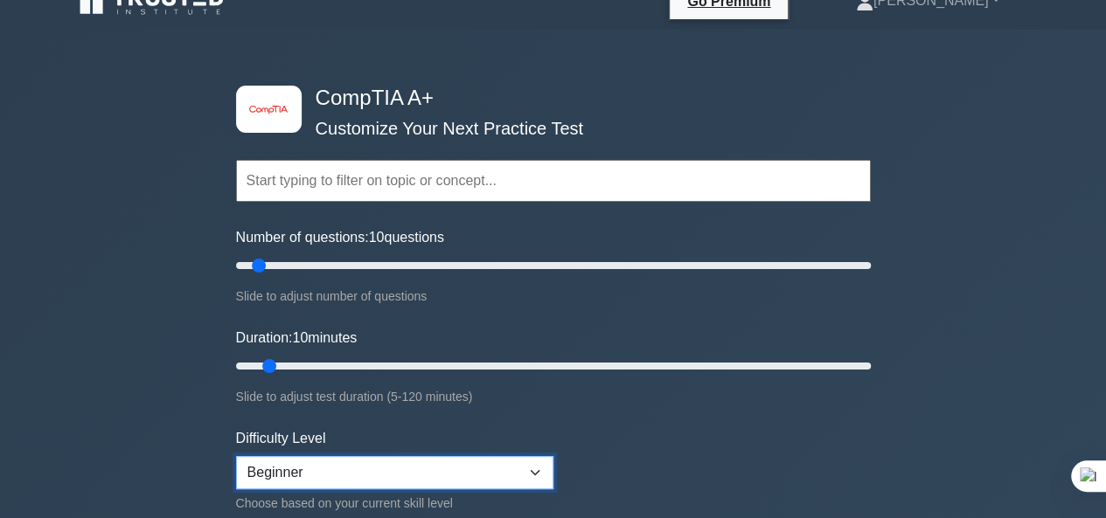
scroll to position [0, 0]
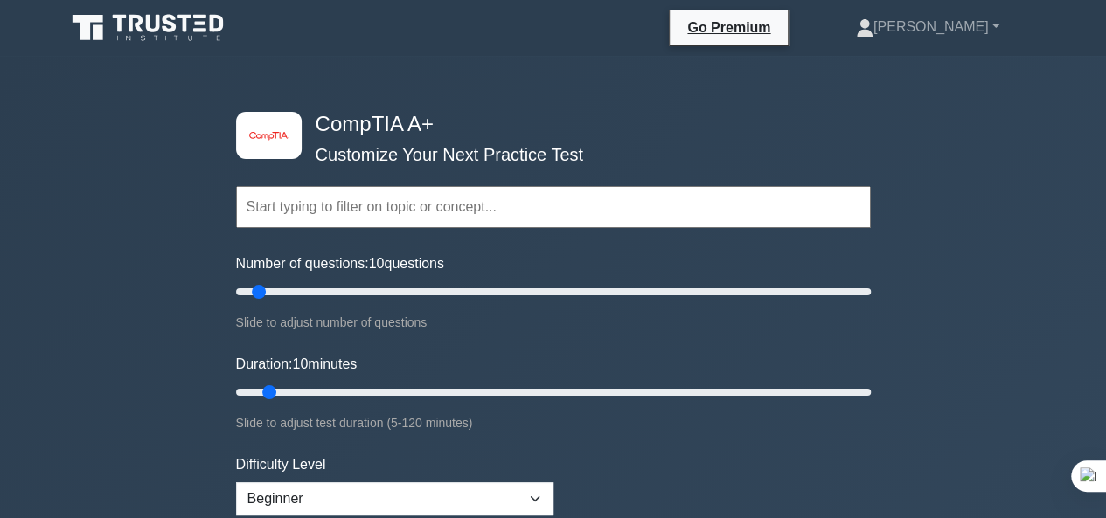
click at [413, 202] on input "text" at bounding box center [553, 207] width 635 height 42
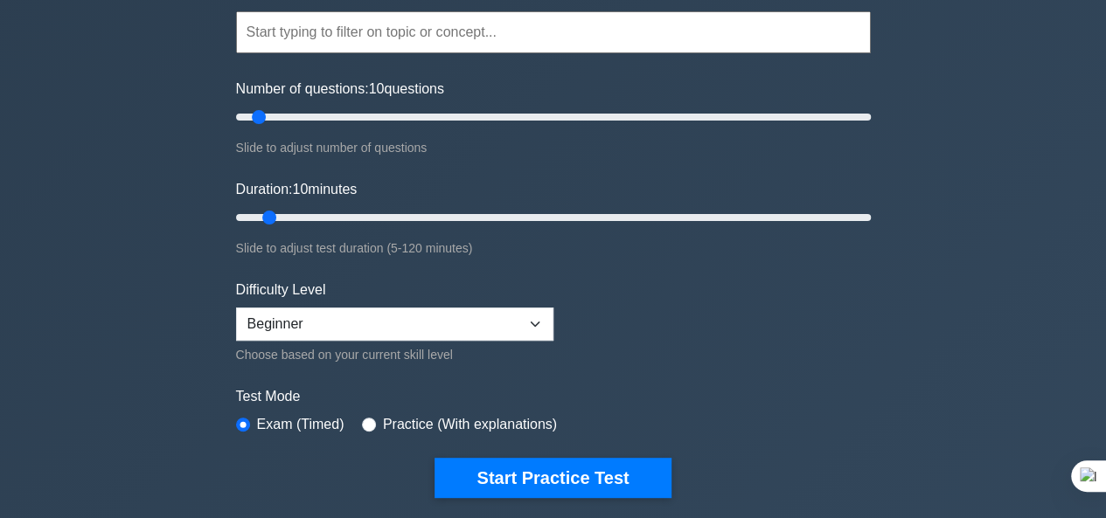
scroll to position [437, 0]
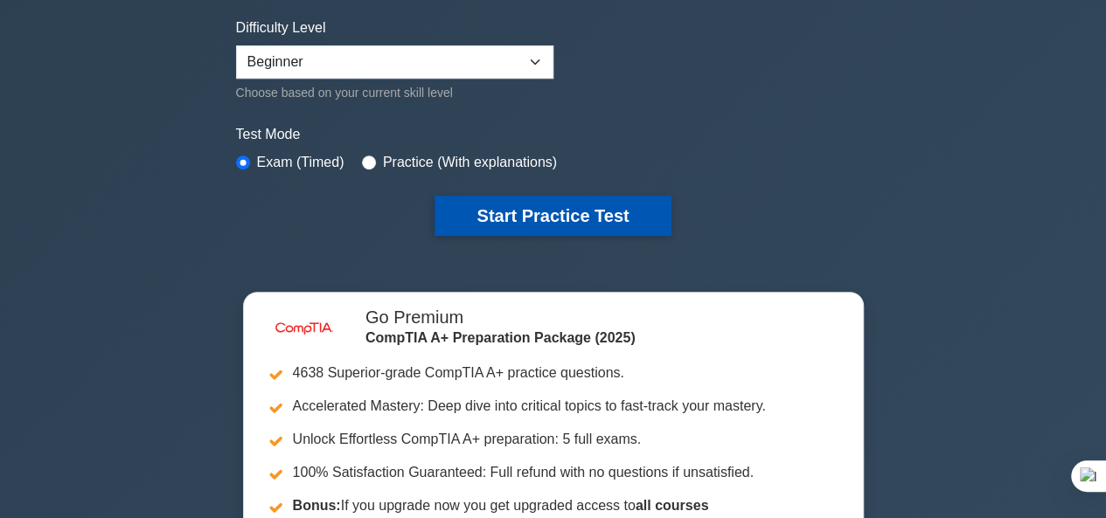
click at [531, 214] on button "Start Practice Test" at bounding box center [552, 216] width 236 height 40
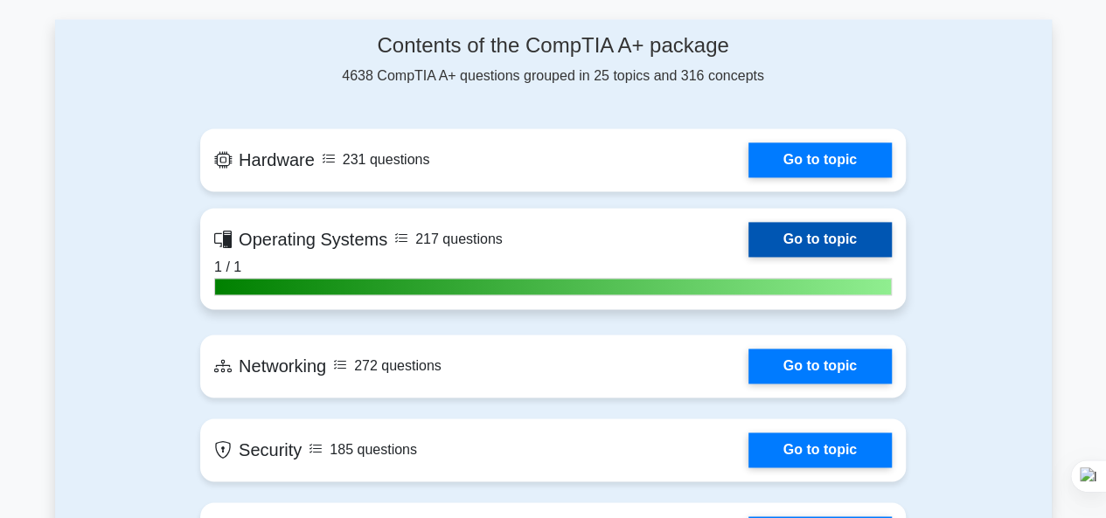
scroll to position [1049, 0]
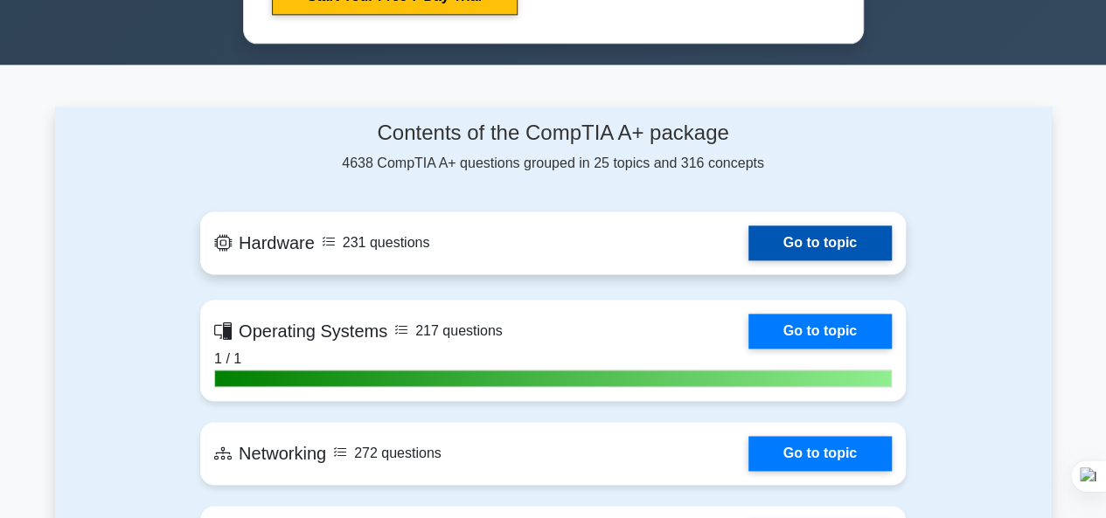
click at [748, 246] on link "Go to topic" at bounding box center [819, 243] width 143 height 35
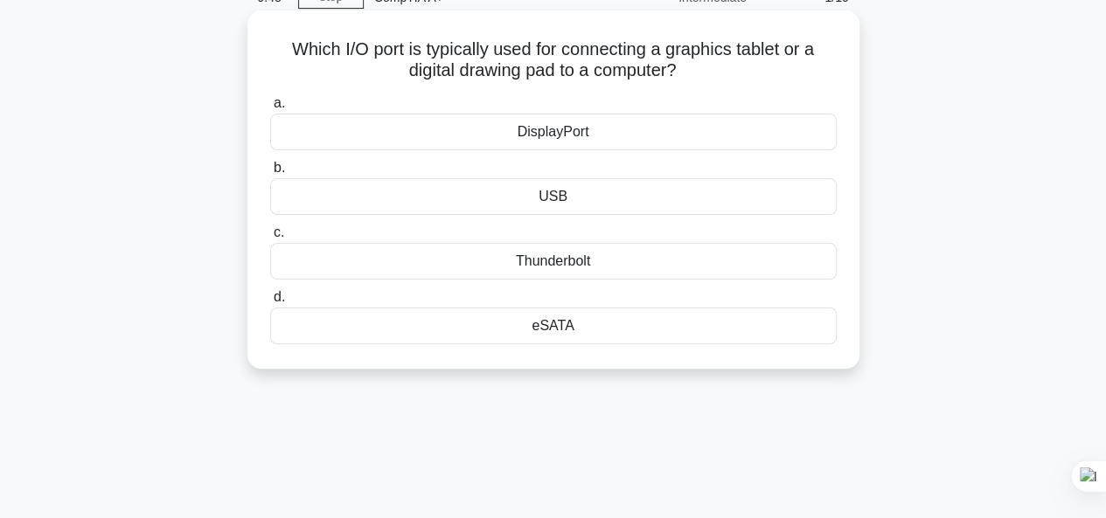
click at [525, 125] on div "DisplayPort" at bounding box center [553, 132] width 566 height 37
click at [270, 109] on input "a. DisplayPort" at bounding box center [270, 103] width 0 height 11
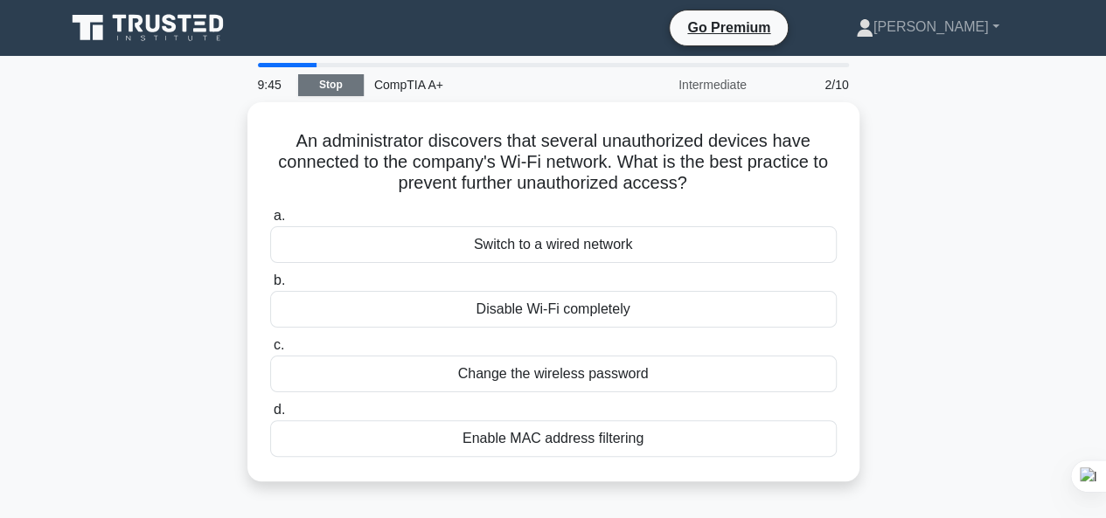
click at [322, 73] on div "9:45 Stop CompTIA A+ Intermediate 2/10" at bounding box center [553, 84] width 612 height 35
click at [325, 92] on link "Stop" at bounding box center [331, 85] width 66 height 22
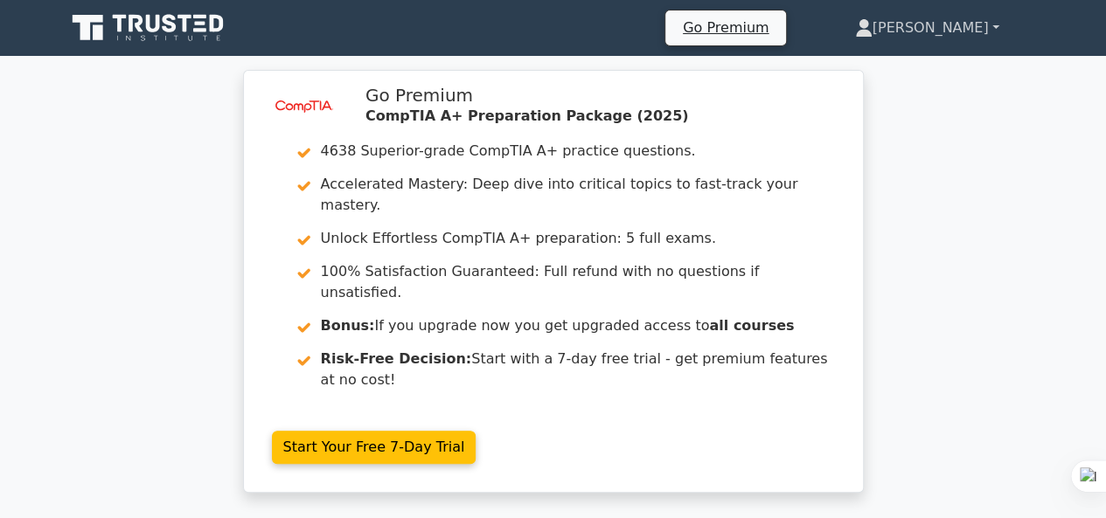
click at [962, 29] on link "[PERSON_NAME]" at bounding box center [927, 27] width 228 height 35
click at [986, 30] on link "[PERSON_NAME]" at bounding box center [927, 27] width 228 height 35
click at [989, 22] on link "[PERSON_NAME]" at bounding box center [927, 27] width 228 height 35
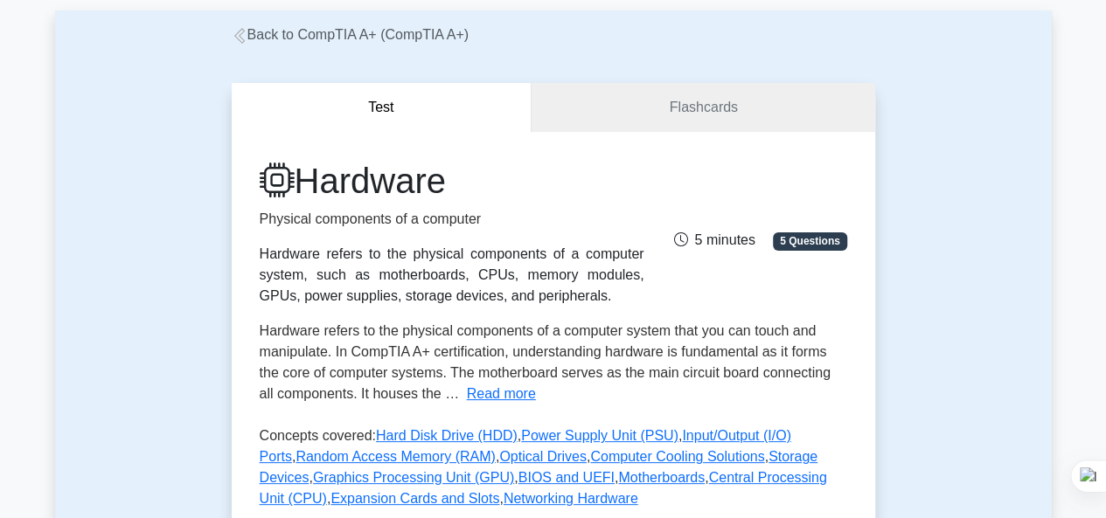
scroll to position [175, 0]
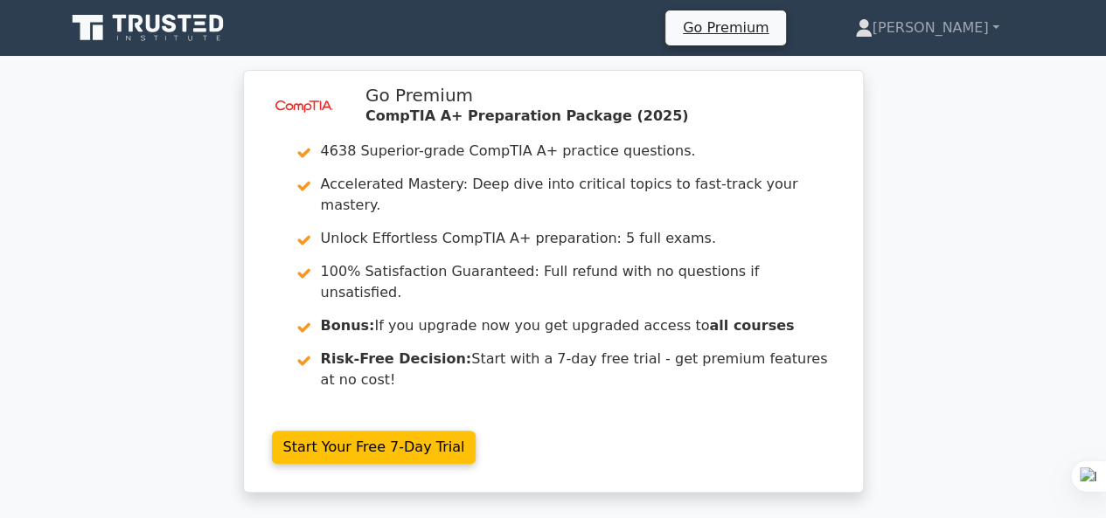
click at [77, 26] on icon at bounding box center [150, 27] width 168 height 33
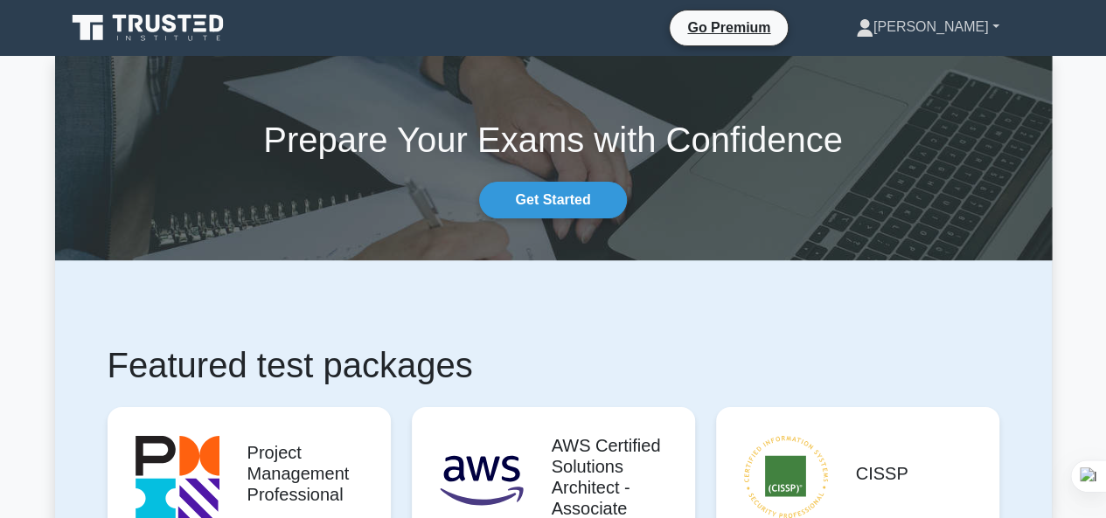
click at [873, 30] on icon at bounding box center [864, 27] width 17 height 17
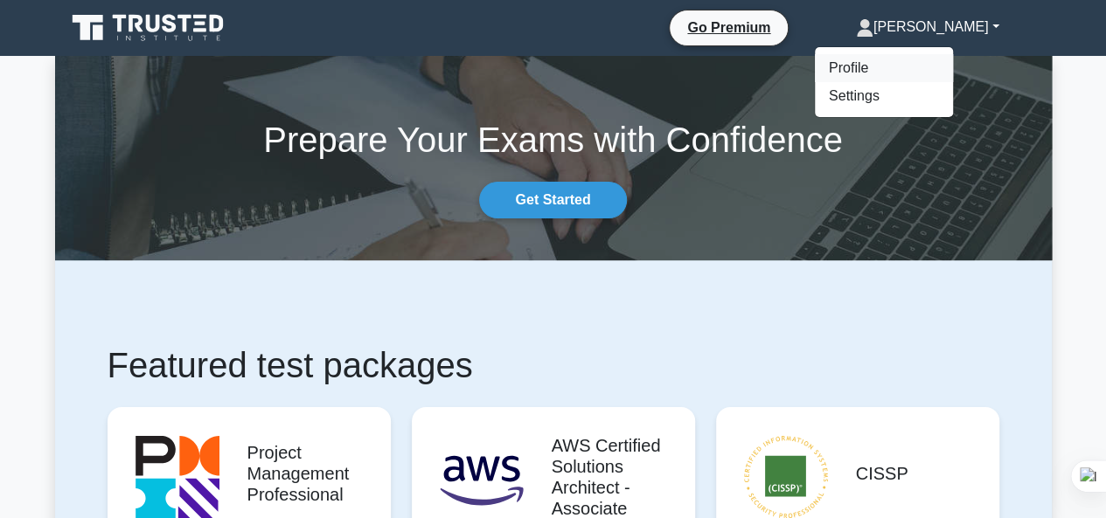
click at [907, 63] on link "Profile" at bounding box center [884, 68] width 138 height 28
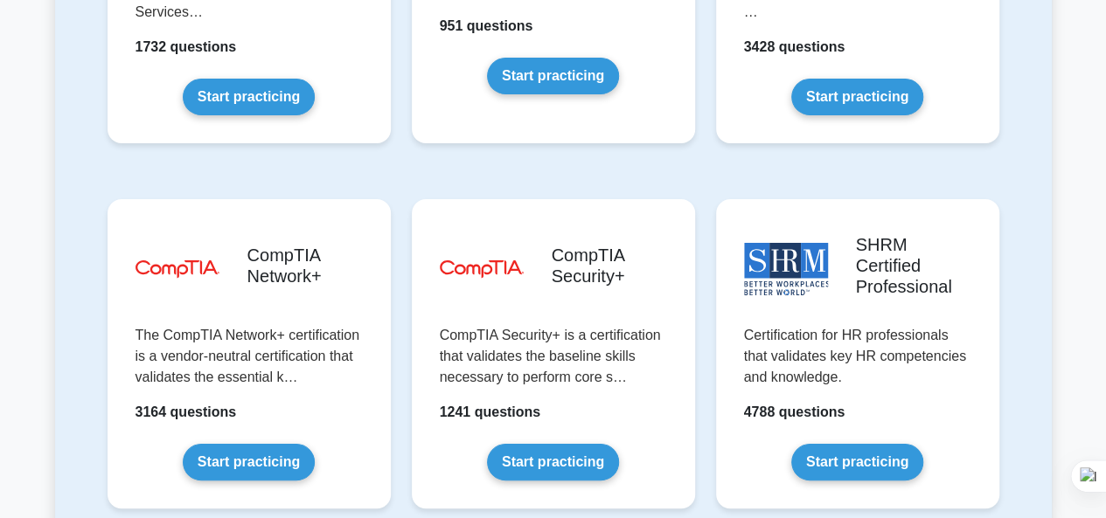
scroll to position [3322, 0]
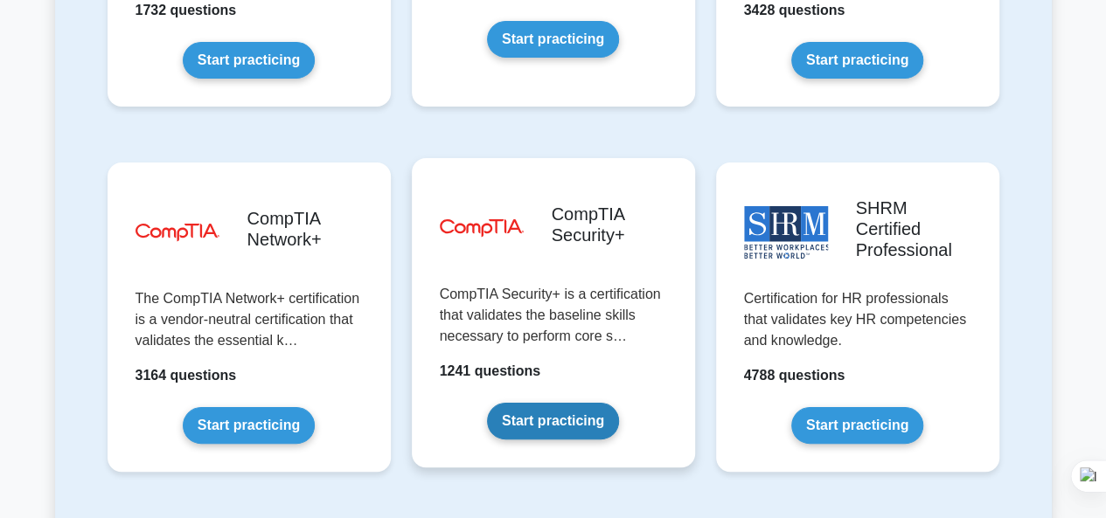
click at [580, 403] on link "Start practicing" at bounding box center [553, 421] width 132 height 37
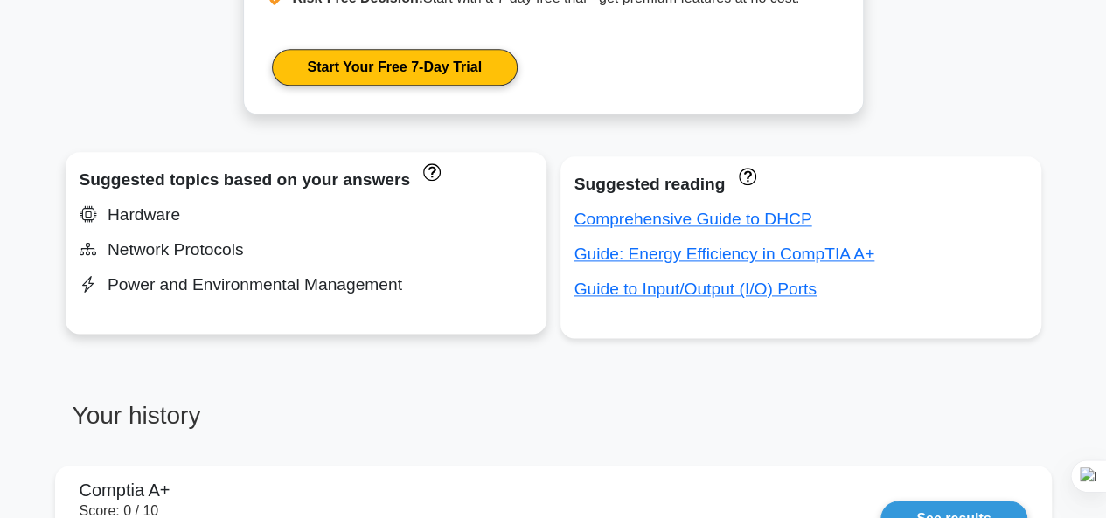
scroll to position [995, 0]
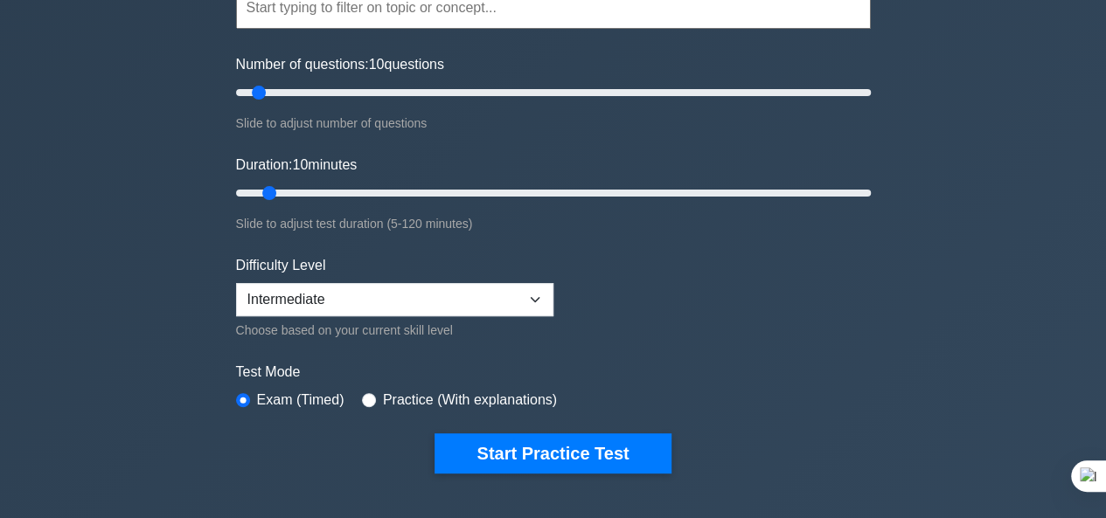
scroll to position [175, 0]
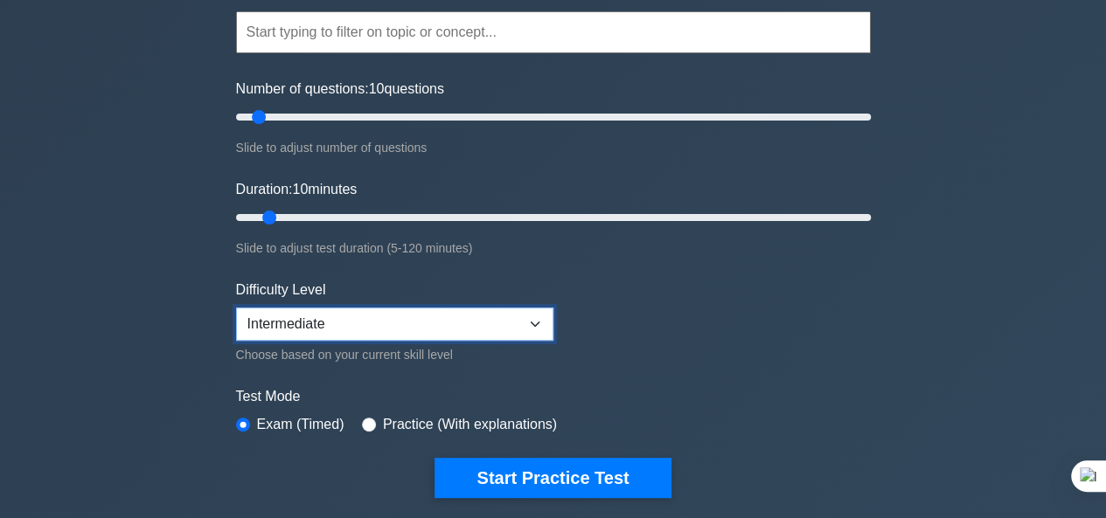
click at [526, 319] on select "Beginner Intermediate Expert" at bounding box center [394, 324] width 317 height 33
select select "beginner"
click at [236, 308] on select "Beginner Intermediate Expert" at bounding box center [394, 324] width 317 height 33
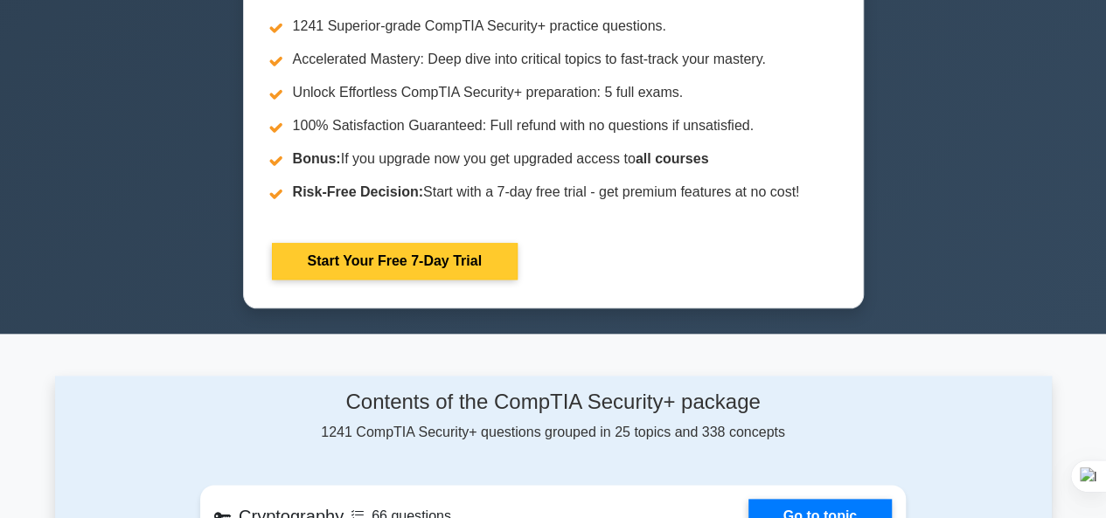
scroll to position [612, 0]
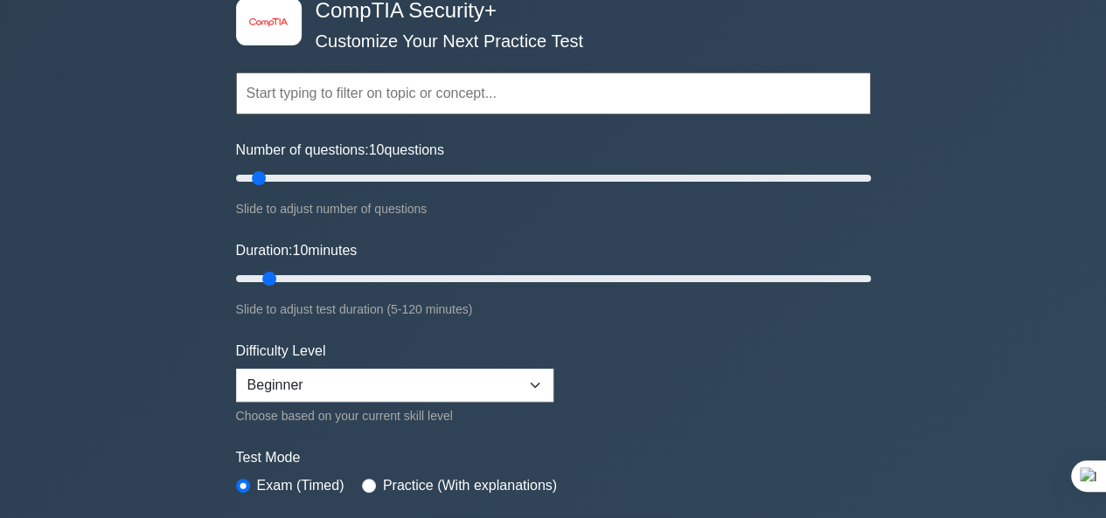
scroll to position [87, 0]
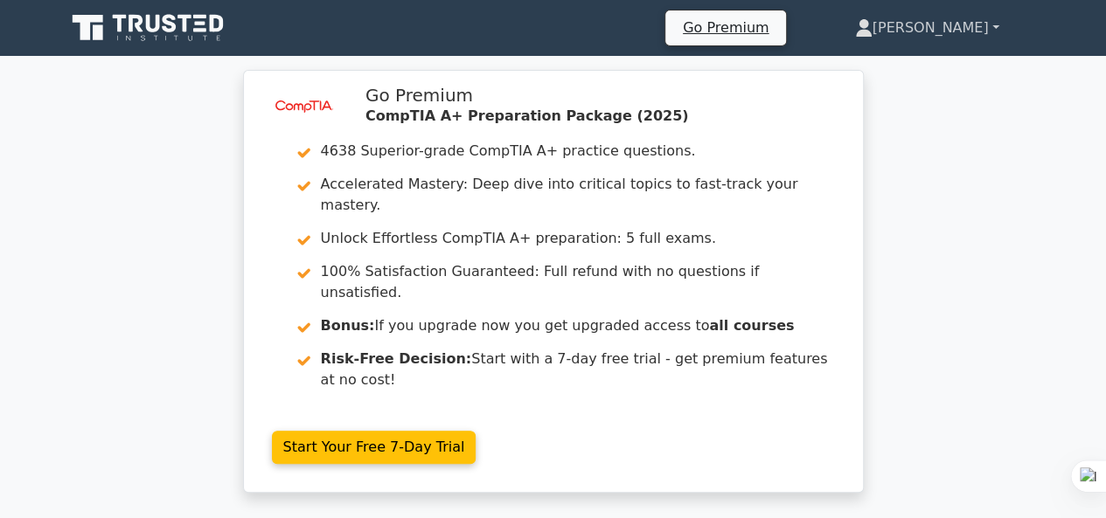
click at [871, 34] on icon at bounding box center [864, 33] width 16 height 7
click at [963, 24] on link "[PERSON_NAME]" at bounding box center [927, 27] width 228 height 35
click at [995, 28] on link "[PERSON_NAME]" at bounding box center [927, 27] width 228 height 35
click at [995, 22] on link "[PERSON_NAME]" at bounding box center [927, 27] width 228 height 35
click at [960, 29] on link "[PERSON_NAME]" at bounding box center [927, 27] width 228 height 35
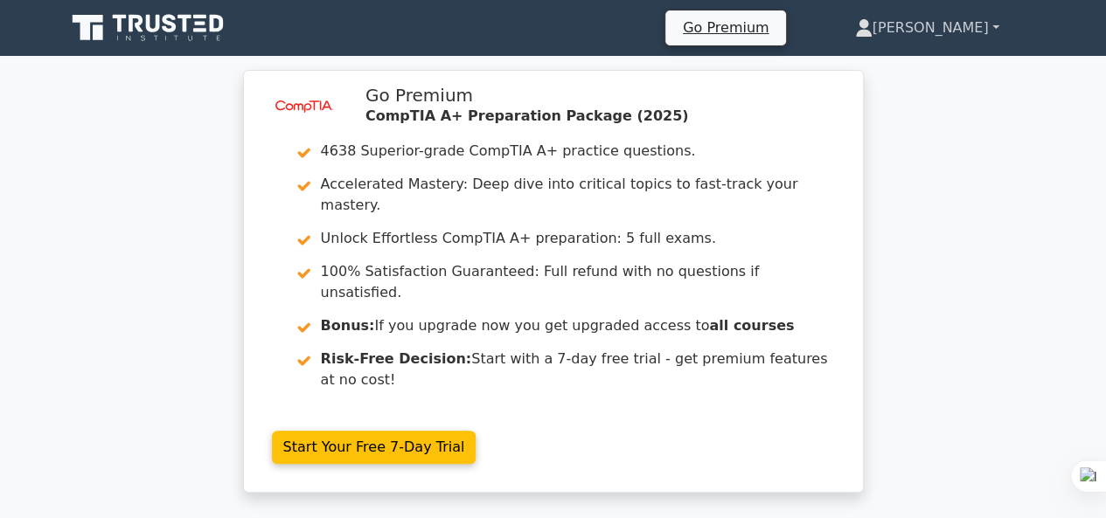
click at [892, 31] on link "[PERSON_NAME]" at bounding box center [927, 27] width 228 height 35
click at [903, 24] on link "[PERSON_NAME]" at bounding box center [927, 27] width 228 height 35
click at [105, 10] on link at bounding box center [150, 28] width 168 height 42
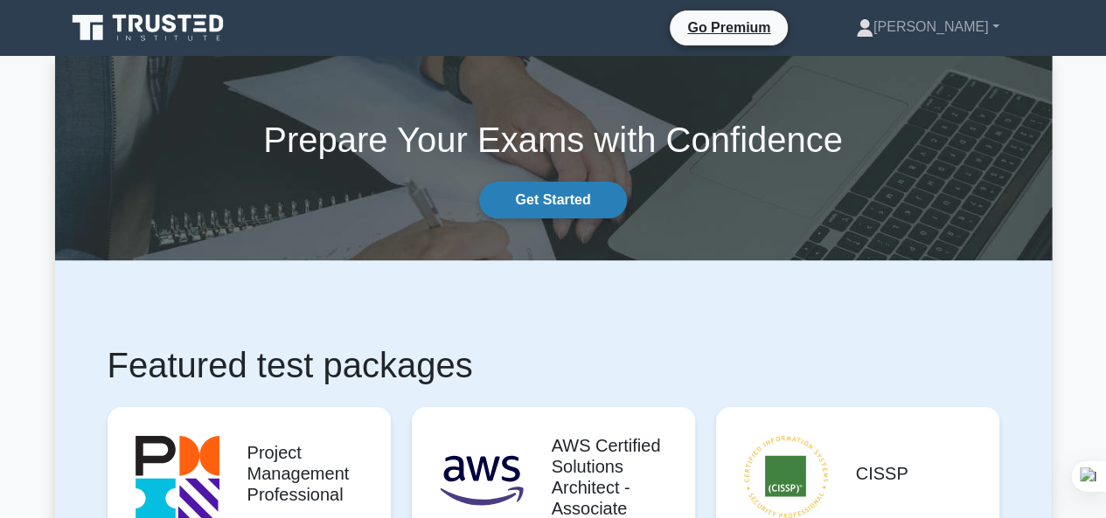
click at [517, 201] on link "Get Started" at bounding box center [552, 200] width 147 height 37
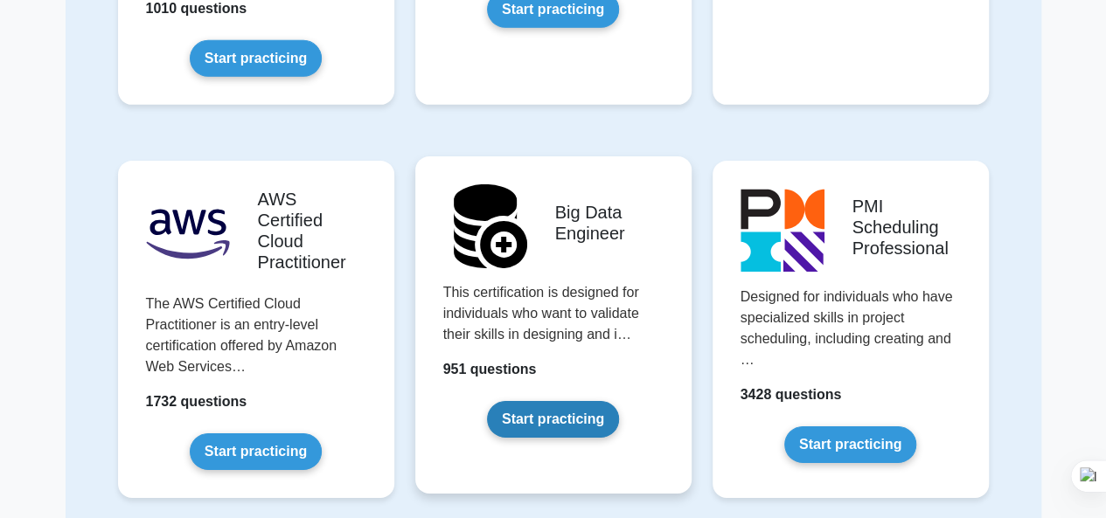
scroll to position [2535, 0]
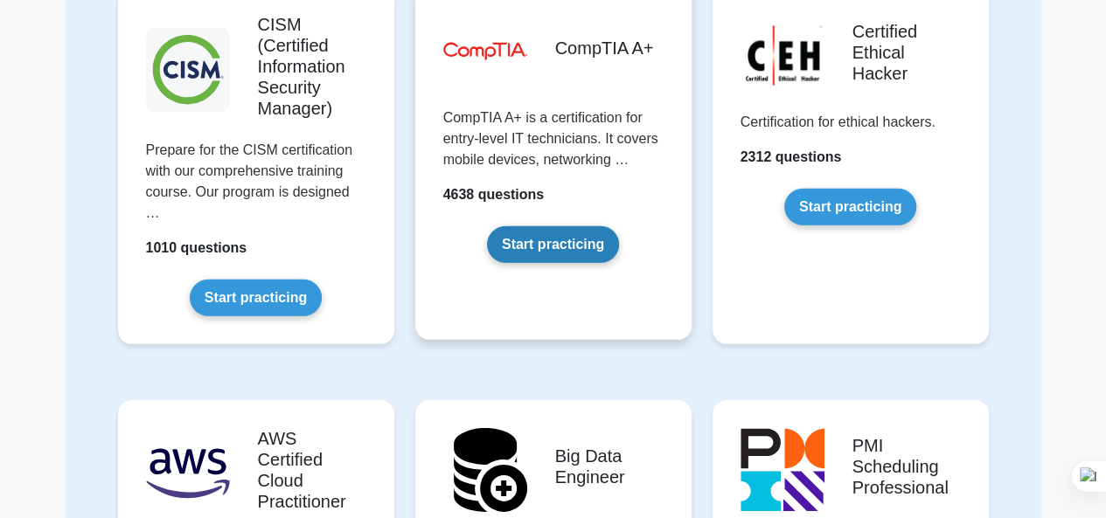
click at [510, 226] on link "Start practicing" at bounding box center [553, 244] width 132 height 37
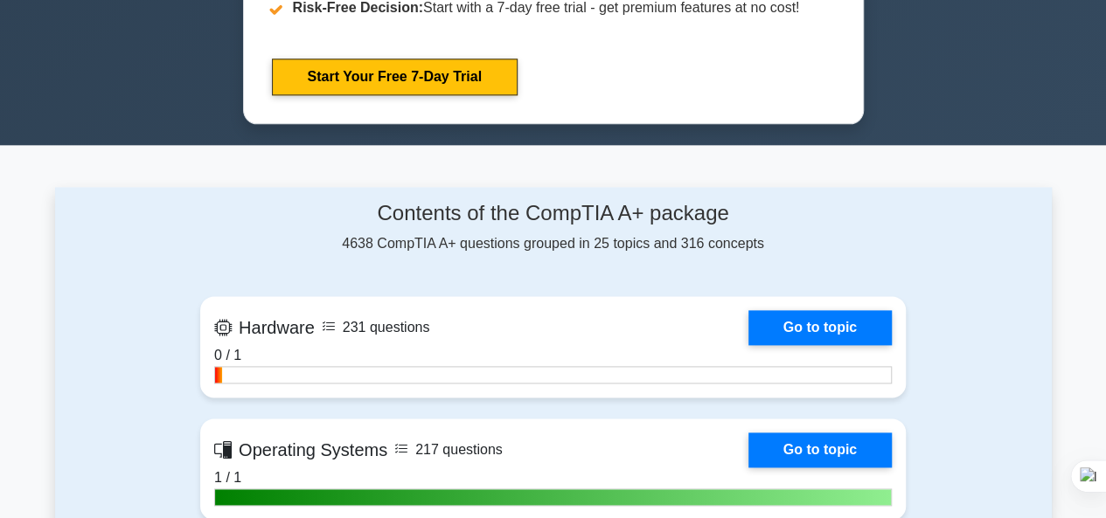
scroll to position [962, 0]
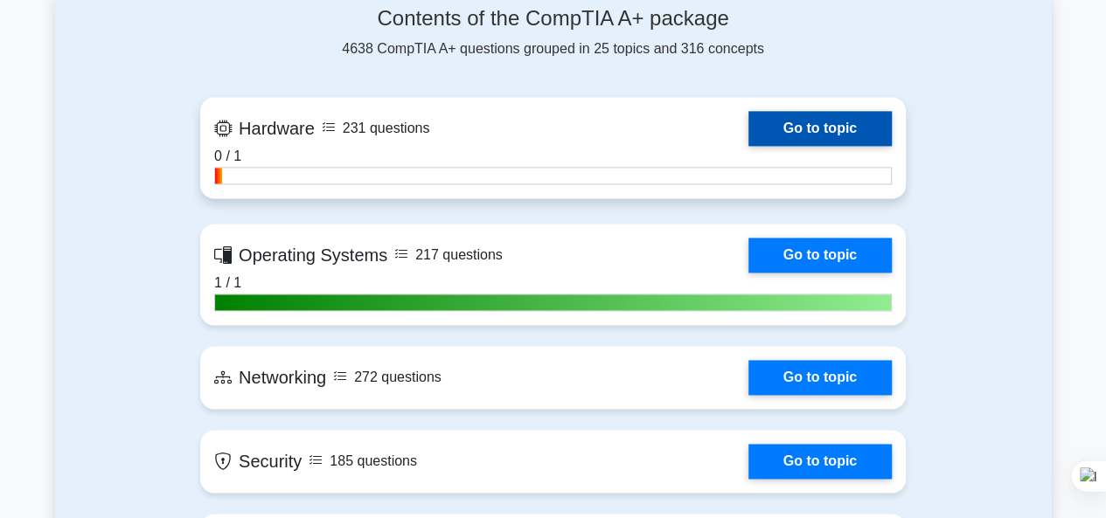
scroll to position [1136, 0]
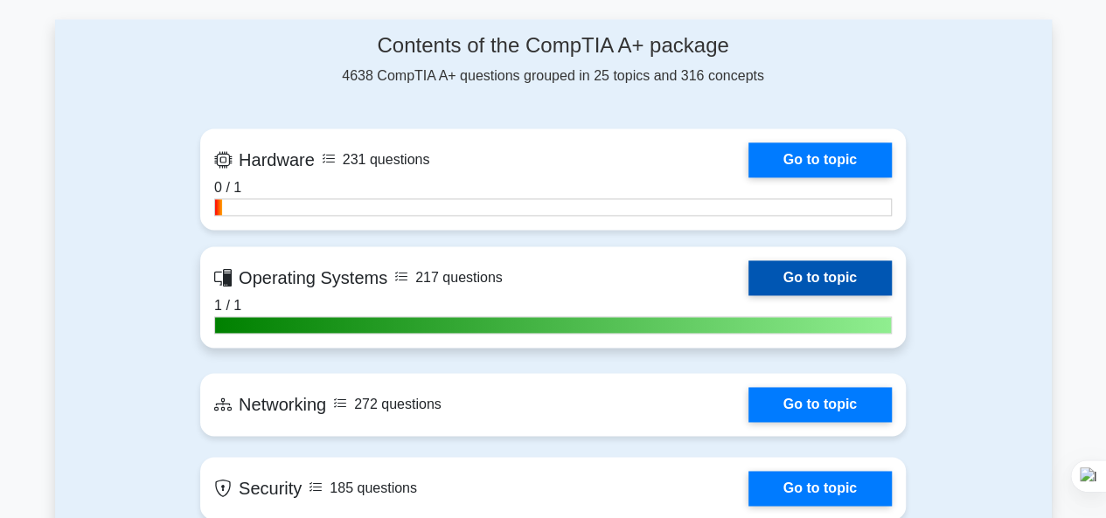
click at [748, 286] on link "Go to topic" at bounding box center [819, 277] width 143 height 35
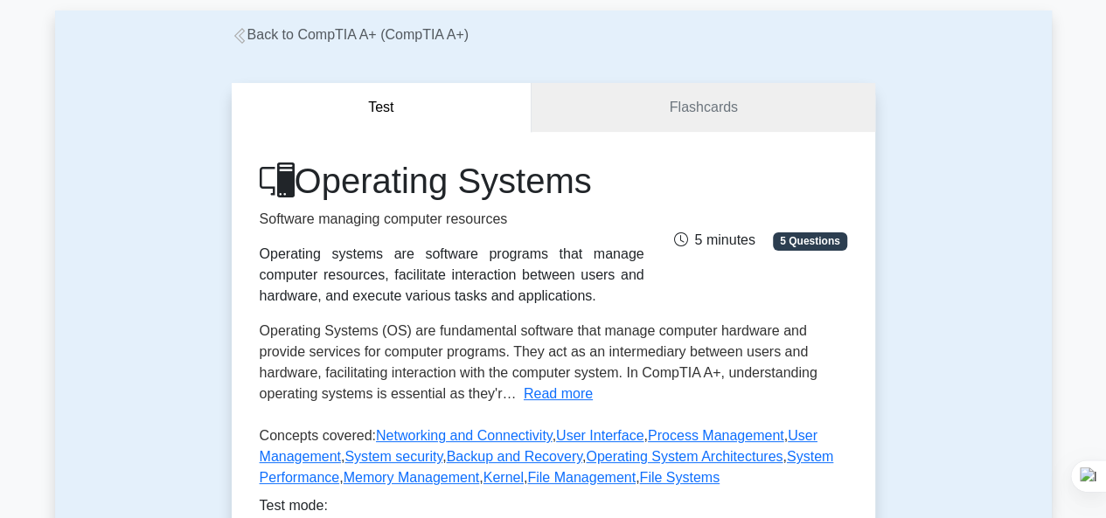
scroll to position [87, 0]
click at [691, 120] on link "Flashcards" at bounding box center [702, 108] width 343 height 50
